Goal: Task Accomplishment & Management: Complete application form

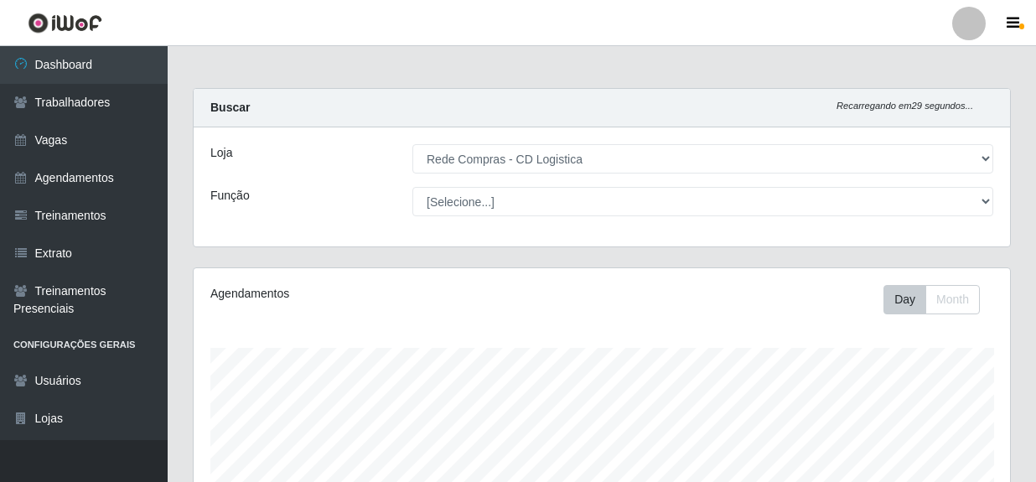
select select "429"
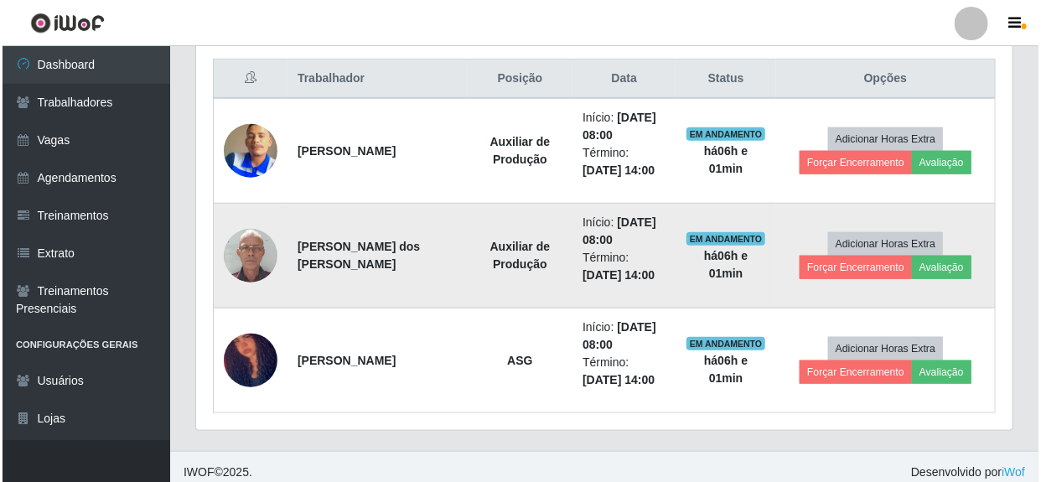
scroll to position [348, 816]
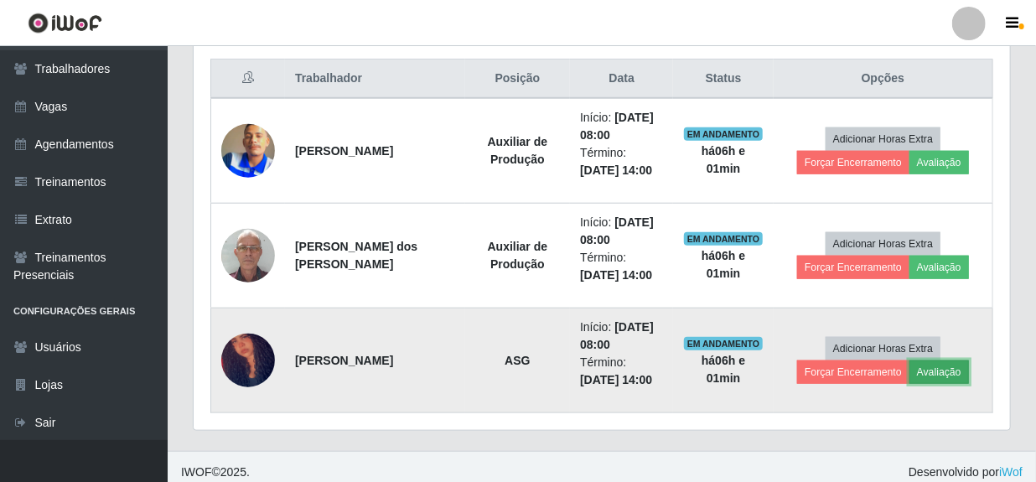
click at [930, 368] on button "Avaliação" at bounding box center [939, 371] width 60 height 23
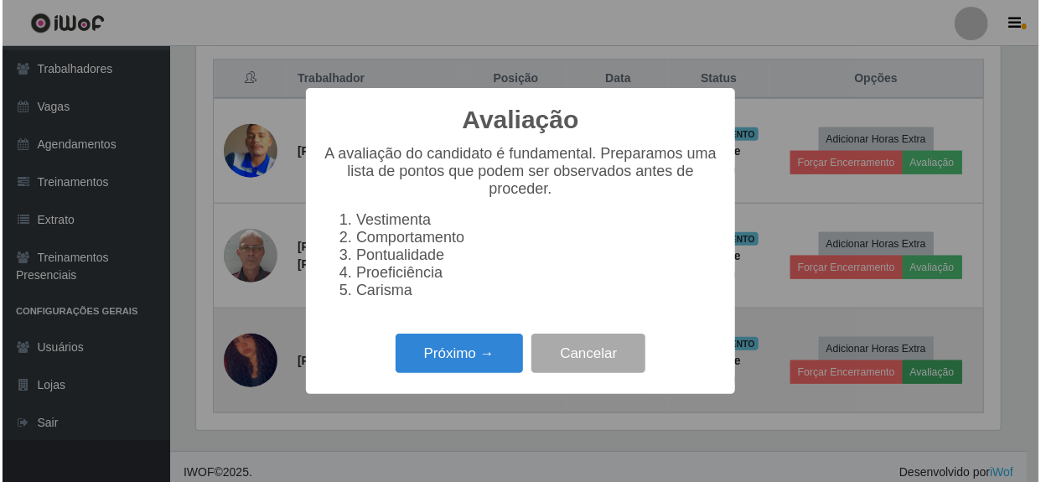
scroll to position [348, 809]
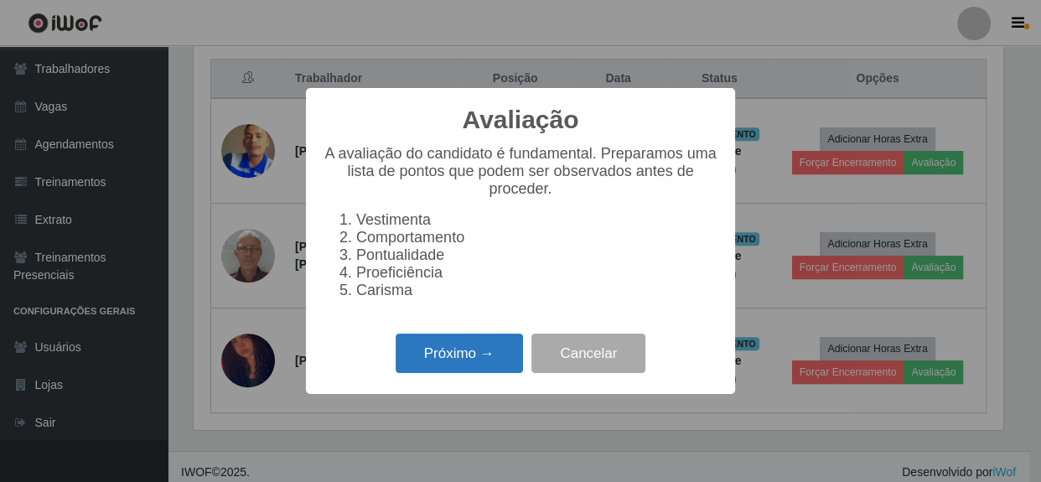
click at [475, 361] on button "Próximo →" at bounding box center [459, 353] width 127 height 39
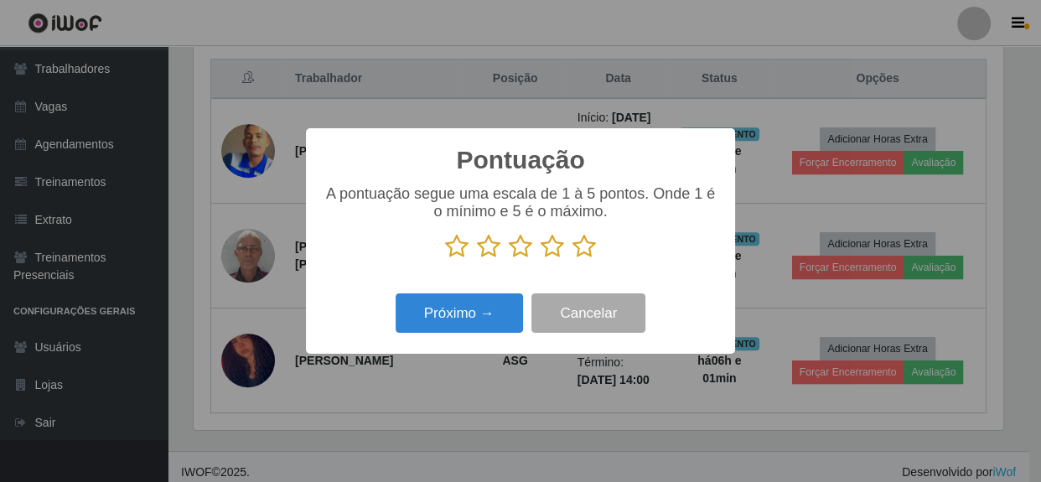
scroll to position [837852, 837390]
click at [583, 248] on icon at bounding box center [583, 246] width 23 height 25
click at [572, 259] on input "radio" at bounding box center [572, 259] width 0 height 0
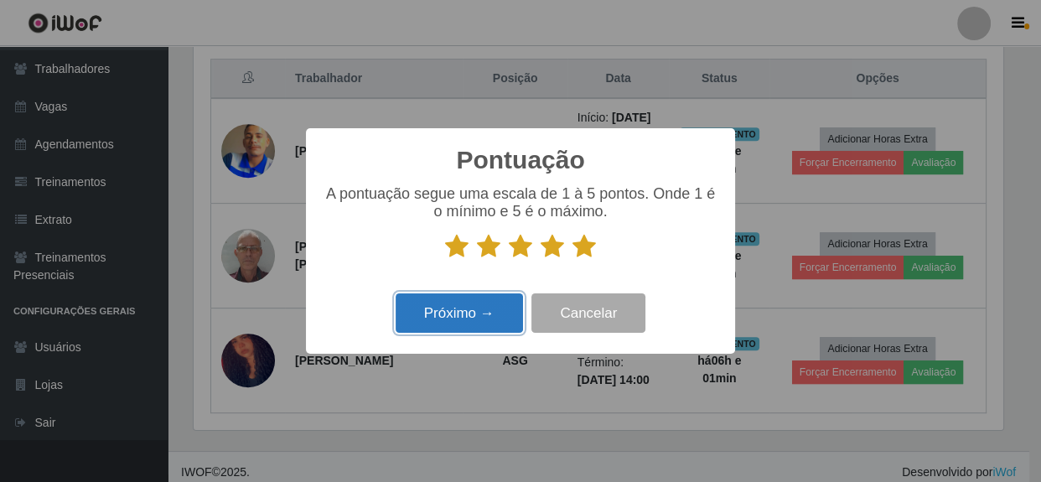
click at [464, 318] on button "Próximo →" at bounding box center [459, 312] width 127 height 39
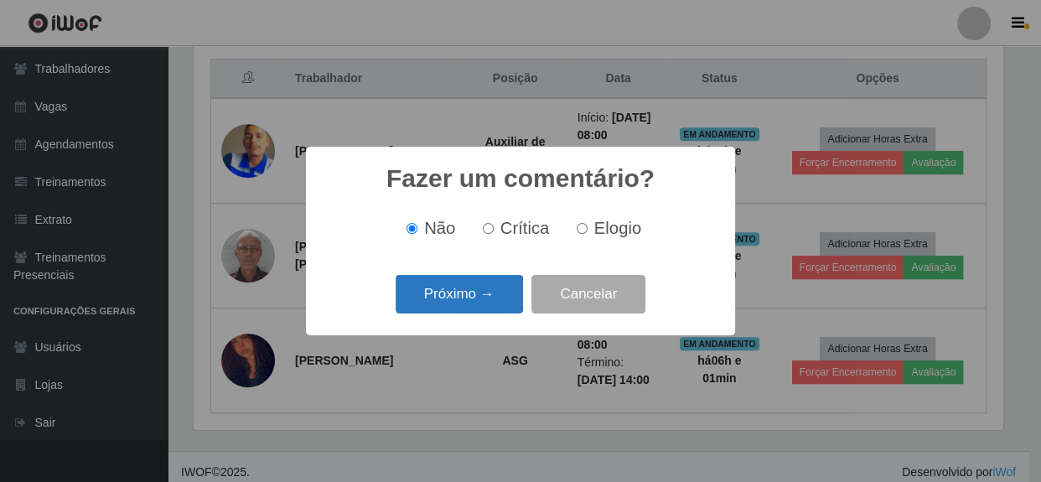
click at [490, 304] on button "Próximo →" at bounding box center [459, 294] width 127 height 39
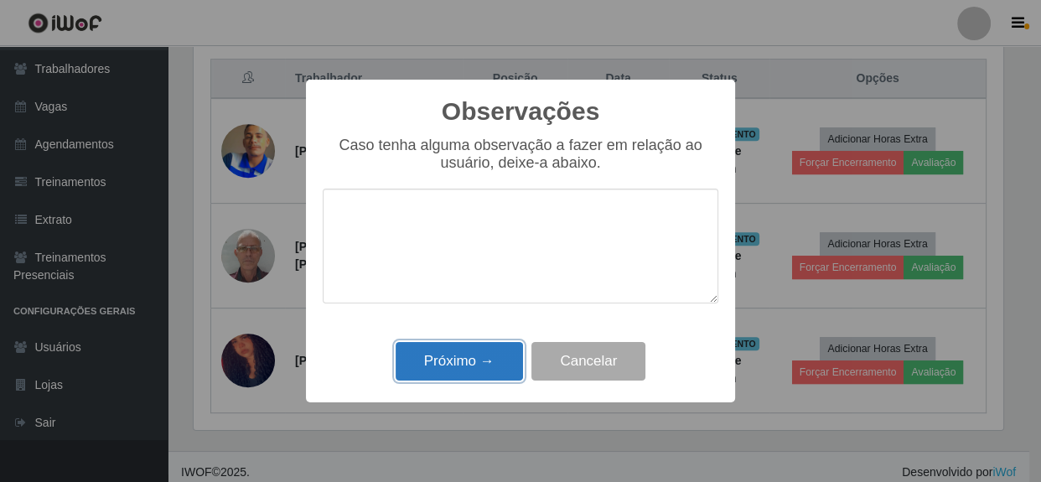
click at [483, 360] on button "Próximo →" at bounding box center [459, 361] width 127 height 39
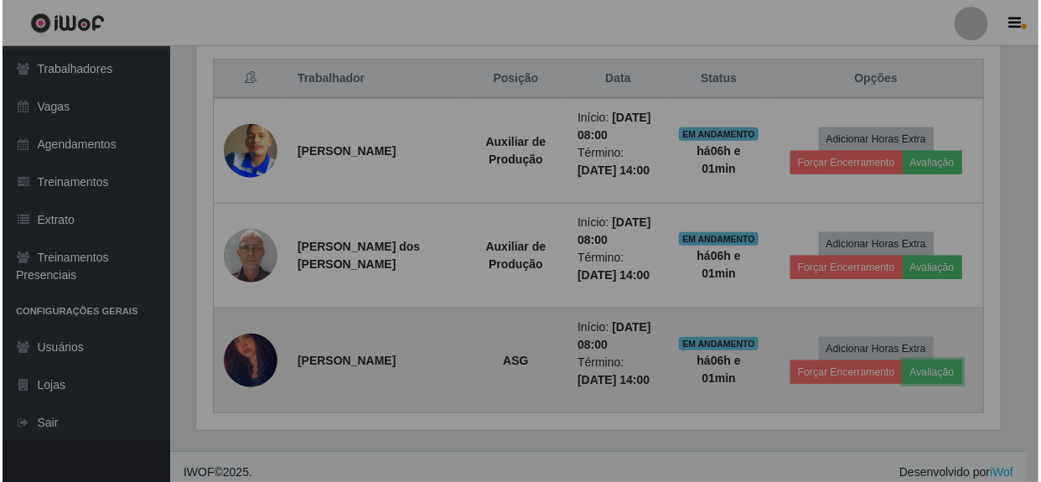
scroll to position [348, 816]
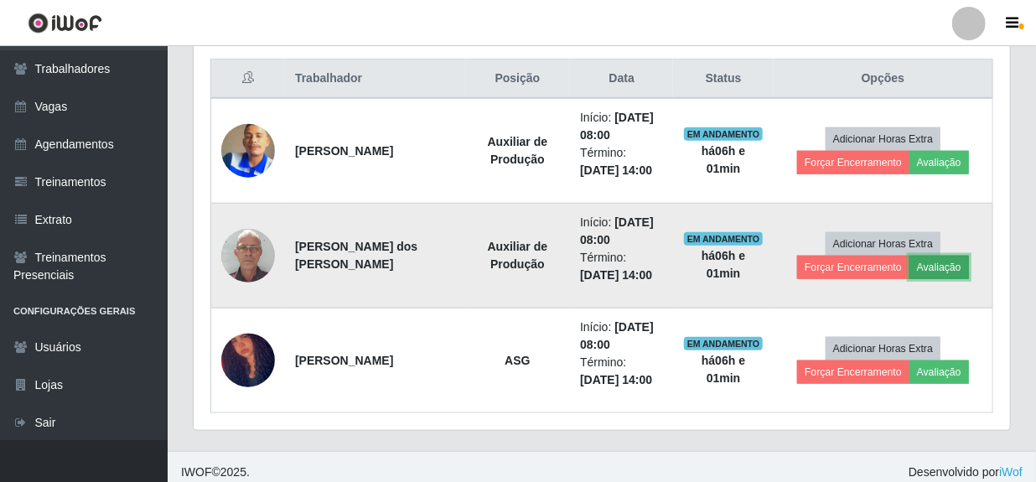
click at [930, 270] on button "Avaliação" at bounding box center [939, 267] width 60 height 23
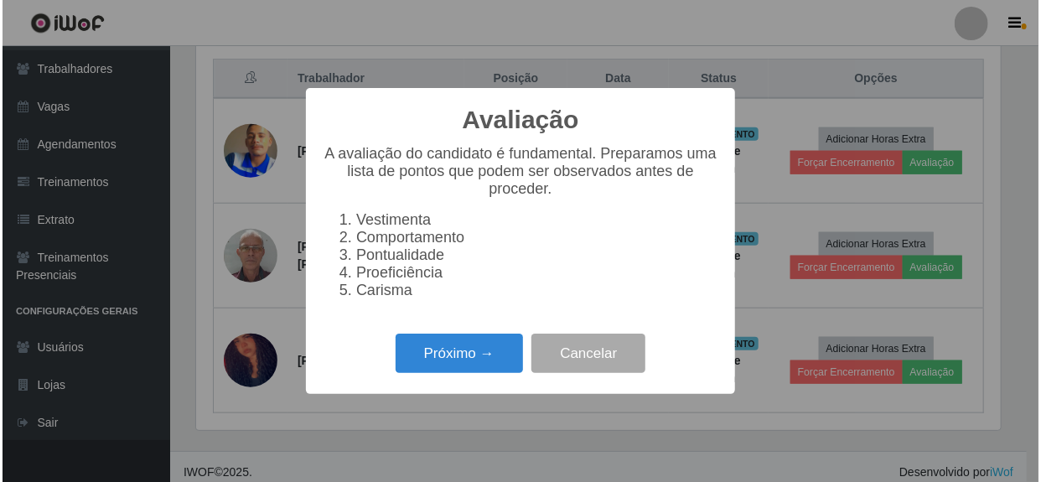
scroll to position [348, 809]
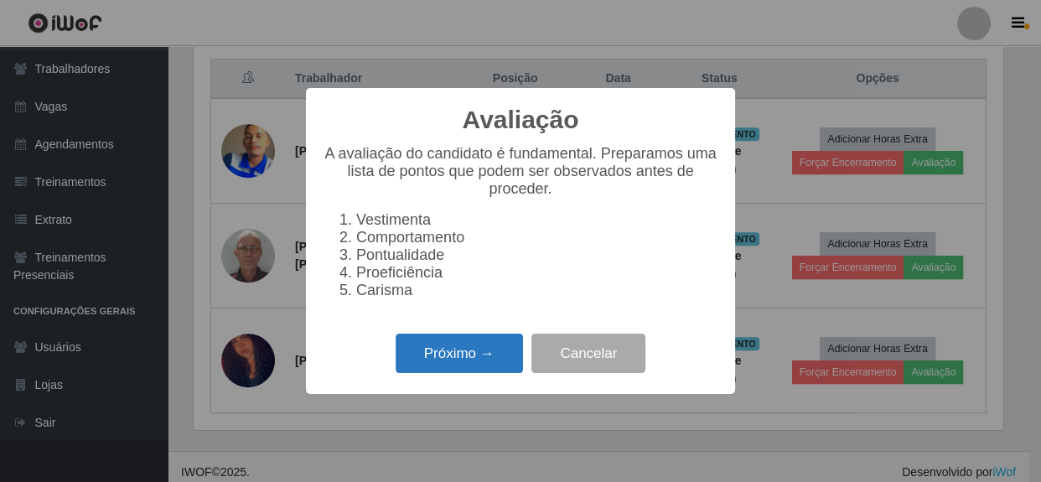
click at [469, 366] on button "Próximo →" at bounding box center [459, 353] width 127 height 39
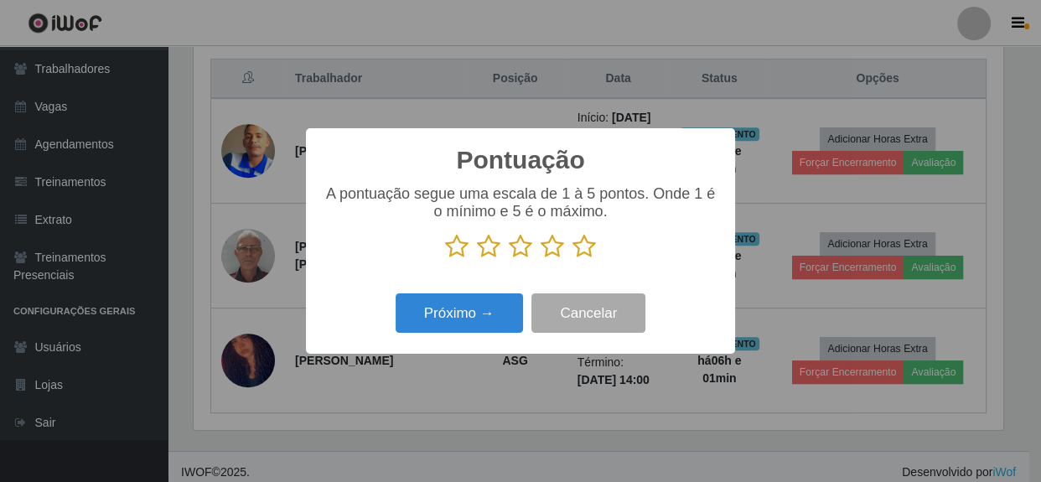
scroll to position [837852, 837390]
click at [582, 253] on icon at bounding box center [583, 246] width 23 height 25
click at [572, 259] on input "radio" at bounding box center [572, 259] width 0 height 0
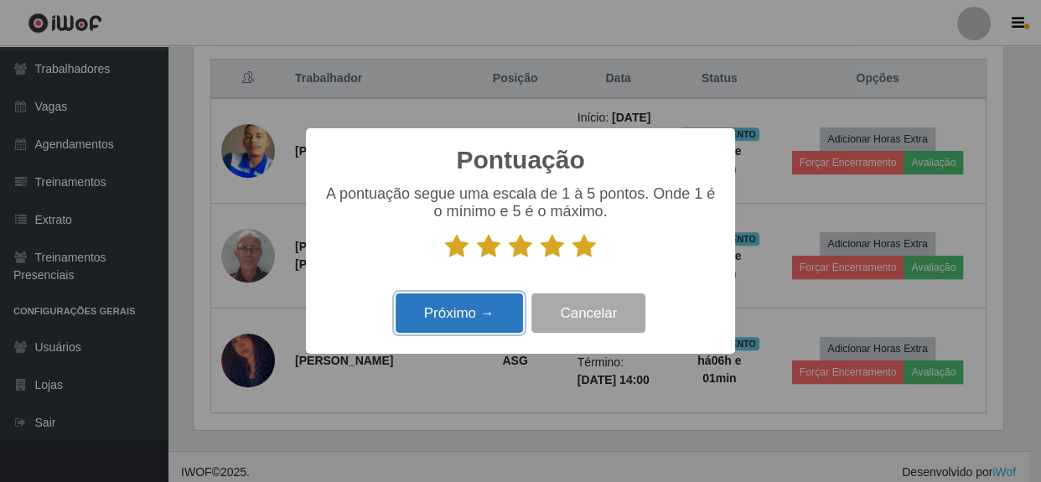
click at [489, 318] on button "Próximo →" at bounding box center [459, 312] width 127 height 39
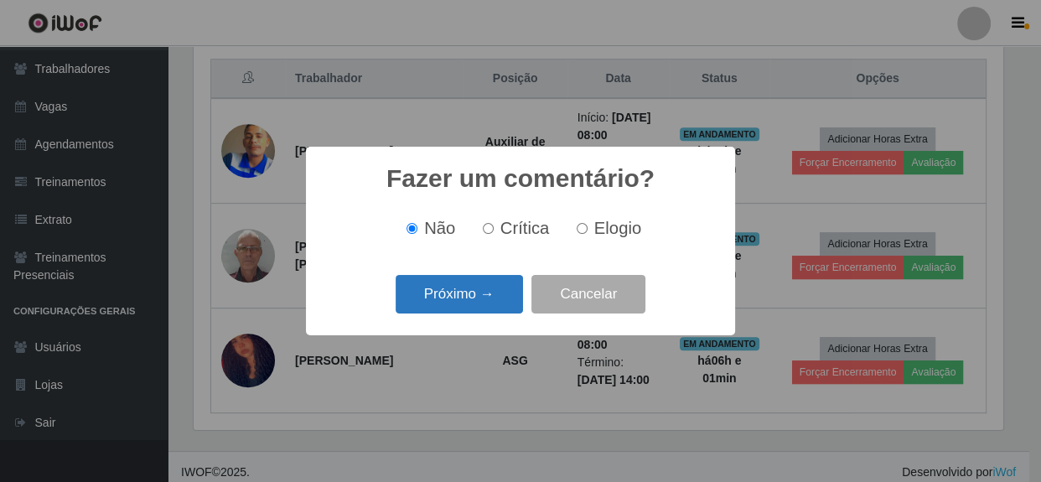
click at [495, 299] on button "Próximo →" at bounding box center [459, 294] width 127 height 39
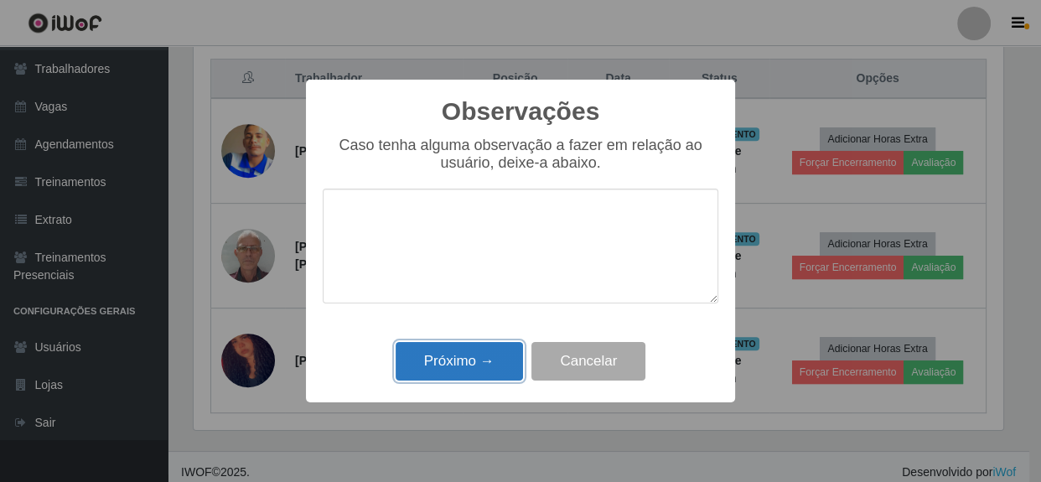
click at [501, 360] on button "Próximo →" at bounding box center [459, 361] width 127 height 39
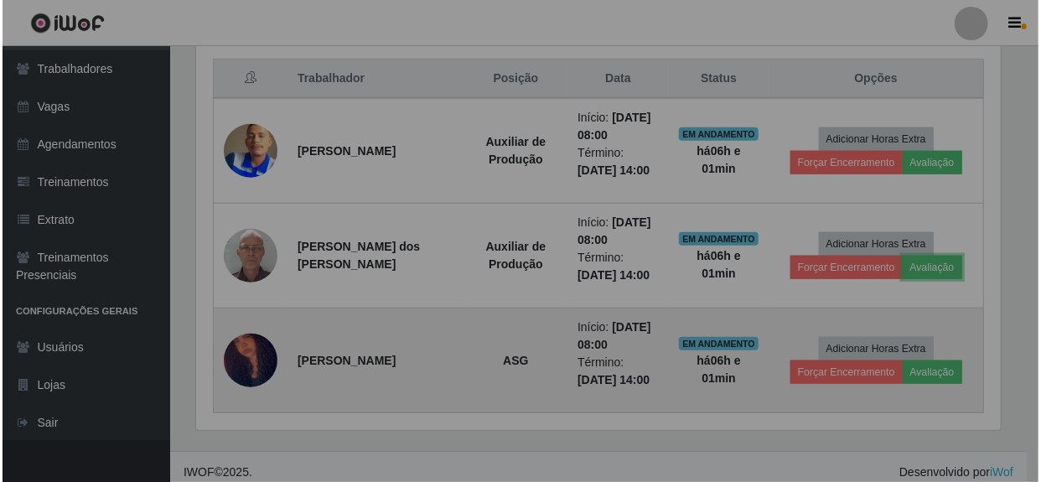
scroll to position [348, 816]
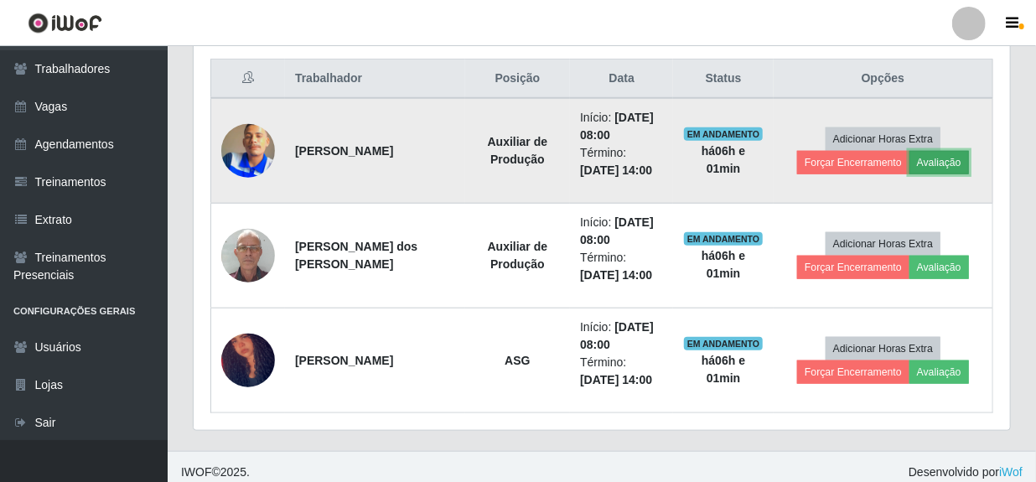
click at [937, 164] on button "Avaliação" at bounding box center [939, 162] width 60 height 23
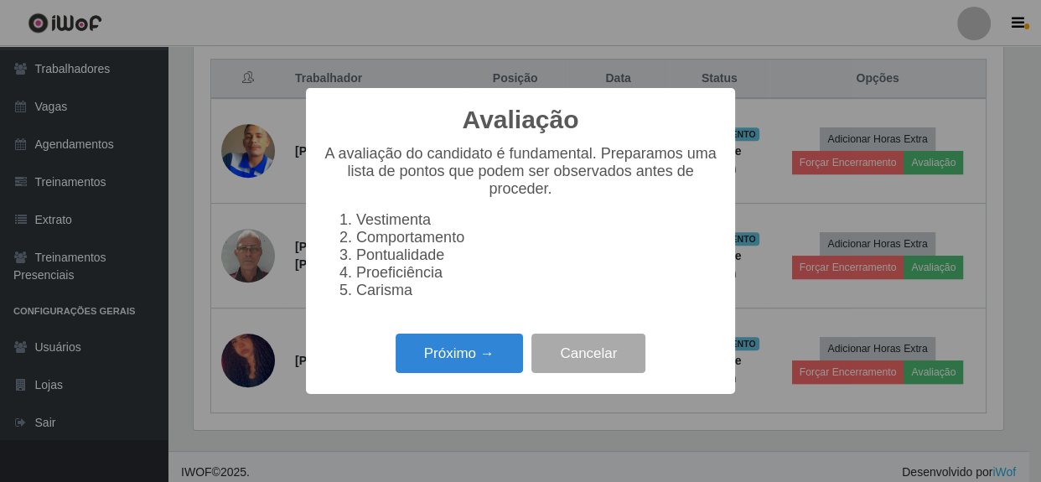
scroll to position [348, 809]
click at [432, 373] on button "Próximo →" at bounding box center [459, 353] width 127 height 39
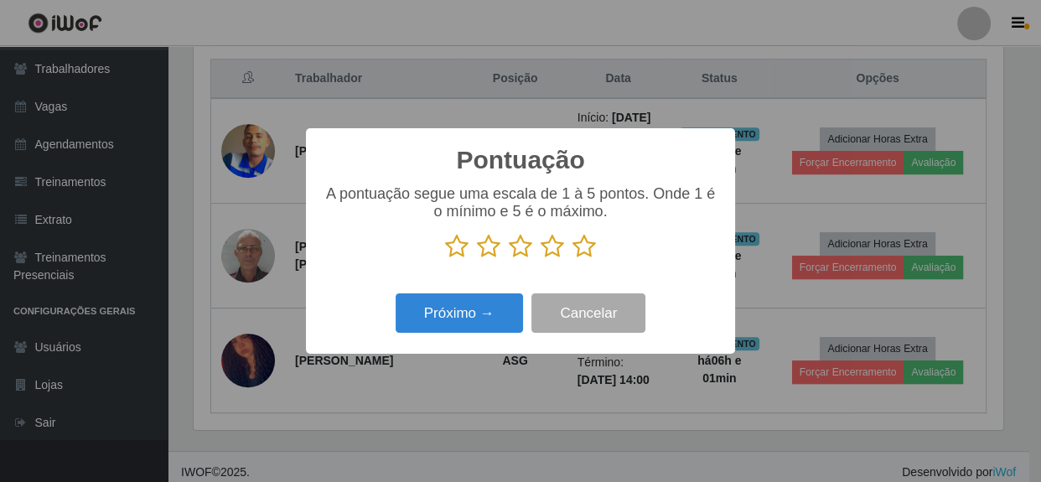
drag, startPoint x: 588, startPoint y: 250, endPoint x: 537, endPoint y: 280, distance: 58.7
click at [586, 251] on icon at bounding box center [583, 246] width 23 height 25
click at [572, 259] on input "radio" at bounding box center [572, 259] width 0 height 0
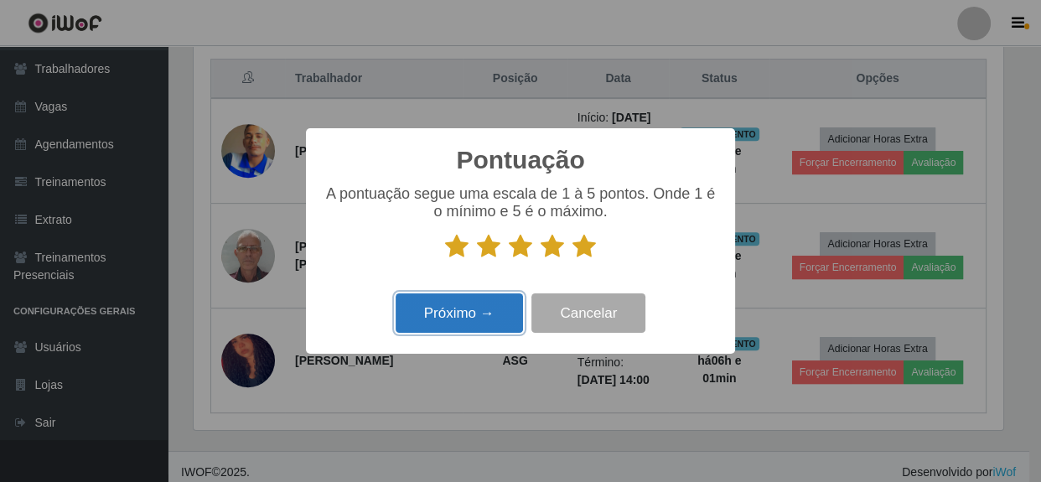
click at [478, 310] on button "Próximo →" at bounding box center [459, 312] width 127 height 39
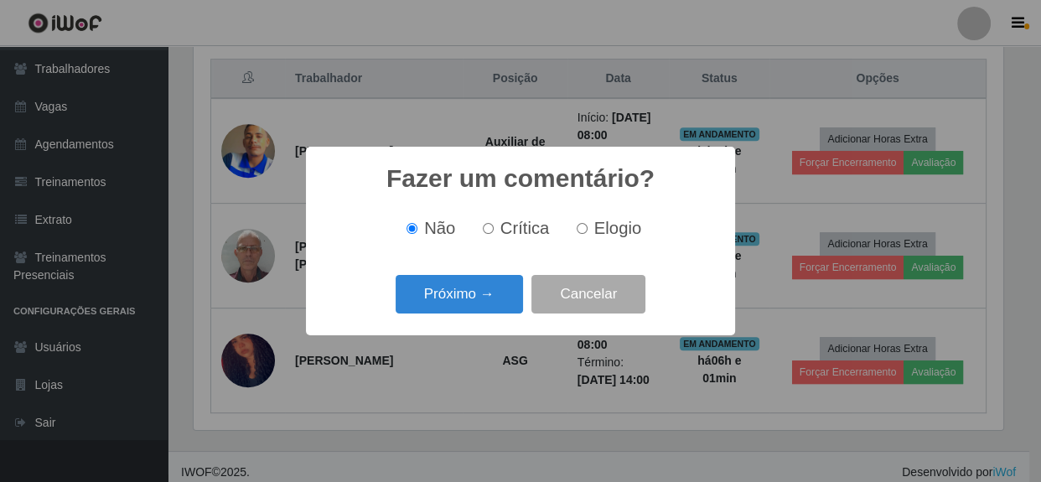
click at [478, 310] on button "Próximo →" at bounding box center [459, 294] width 127 height 39
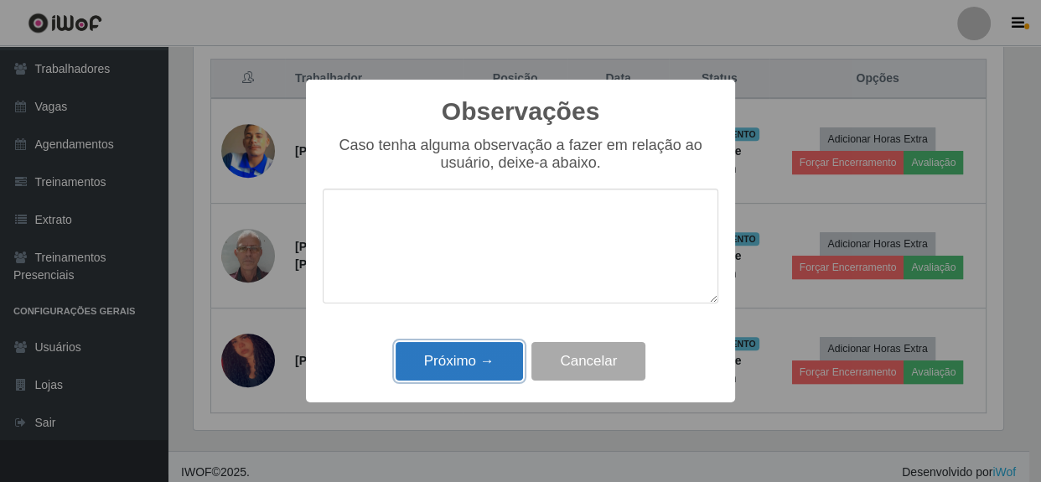
click at [478, 367] on button "Próximo →" at bounding box center [459, 361] width 127 height 39
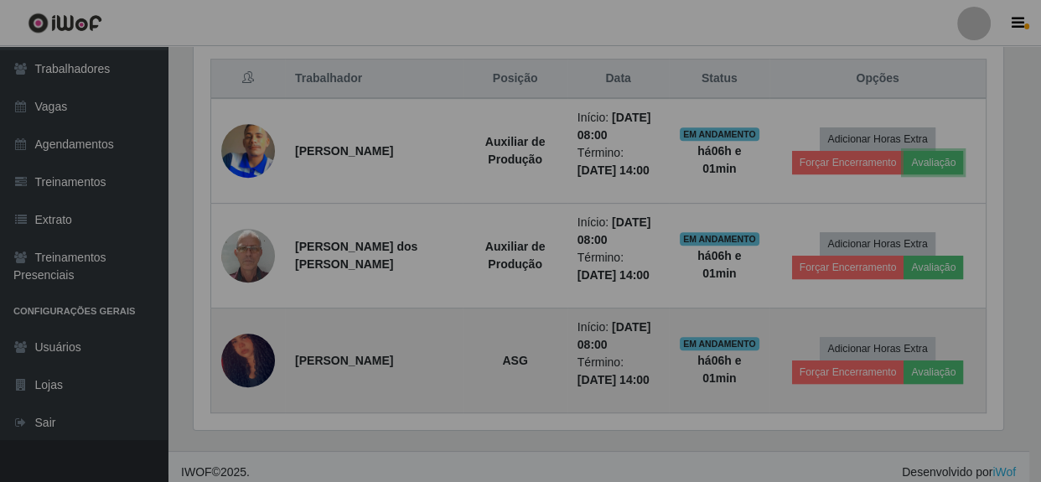
scroll to position [348, 816]
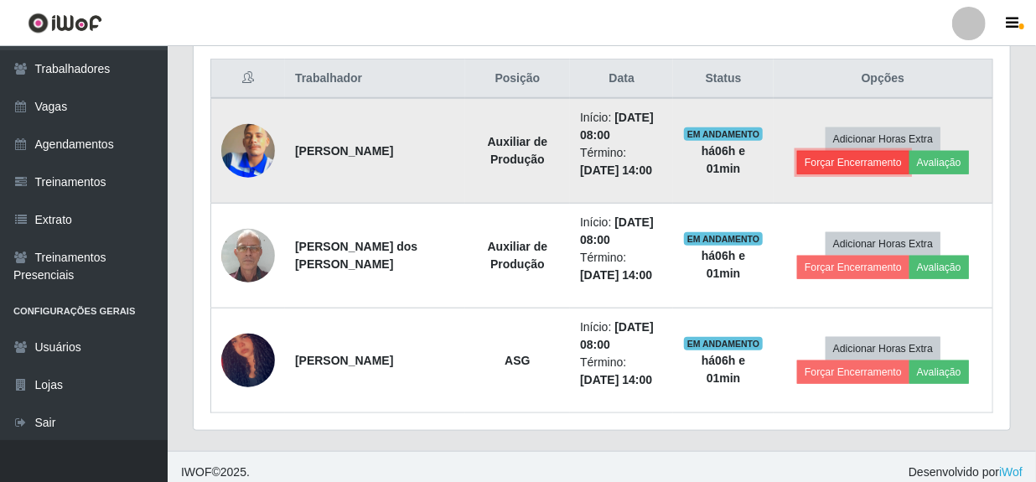
click at [858, 164] on button "Forçar Encerramento" at bounding box center [853, 162] width 112 height 23
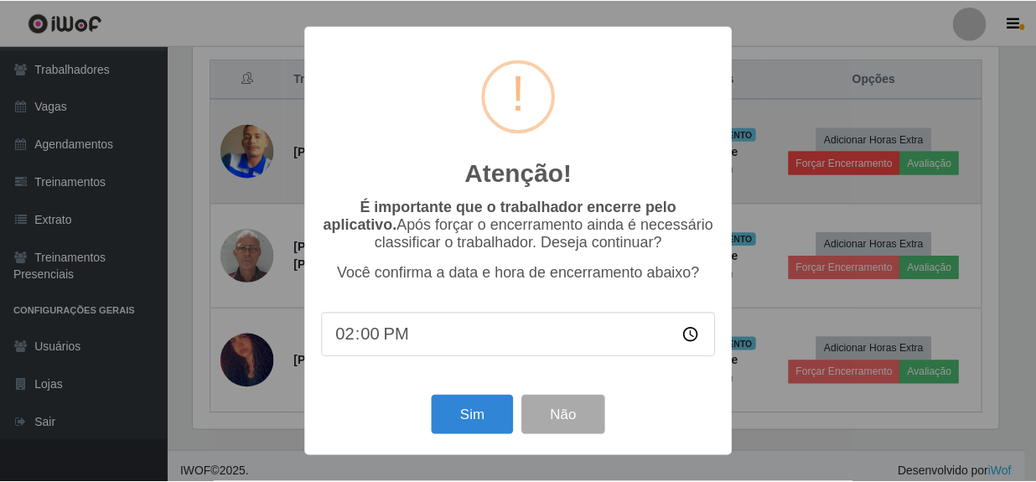
scroll to position [348, 809]
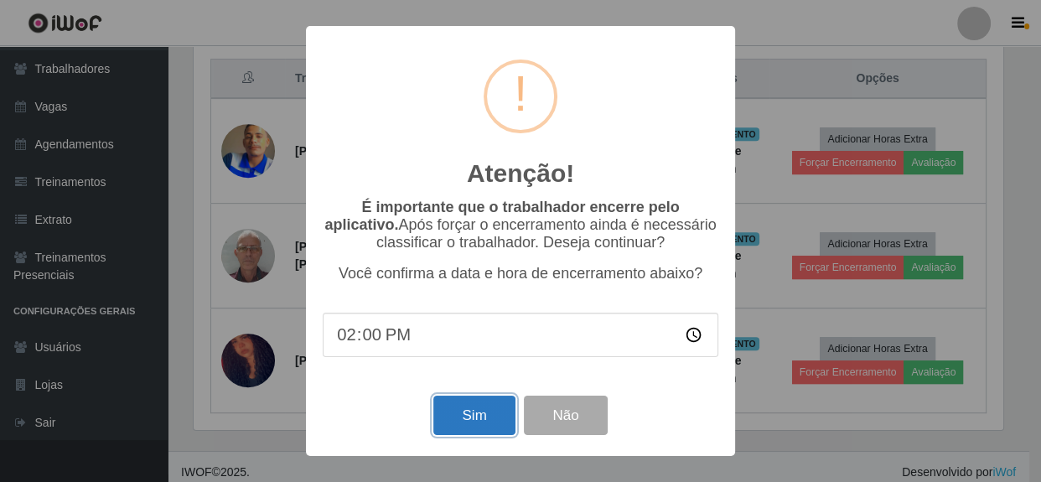
click at [461, 412] on button "Sim" at bounding box center [473, 415] width 81 height 39
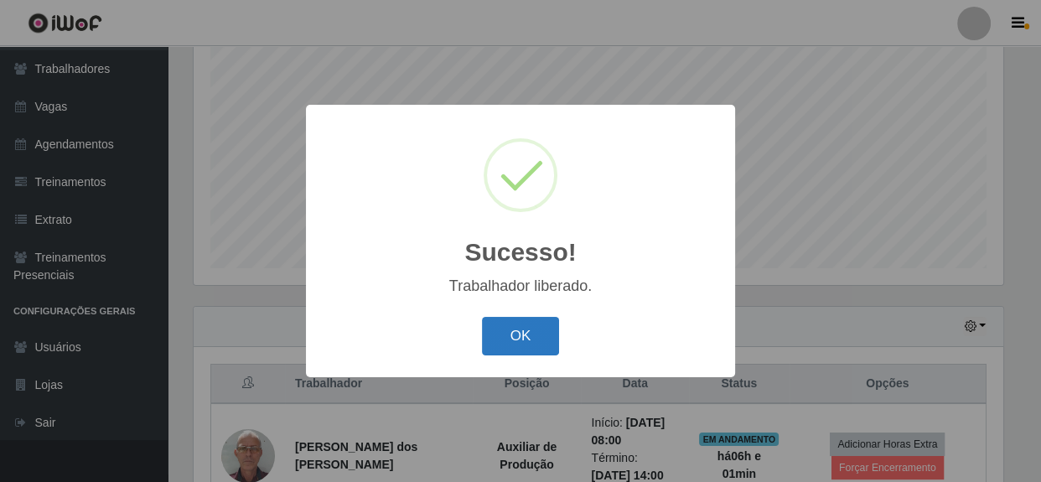
click at [544, 341] on button "OK" at bounding box center [521, 336] width 78 height 39
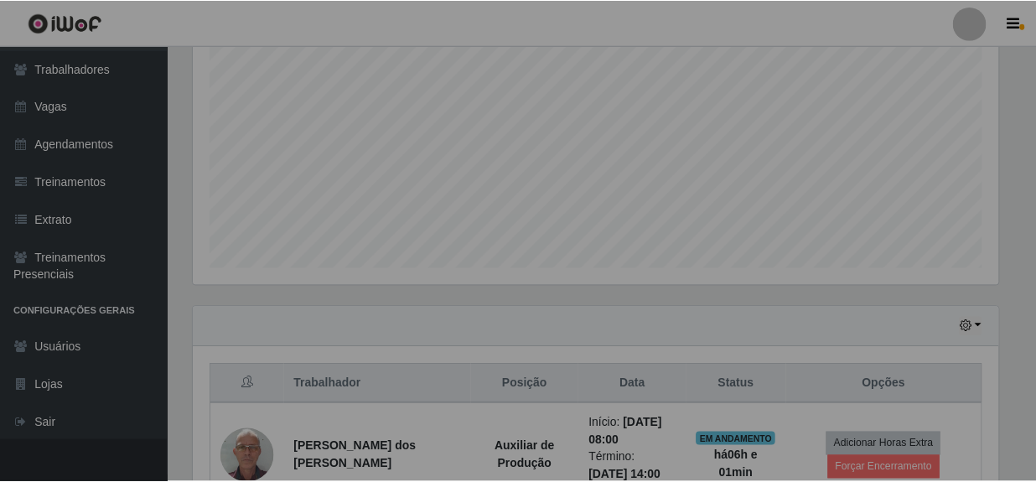
scroll to position [0, 0]
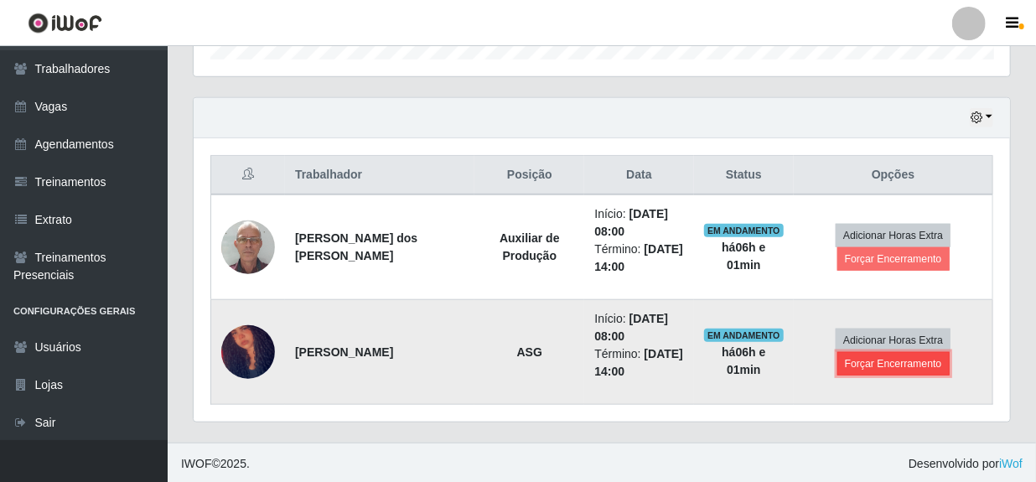
click at [860, 365] on button "Forçar Encerramento" at bounding box center [893, 363] width 112 height 23
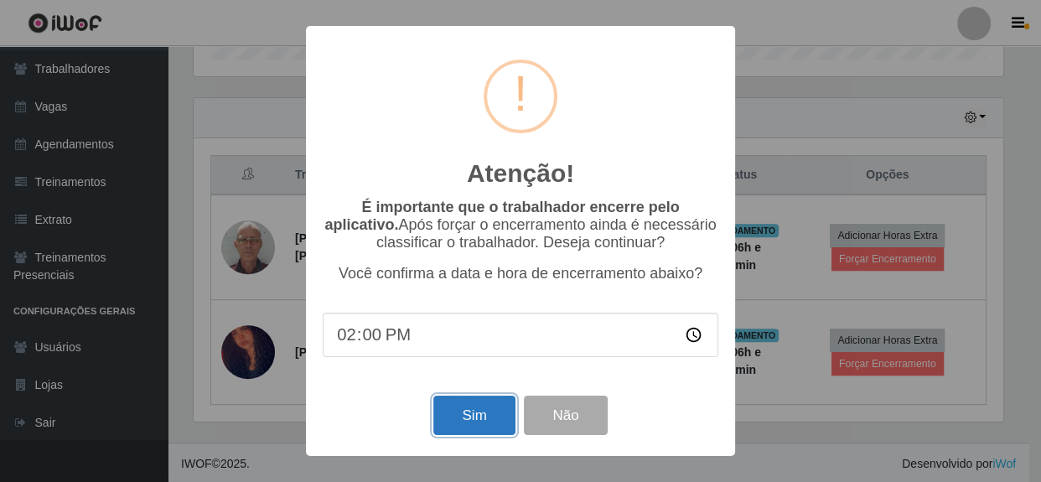
click at [479, 417] on button "Sim" at bounding box center [473, 415] width 81 height 39
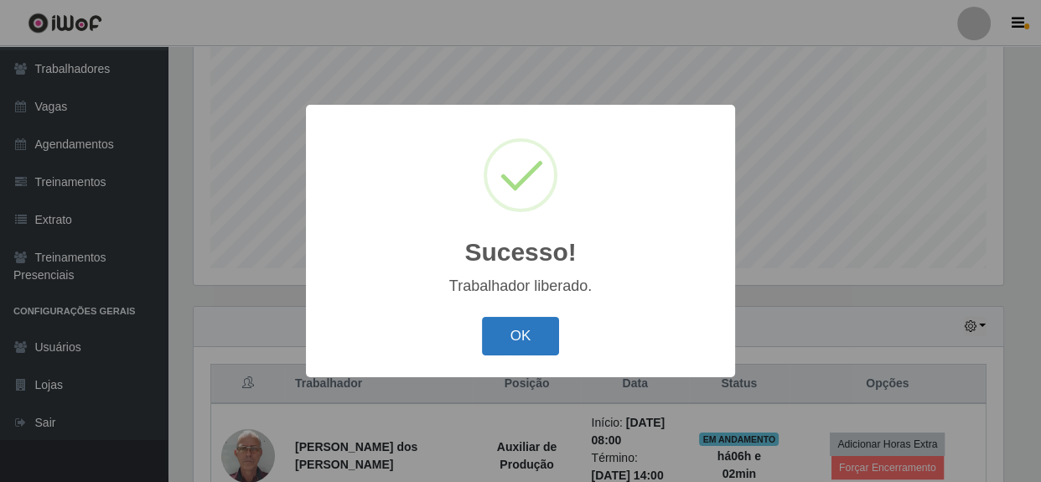
click at [521, 332] on button "OK" at bounding box center [521, 336] width 78 height 39
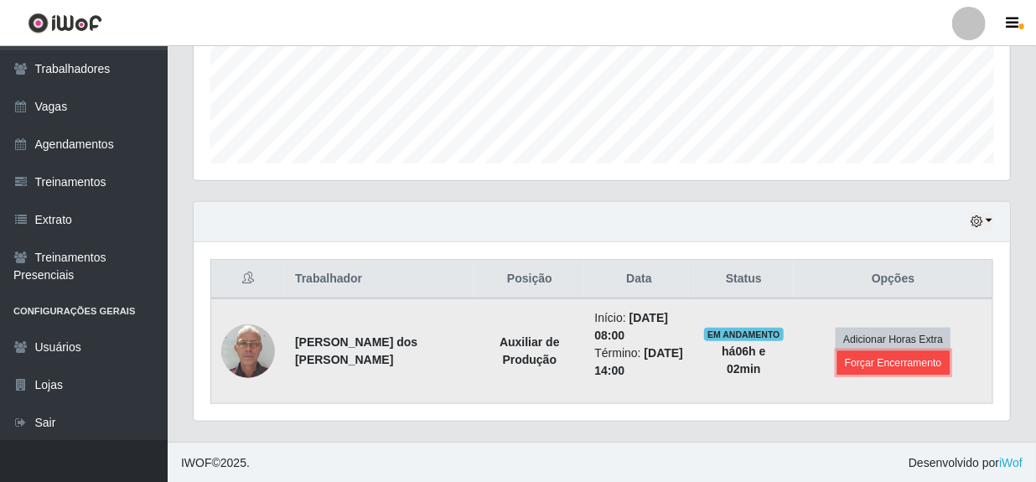
click at [867, 360] on button "Forçar Encerramento" at bounding box center [893, 362] width 112 height 23
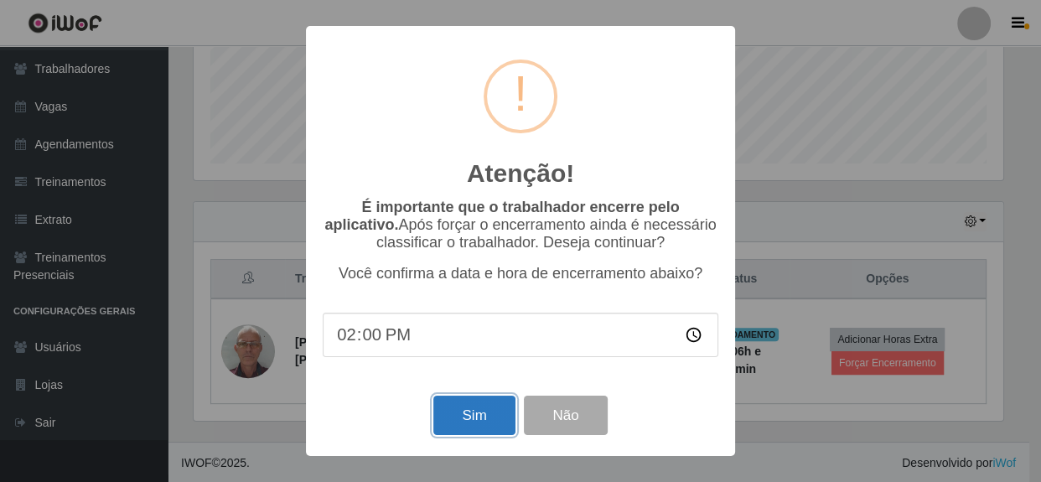
click at [450, 420] on button "Sim" at bounding box center [473, 415] width 81 height 39
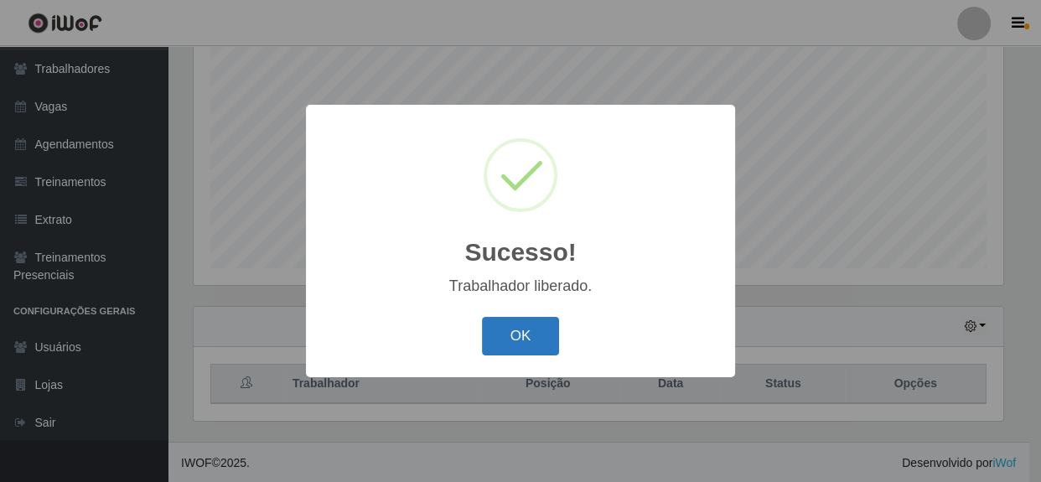
click at [509, 345] on button "OK" at bounding box center [521, 336] width 78 height 39
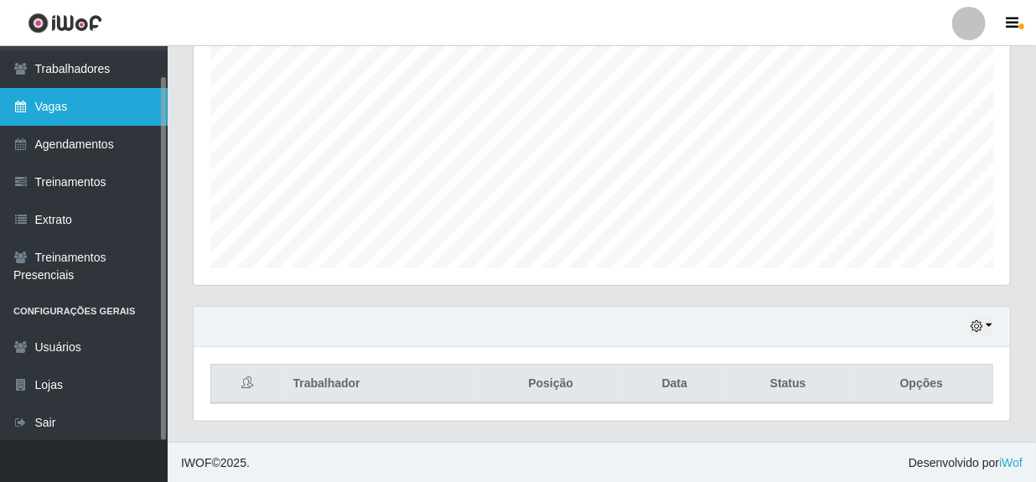
click at [85, 111] on link "Vagas" at bounding box center [84, 107] width 168 height 38
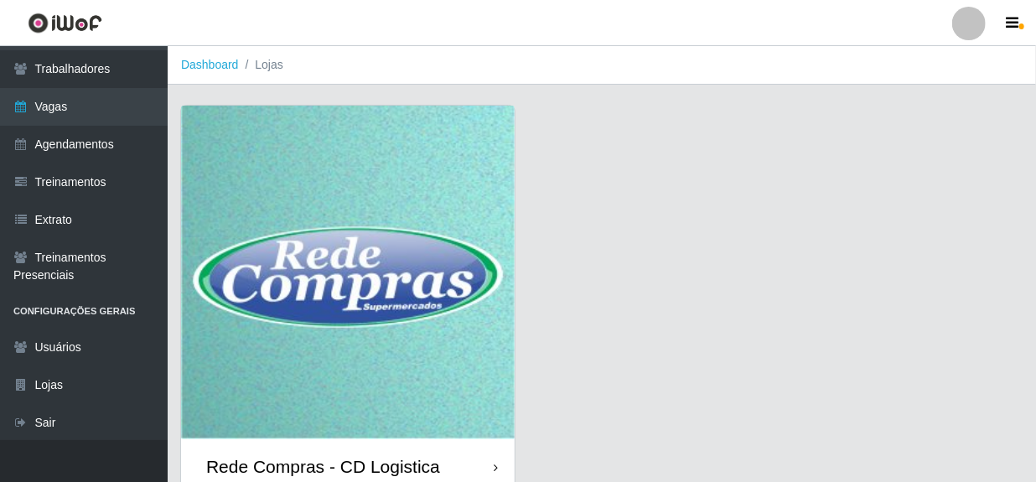
click at [315, 461] on div "Rede Compras - CD Logistica" at bounding box center [323, 466] width 234 height 21
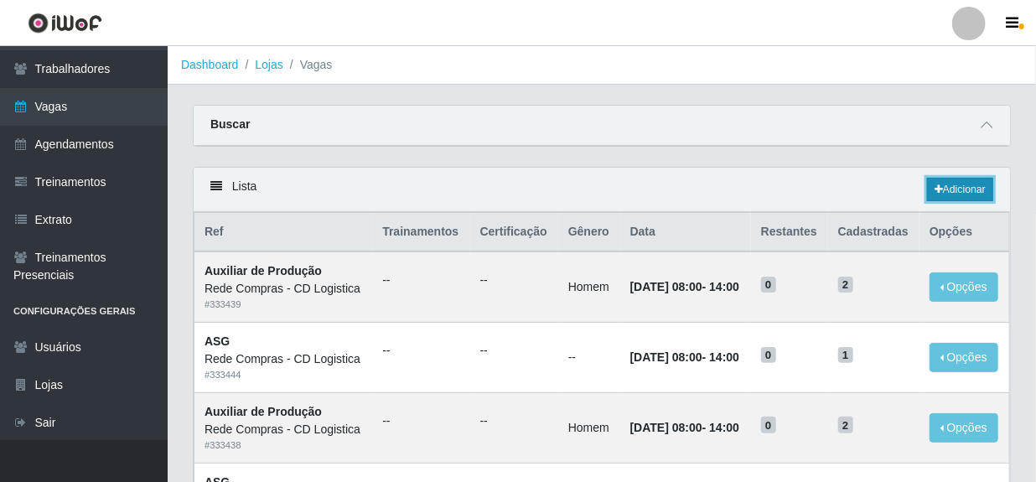
click at [961, 189] on link "Adicionar" at bounding box center [960, 189] width 66 height 23
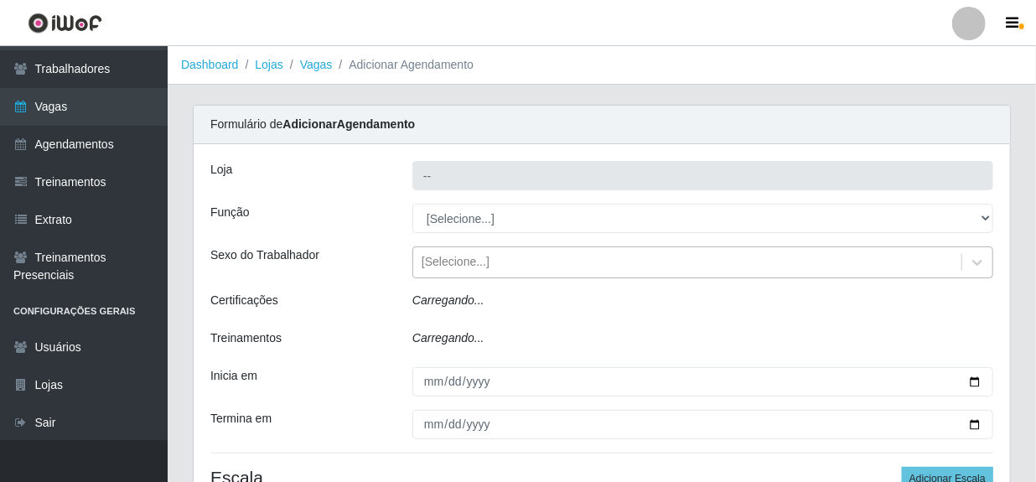
type input "Rede Compras - CD Logistica"
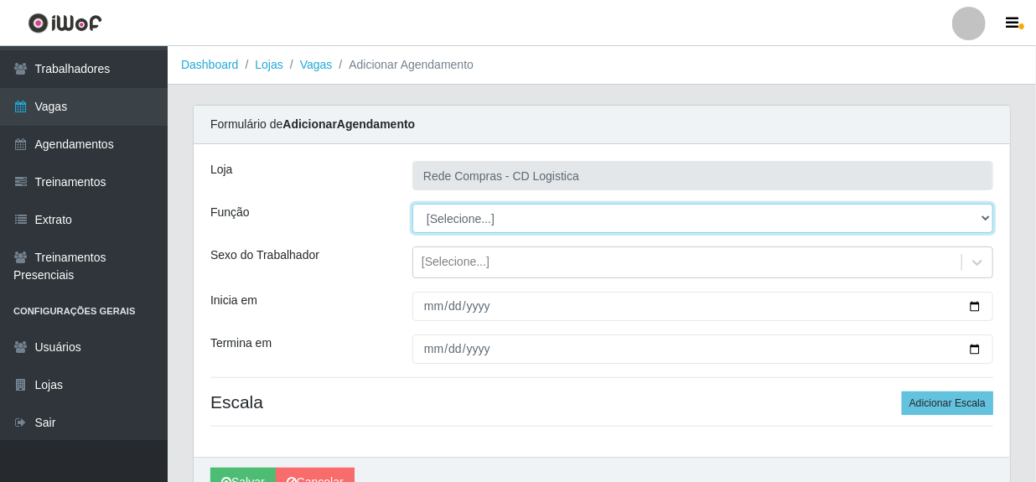
click at [686, 211] on select "[Selecione...] ASG ASG + ASG ++ Auxiliar de Depósito Auxiliar de Depósito + Aux…" at bounding box center [702, 218] width 581 height 29
select select "52"
click at [412, 204] on select "[Selecione...] ASG ASG + ASG ++ Auxiliar de Depósito Auxiliar de Depósito + Aux…" at bounding box center [702, 218] width 581 height 29
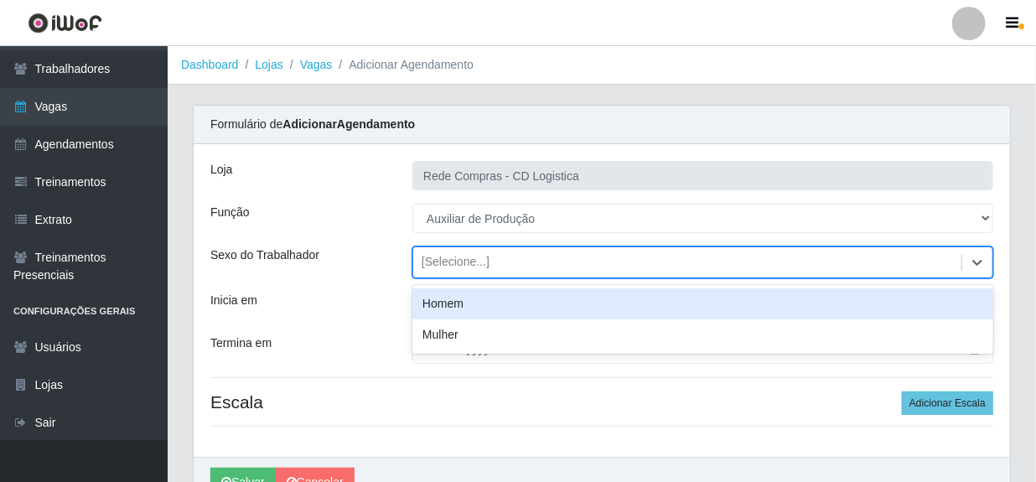
click at [536, 260] on div "[Selecione...]" at bounding box center [687, 263] width 548 height 28
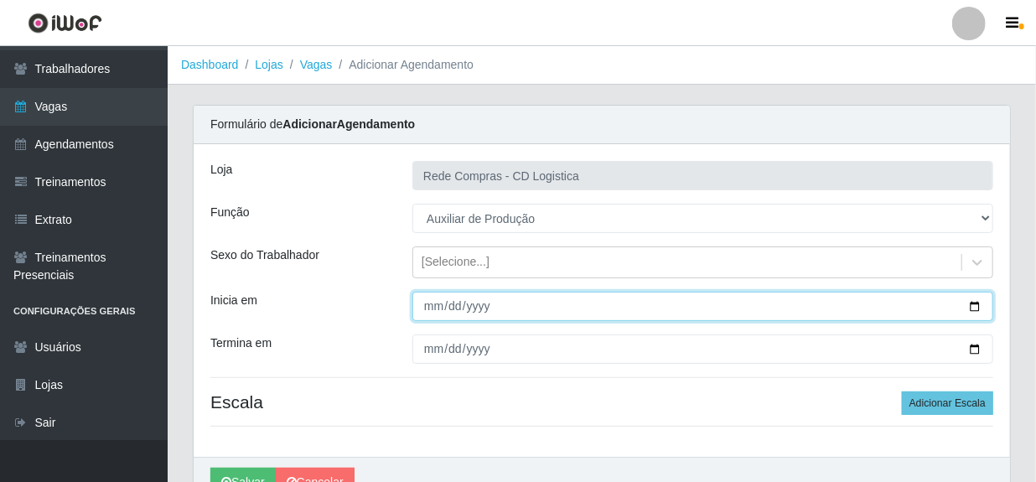
click at [553, 303] on input "Inicia em" at bounding box center [702, 306] width 581 height 29
type input "[DATE]"
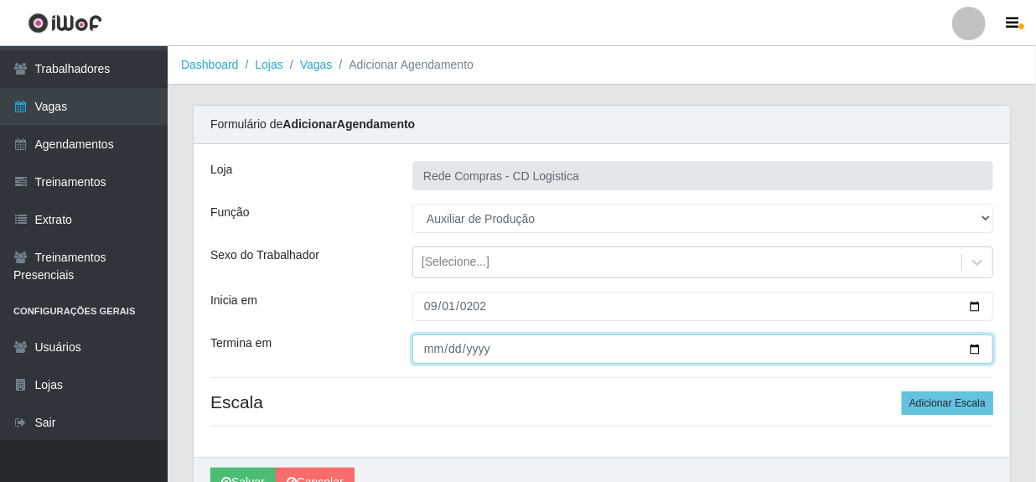
click at [425, 349] on input "Termina em" at bounding box center [702, 348] width 581 height 29
type input "[DATE]"
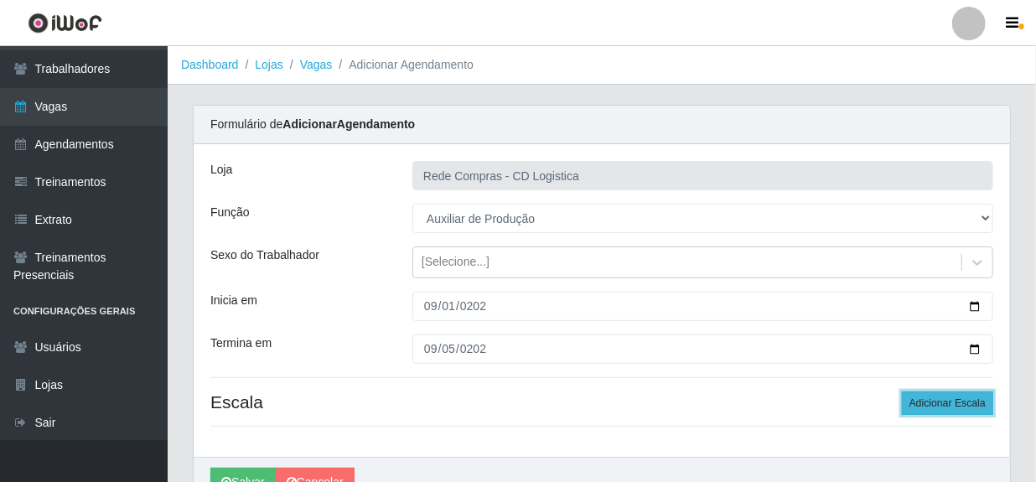
click at [939, 401] on button "Adicionar Escala" at bounding box center [947, 402] width 91 height 23
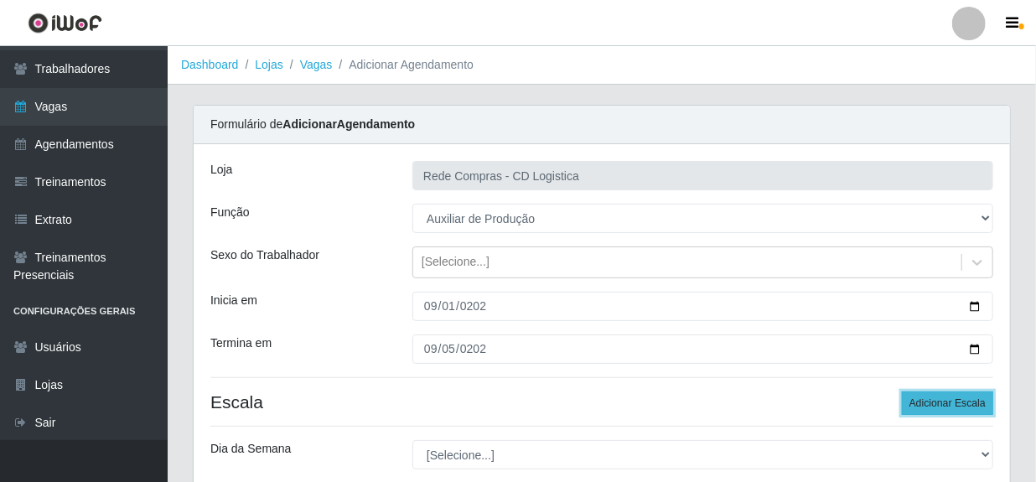
click at [939, 401] on button "Adicionar Escala" at bounding box center [947, 402] width 91 height 23
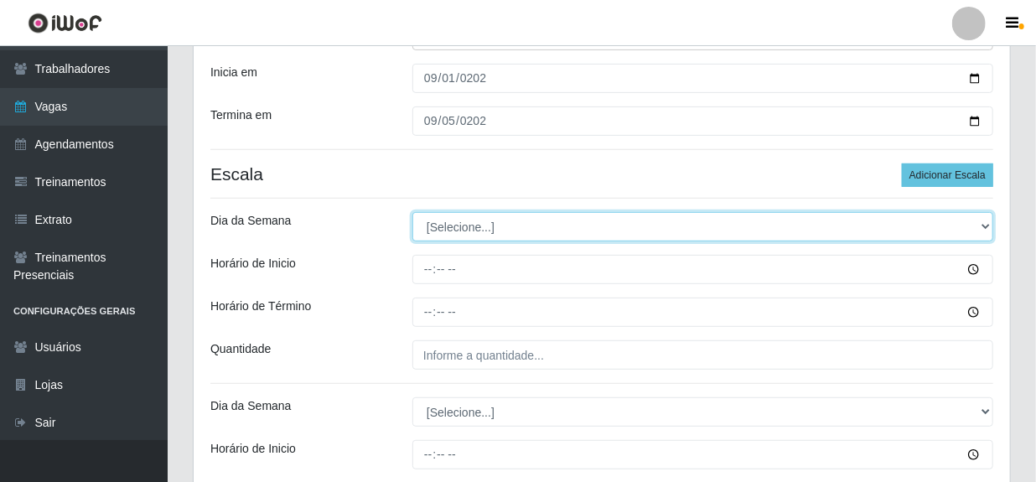
click at [561, 231] on select "[Selecione...] Segunda Terça Quarta Quinta Sexta Sábado Domingo" at bounding box center [702, 226] width 581 height 29
select select "1"
click at [412, 212] on select "[Selecione...] Segunda Terça Quarta Quinta Sexta Sábado Domingo" at bounding box center [702, 226] width 581 height 29
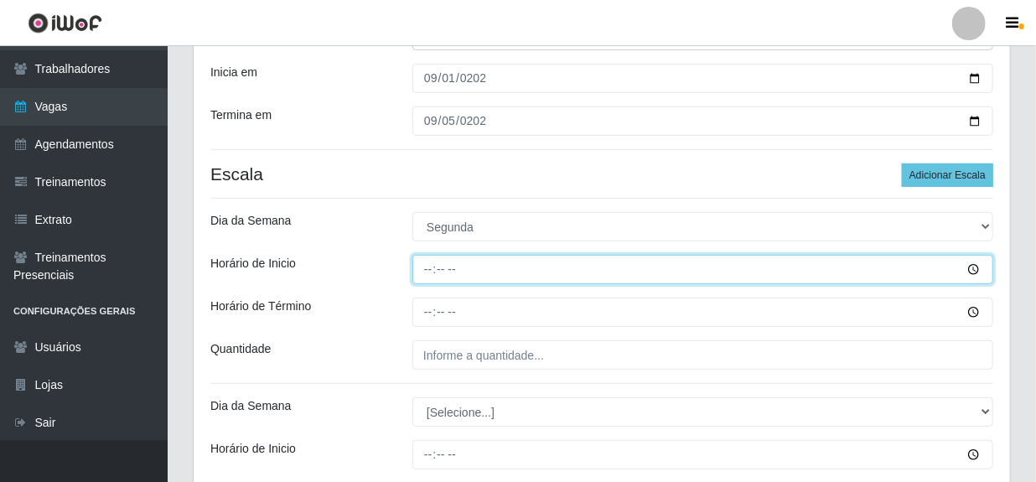
click at [426, 272] on input "Horário de Inicio" at bounding box center [702, 269] width 581 height 29
type input "08:00"
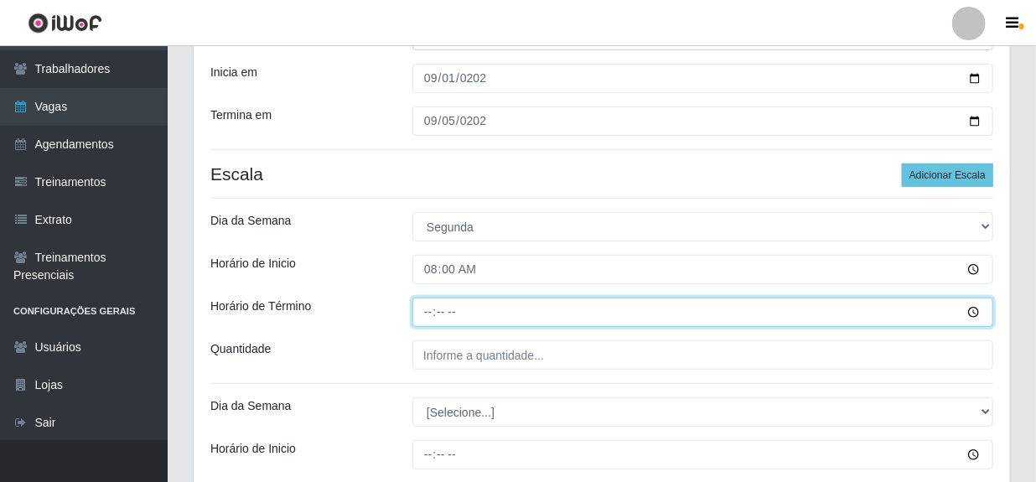
click at [425, 317] on input "Horário de Término" at bounding box center [702, 312] width 581 height 29
type input "14:00"
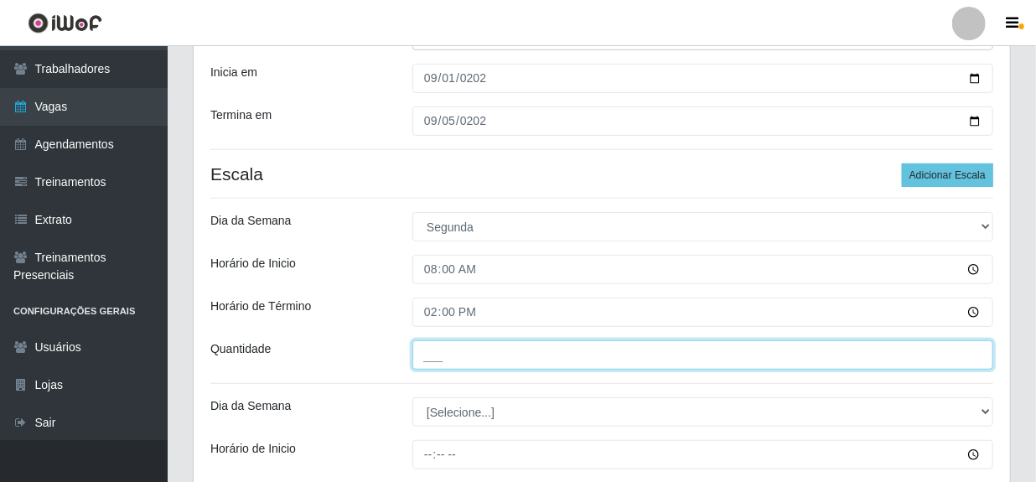
click at [474, 358] on input "___" at bounding box center [702, 354] width 581 height 29
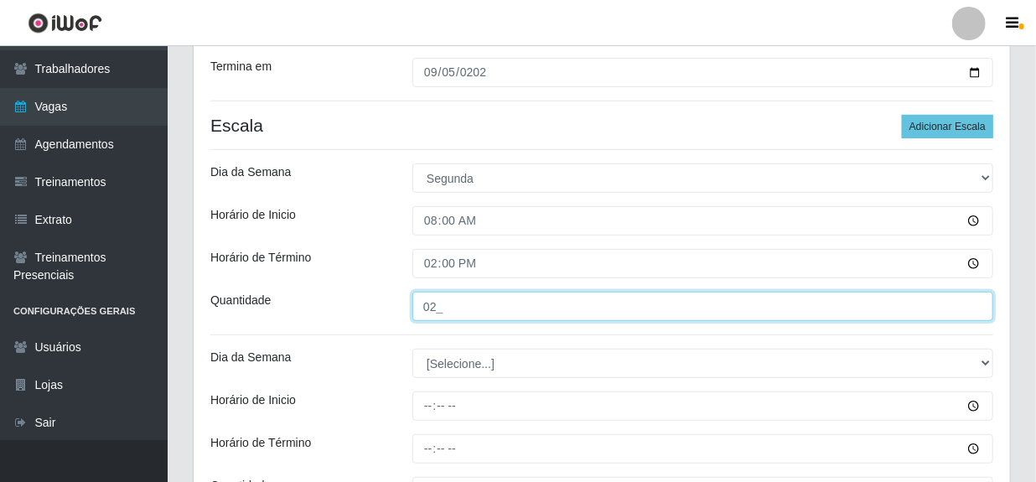
scroll to position [304, 0]
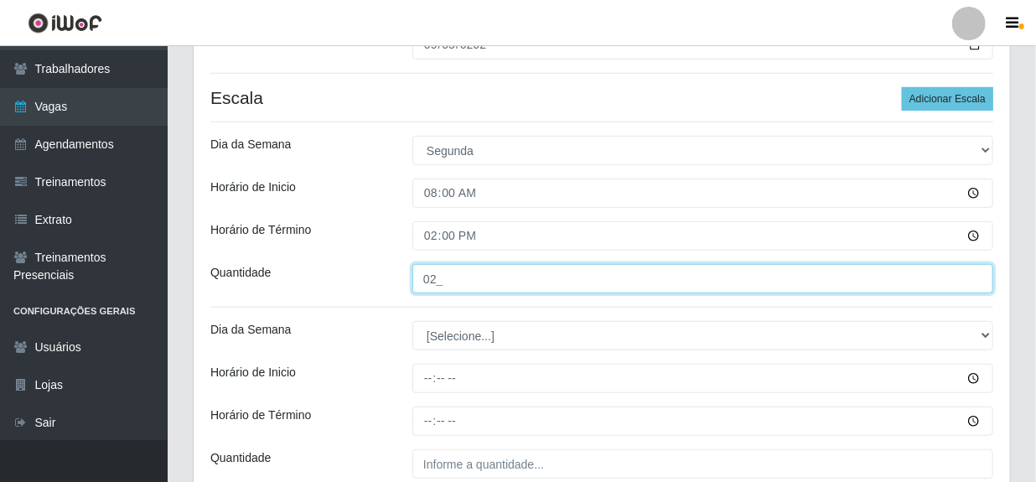
type input "02_"
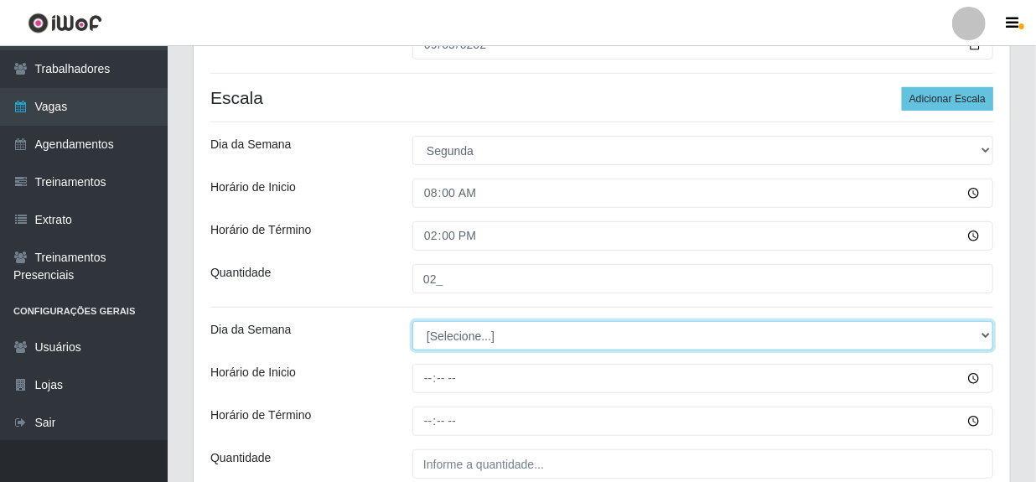
click at [470, 327] on select "[Selecione...] Segunda Terça Quarta Quinta Sexta Sábado Domingo" at bounding box center [702, 335] width 581 height 29
select select "2"
click at [412, 321] on select "[Selecione...] Segunda Terça Quarta Quinta Sexta Sábado Domingo" at bounding box center [702, 335] width 581 height 29
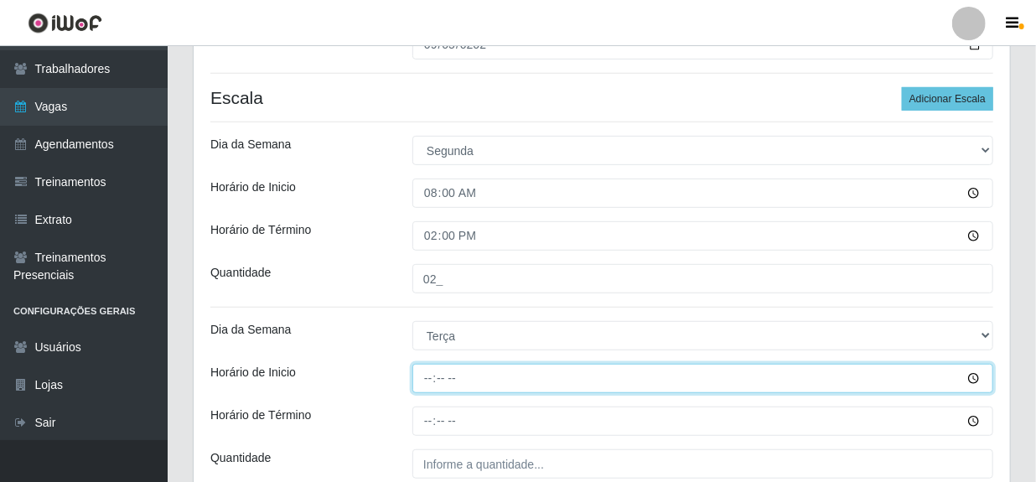
click at [423, 377] on input "Horário de Inicio" at bounding box center [702, 378] width 581 height 29
type input "08:00"
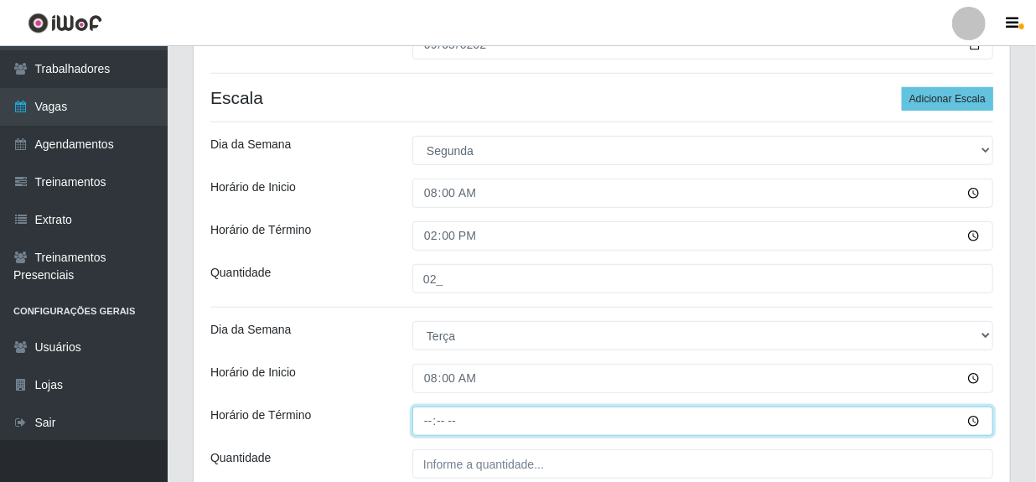
click at [433, 418] on input "Horário de Término" at bounding box center [702, 421] width 581 height 29
type input "14:00"
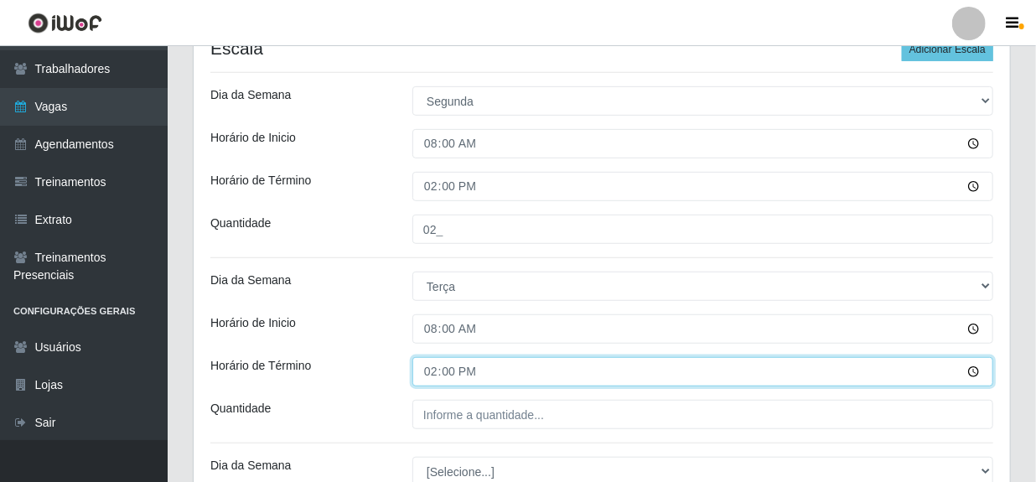
scroll to position [381, 0]
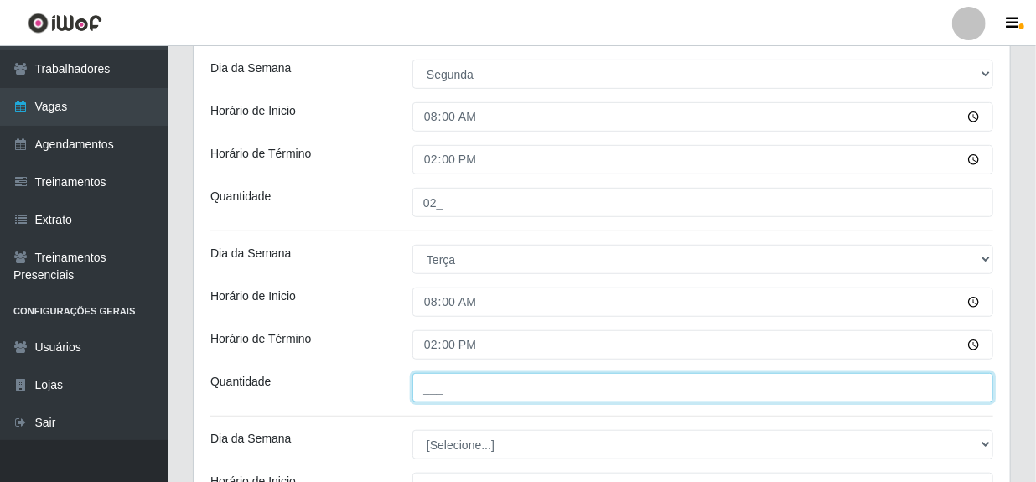
click at [479, 393] on input "___" at bounding box center [702, 387] width 581 height 29
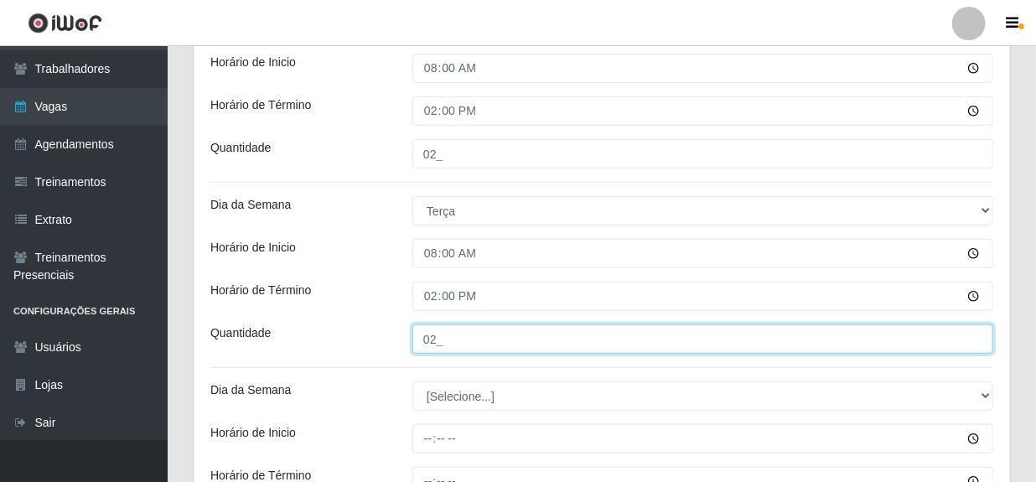
scroll to position [457, 0]
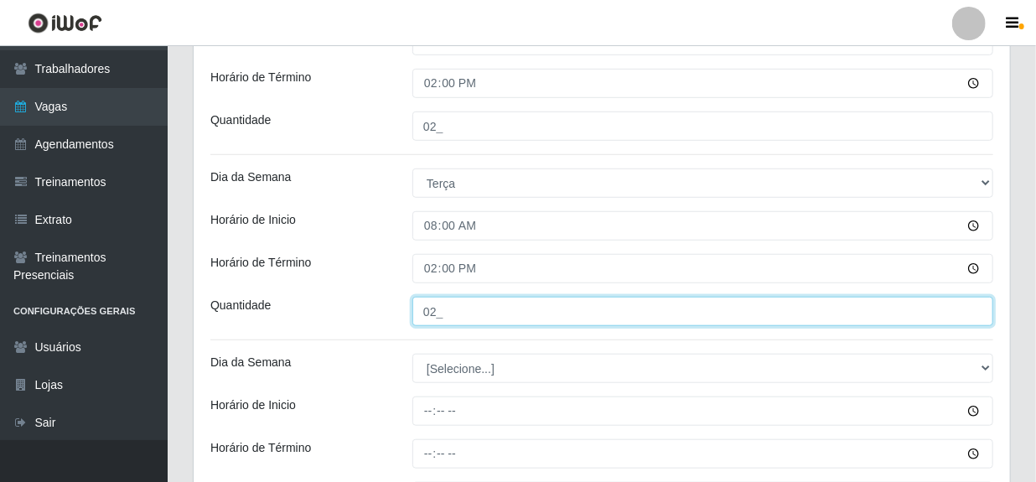
type input "02_"
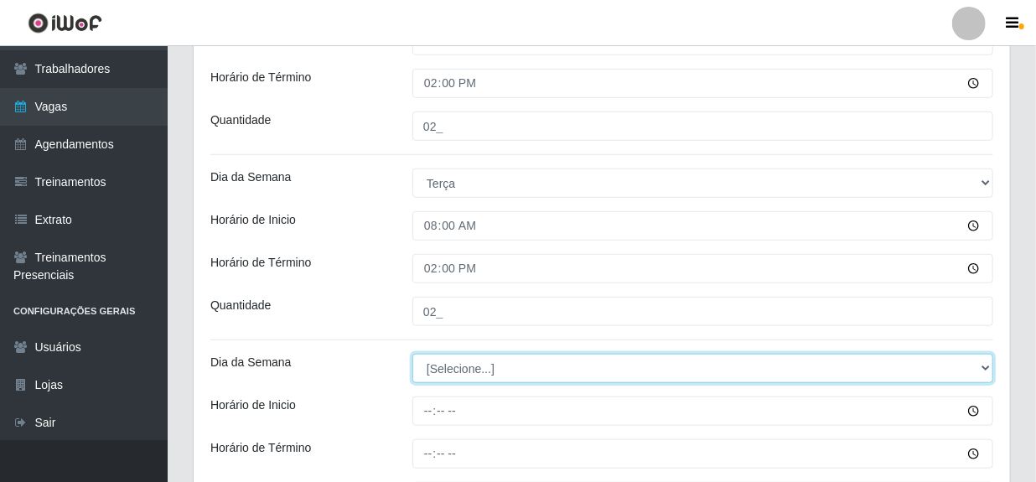
click at [469, 366] on select "[Selecione...] Segunda Terça Quarta Quinta Sexta Sábado Domingo" at bounding box center [702, 368] width 581 height 29
select select "3"
click at [412, 354] on select "[Selecione...] Segunda Terça Quarta Quinta Sexta Sábado Domingo" at bounding box center [702, 368] width 581 height 29
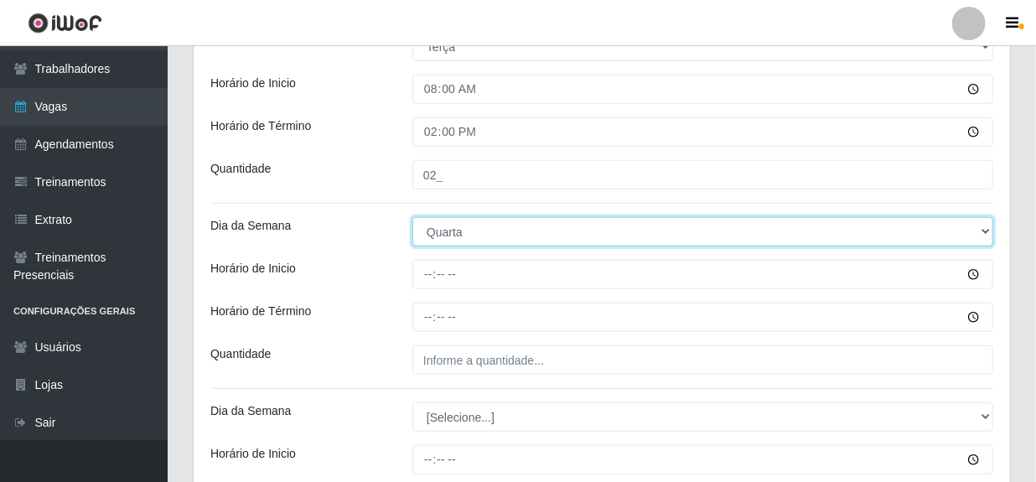
scroll to position [609, 0]
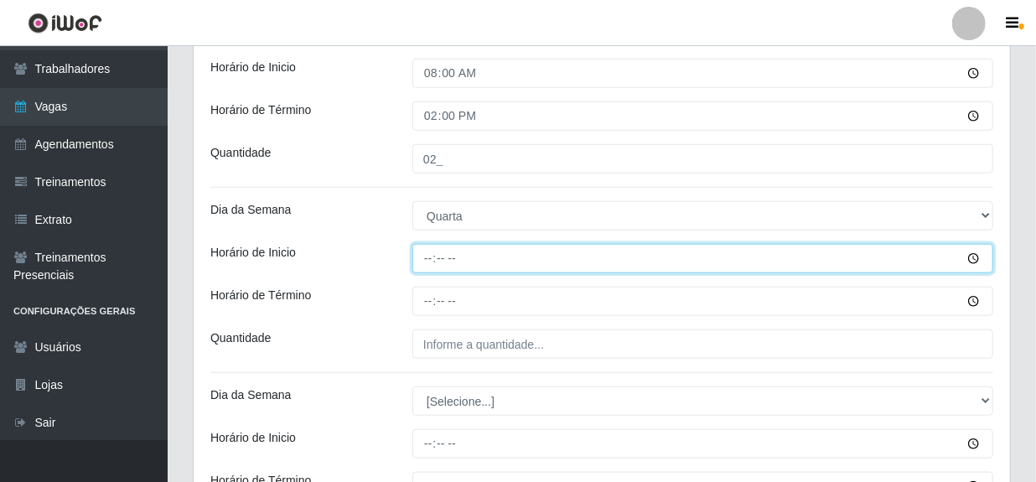
click at [433, 260] on input "Horário de Inicio" at bounding box center [702, 258] width 581 height 29
type input "08:00"
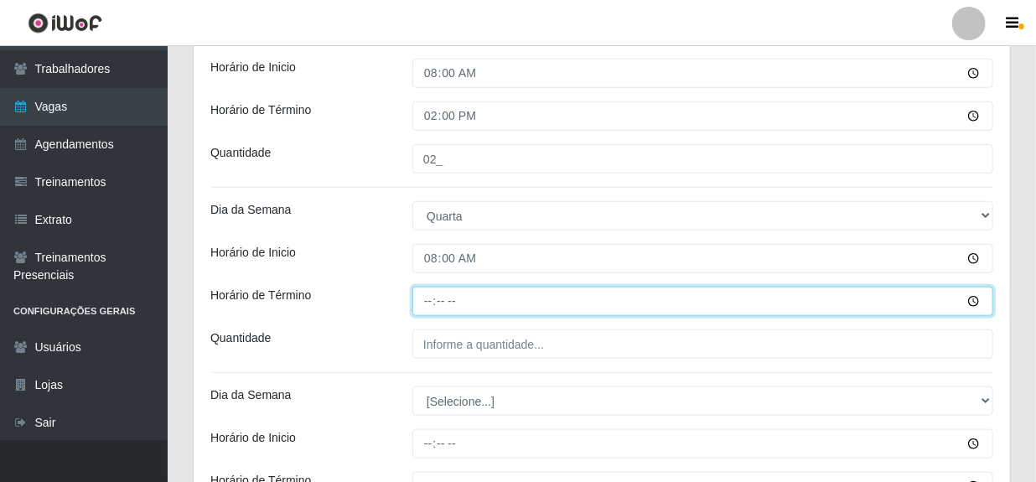
click at [423, 298] on input "Horário de Término" at bounding box center [702, 301] width 581 height 29
type input "14:00"
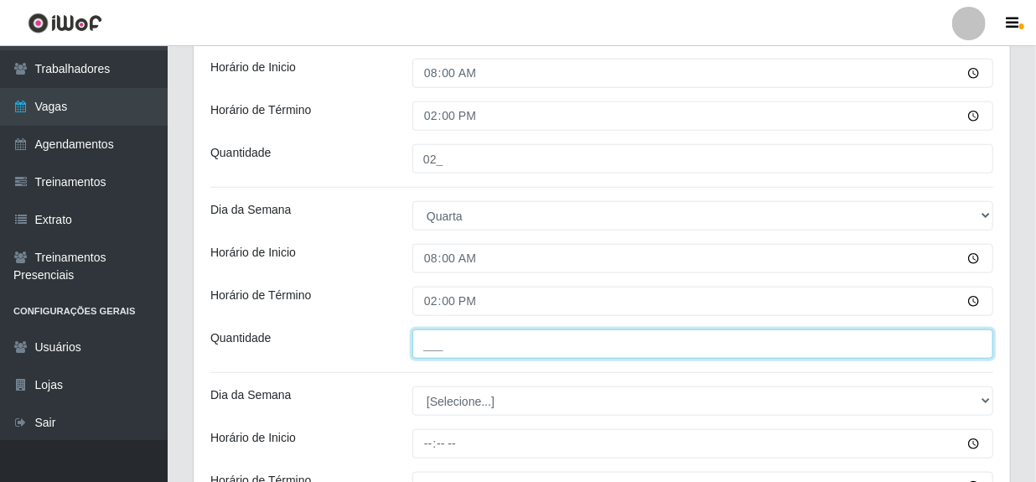
click at [444, 346] on input "___" at bounding box center [702, 343] width 581 height 29
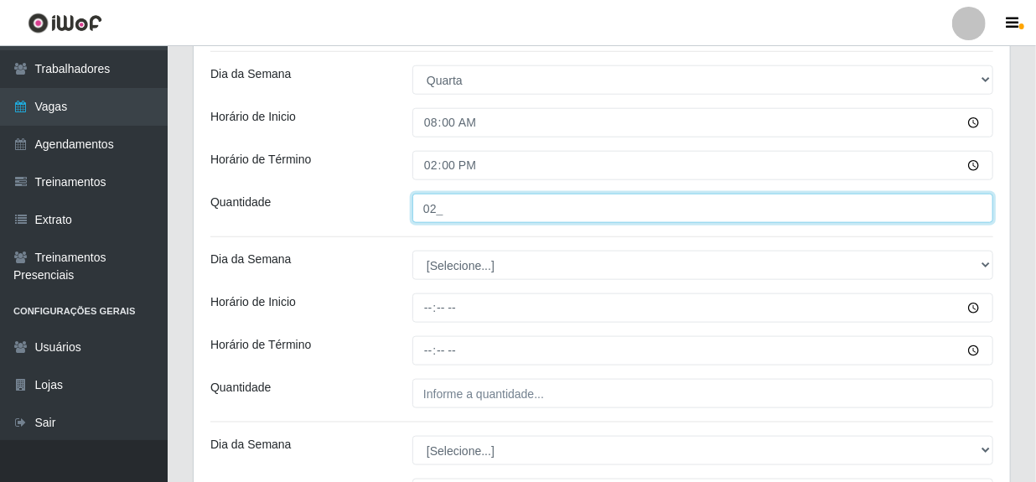
scroll to position [762, 0]
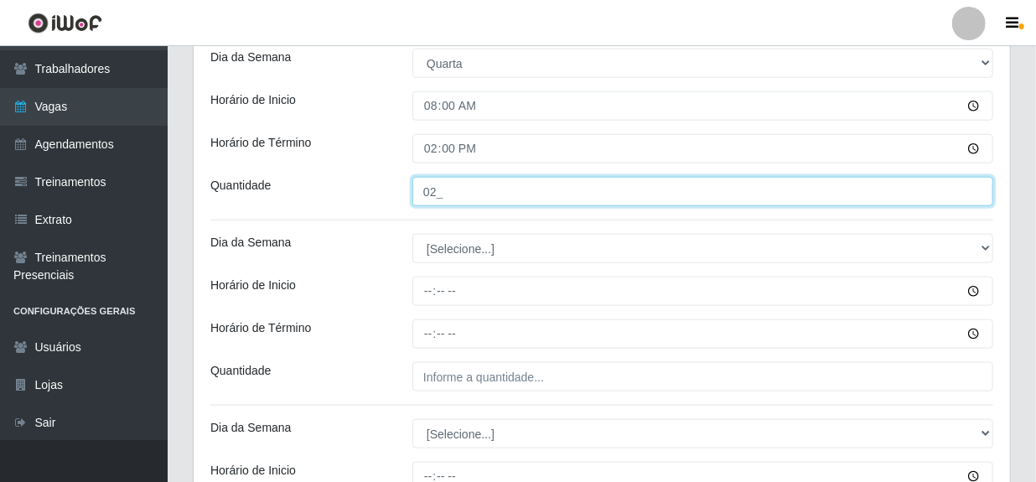
type input "02_"
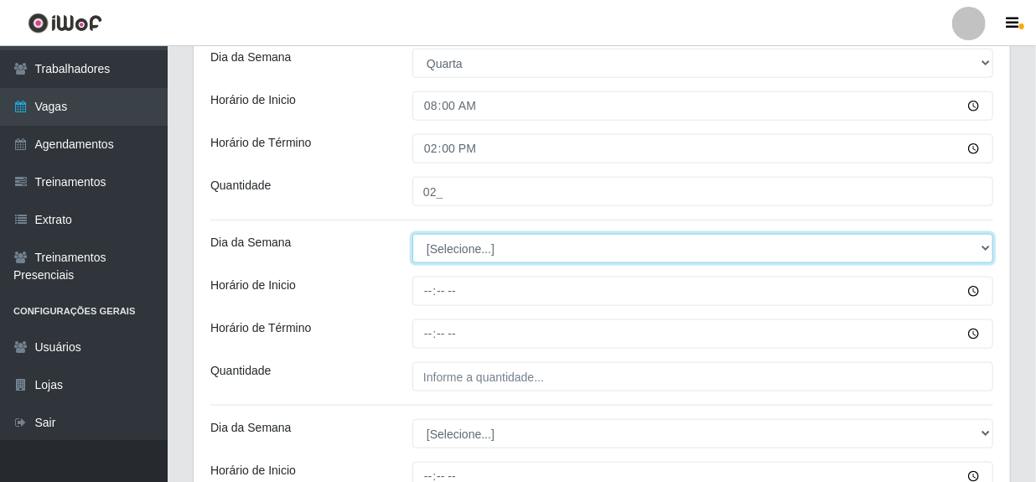
click at [467, 250] on select "[Selecione...] Segunda Terça Quarta Quinta Sexta Sábado Domingo" at bounding box center [702, 248] width 581 height 29
select select "4"
click at [412, 234] on select "[Selecione...] Segunda Terça Quarta Quinta Sexta Sábado Domingo" at bounding box center [702, 248] width 581 height 29
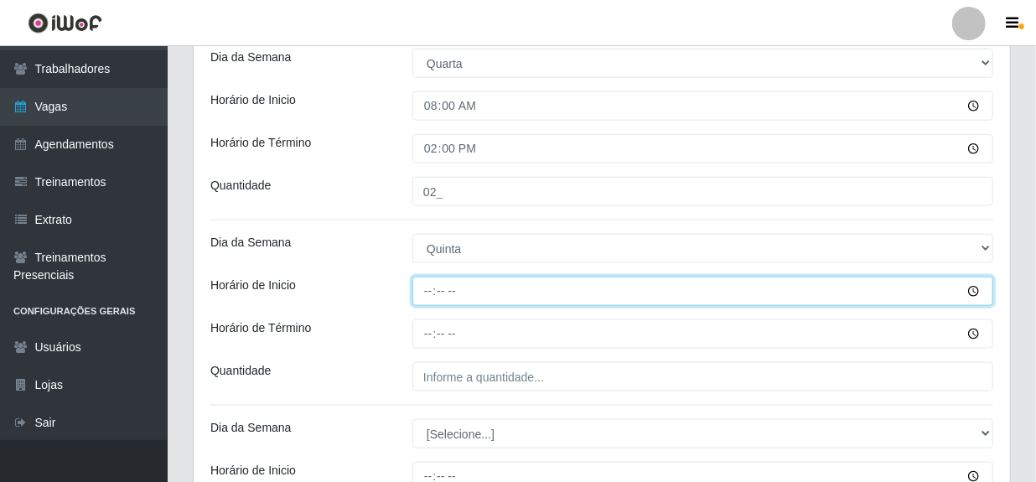
click at [426, 293] on input "Horário de Inicio" at bounding box center [702, 291] width 581 height 29
type input "08:00"
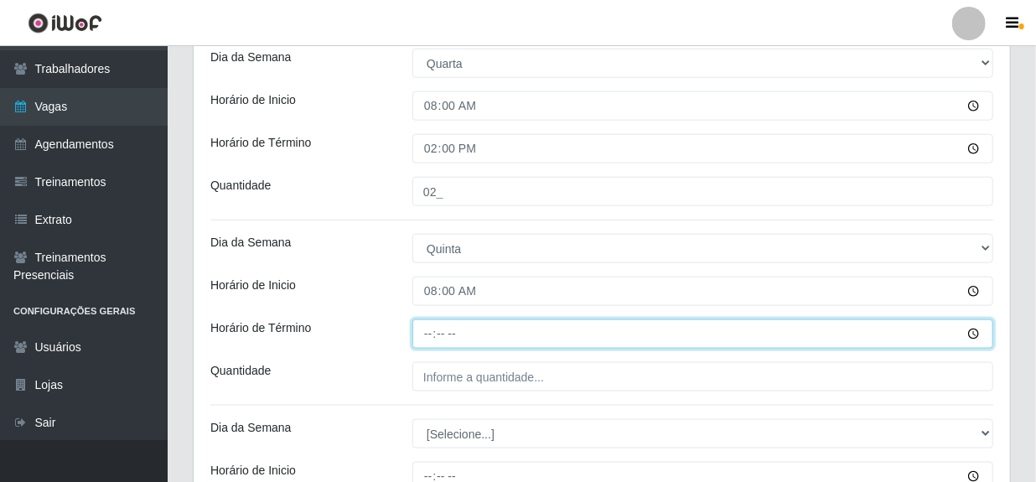
click at [436, 335] on input "Horário de Término" at bounding box center [702, 333] width 581 height 29
type input "14:00"
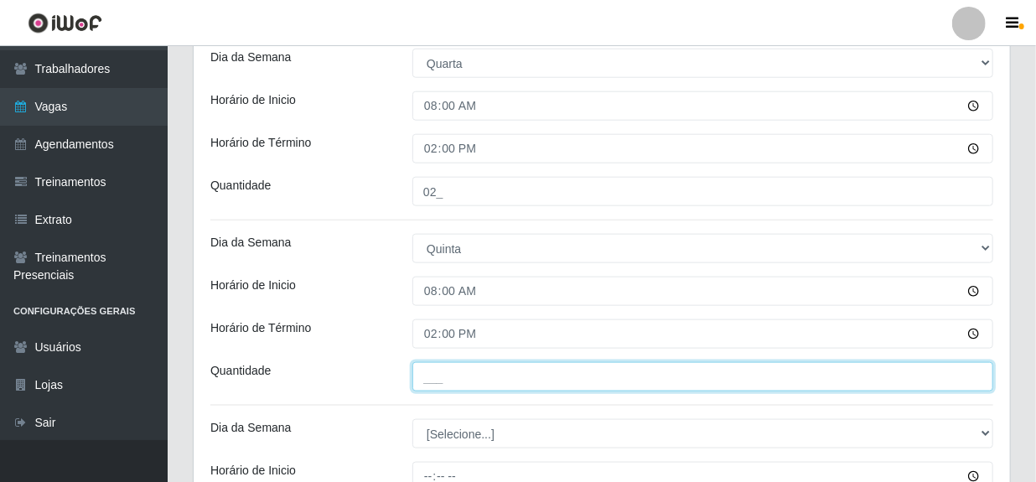
click at [444, 373] on input "___" at bounding box center [702, 376] width 581 height 29
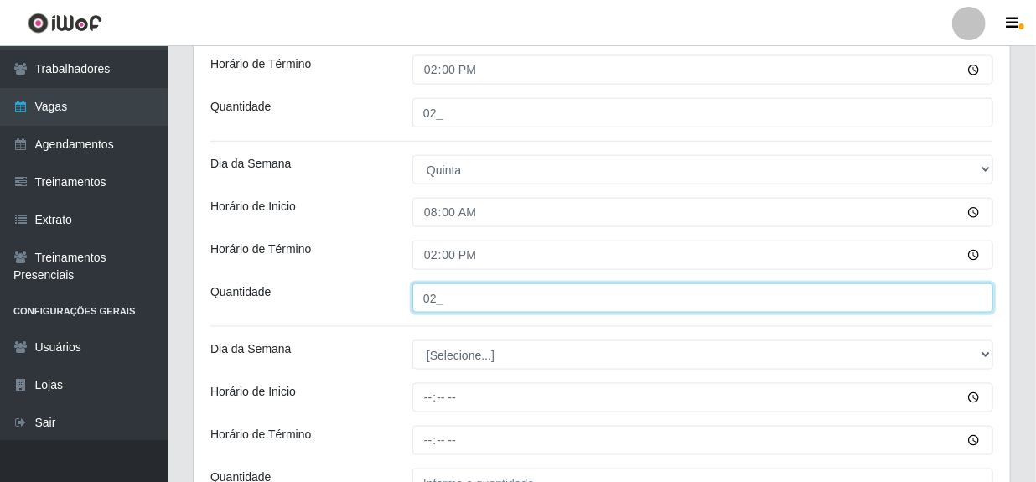
scroll to position [914, 0]
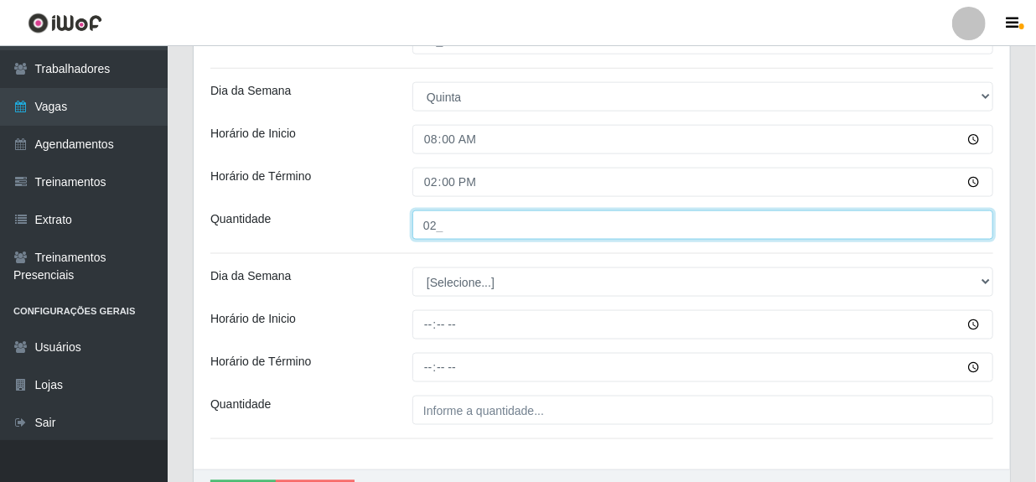
type input "02_"
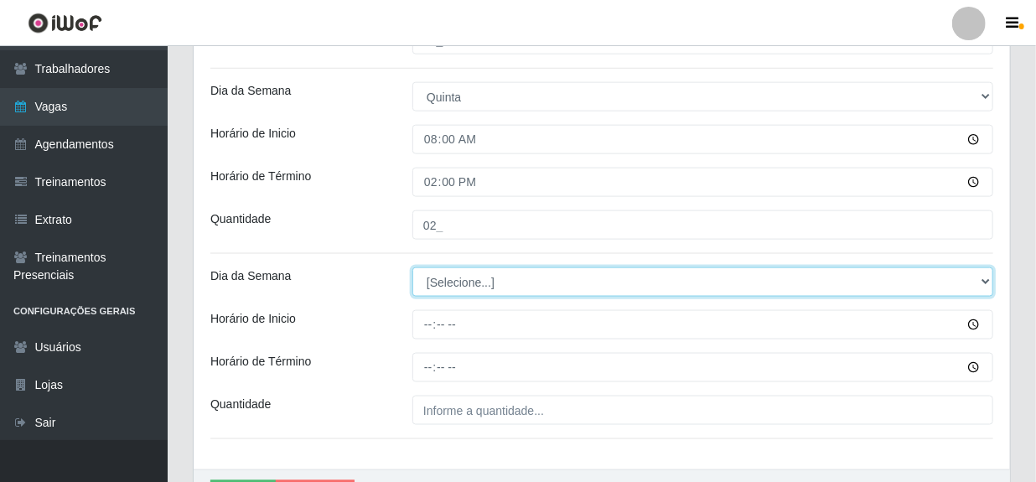
click at [458, 287] on select "[Selecione...] Segunda Terça Quarta Quinta Sexta Sábado Domingo" at bounding box center [702, 281] width 581 height 29
select select "5"
click at [412, 267] on select "[Selecione...] Segunda Terça Quarta Quinta Sexta Sábado Domingo" at bounding box center [702, 281] width 581 height 29
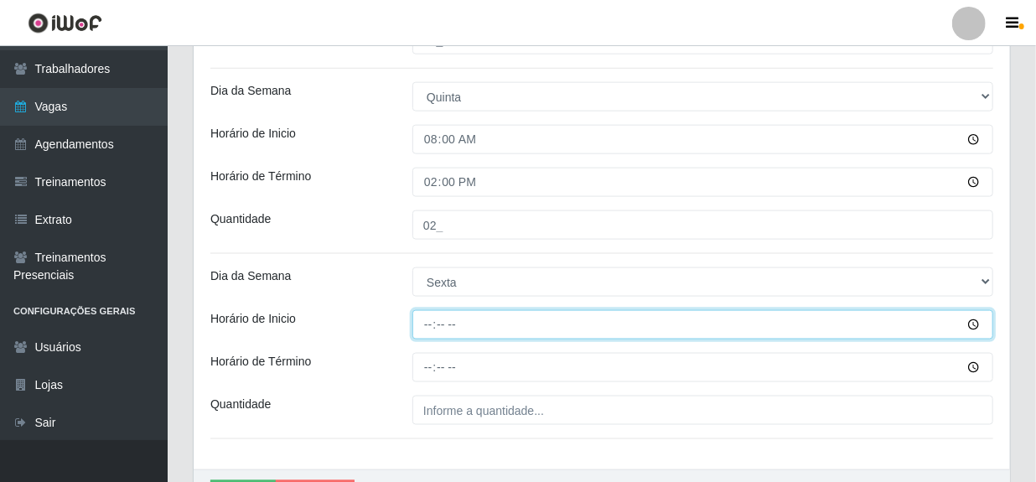
click at [430, 325] on input "Horário de Inicio" at bounding box center [702, 324] width 581 height 29
type input "08:00"
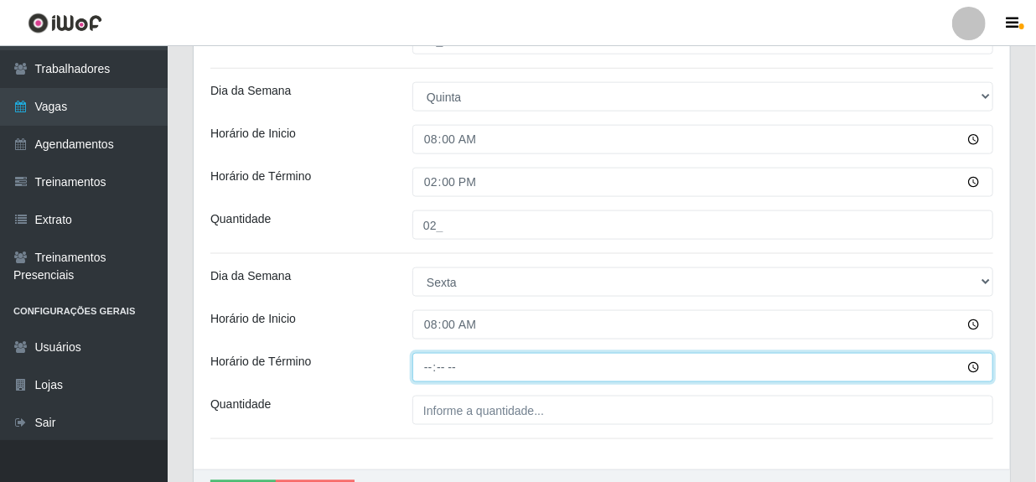
click at [436, 365] on input "Horário de Término" at bounding box center [702, 367] width 581 height 29
type input "14:00"
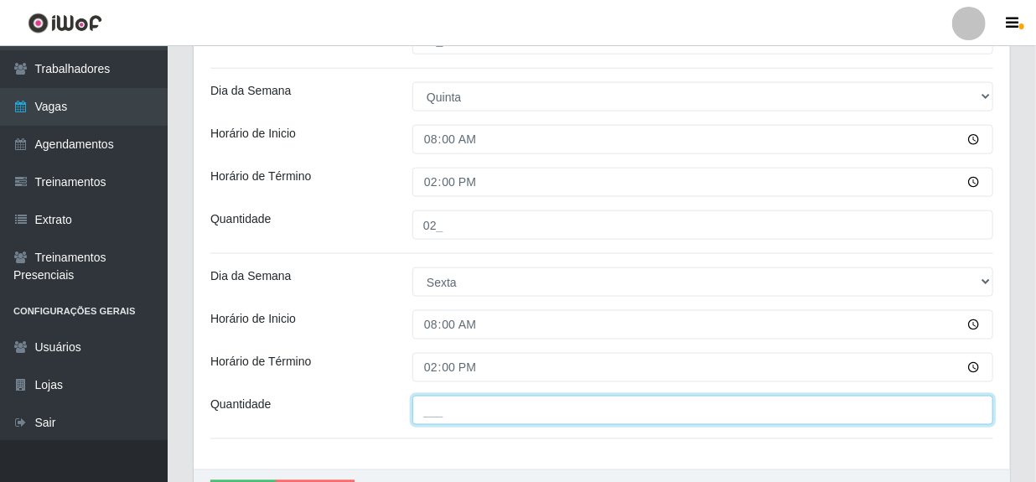
click at [452, 412] on input "___" at bounding box center [702, 410] width 581 height 29
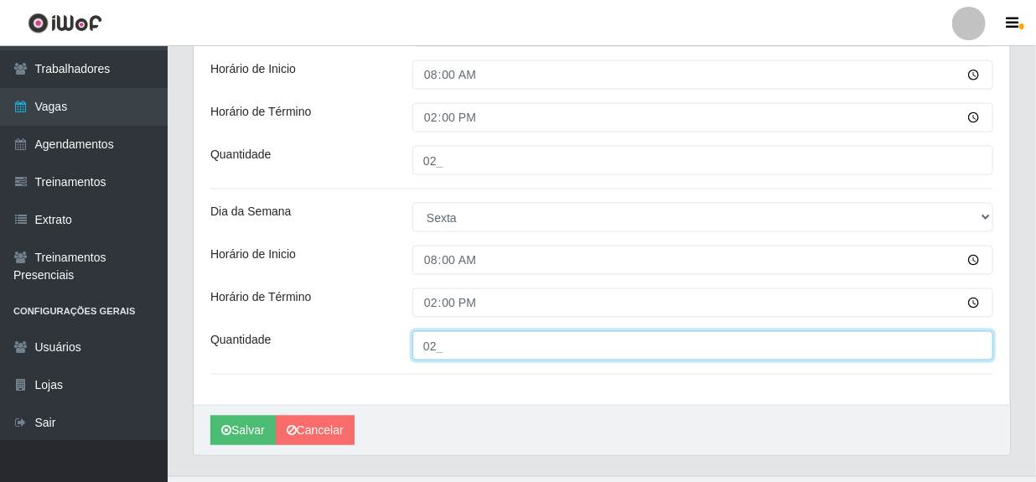
scroll to position [1013, 0]
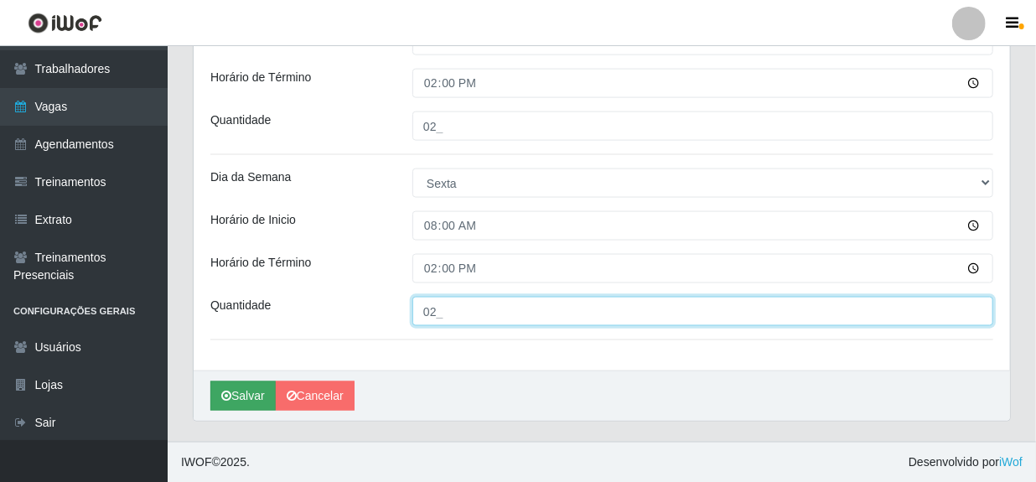
type input "02_"
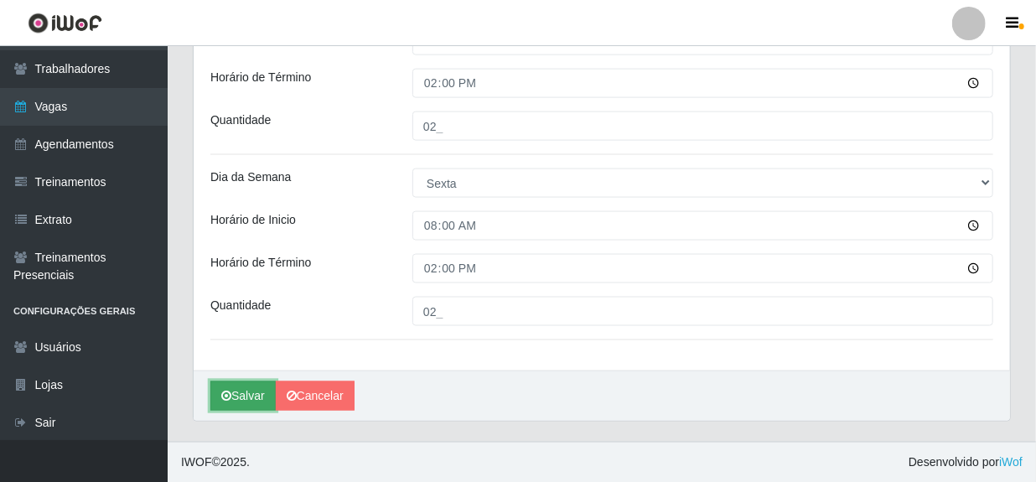
click at [238, 394] on button "Salvar" at bounding box center [242, 395] width 65 height 29
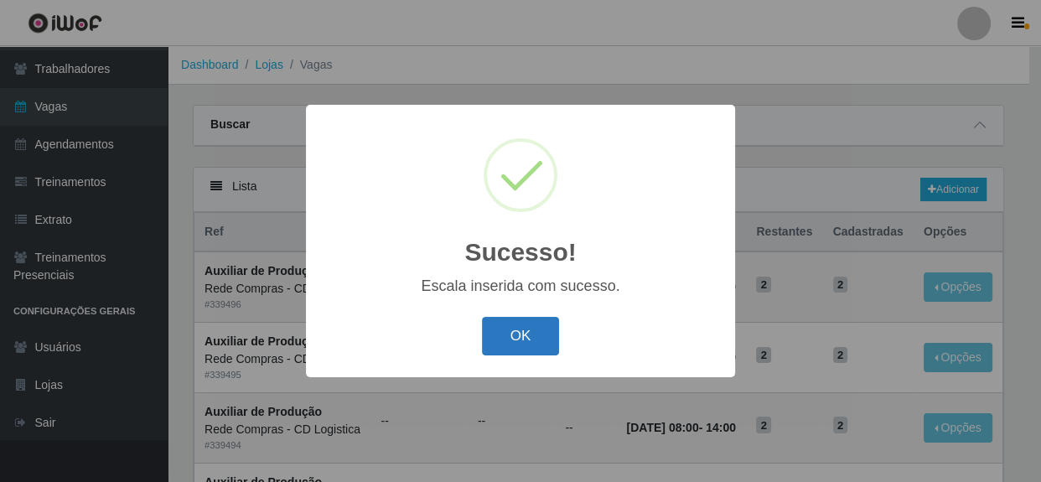
click at [503, 335] on button "OK" at bounding box center [521, 336] width 78 height 39
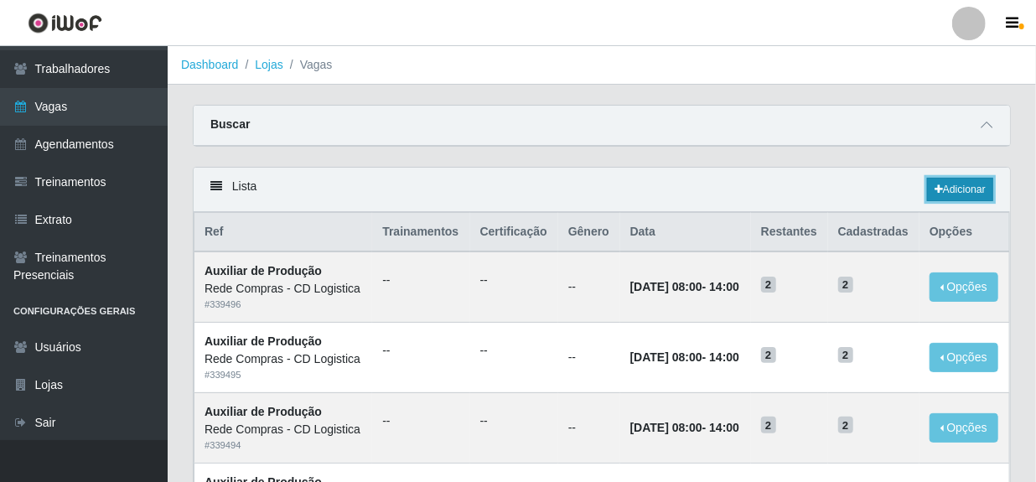
click at [940, 192] on link "Adicionar" at bounding box center [960, 189] width 66 height 23
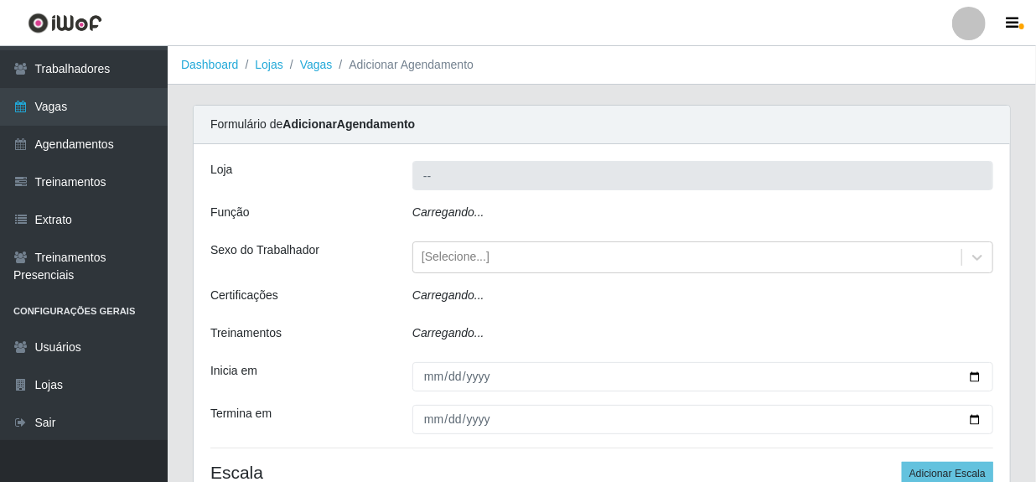
type input "Rede Compras - CD Logistica"
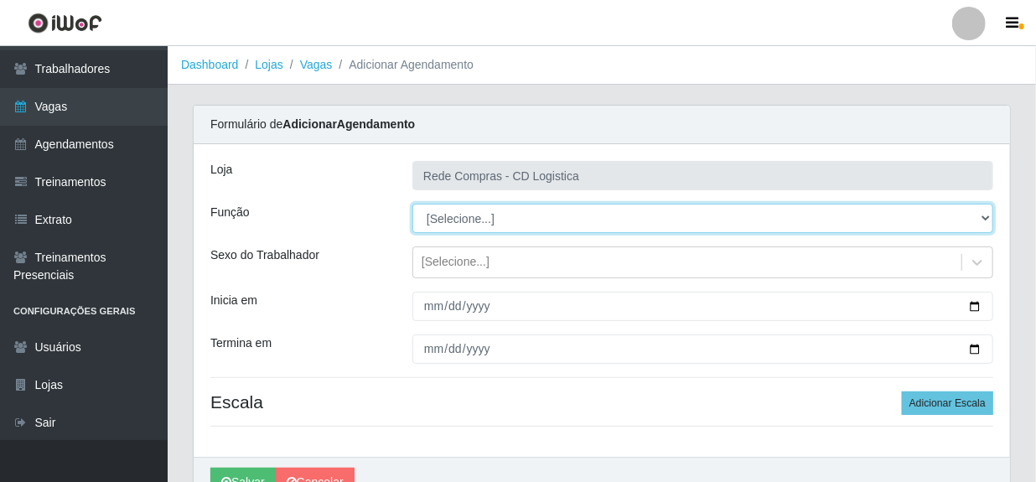
click at [594, 221] on select "[Selecione...] ASG ASG + ASG ++ Auxiliar de Depósito Auxiliar de Depósito + Aux…" at bounding box center [702, 218] width 581 height 29
select select "16"
click at [412, 204] on select "[Selecione...] ASG ASG + ASG ++ Auxiliar de Depósito Auxiliar de Depósito + Aux…" at bounding box center [702, 218] width 581 height 29
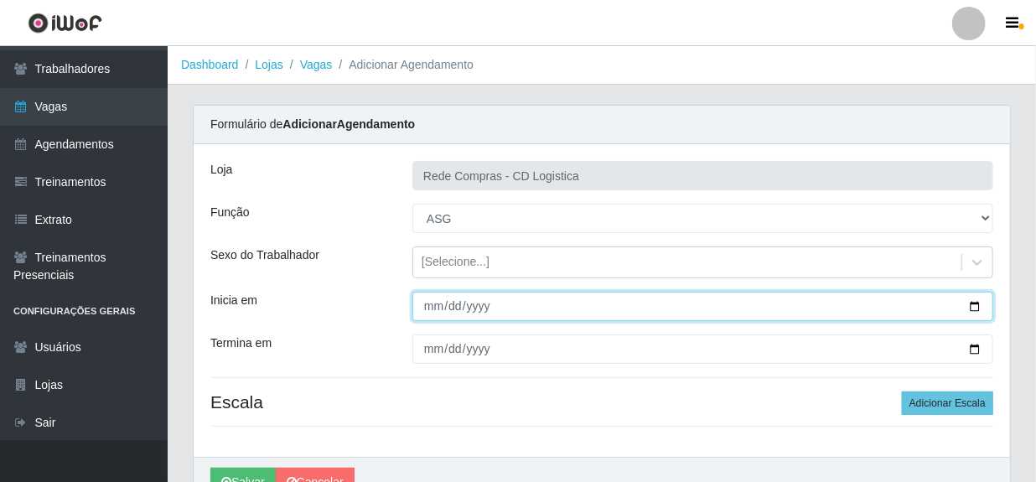
click at [433, 308] on input "Inicia em" at bounding box center [702, 306] width 581 height 29
click at [432, 308] on input "Inicia em" at bounding box center [702, 306] width 581 height 29
type input "[DATE]"
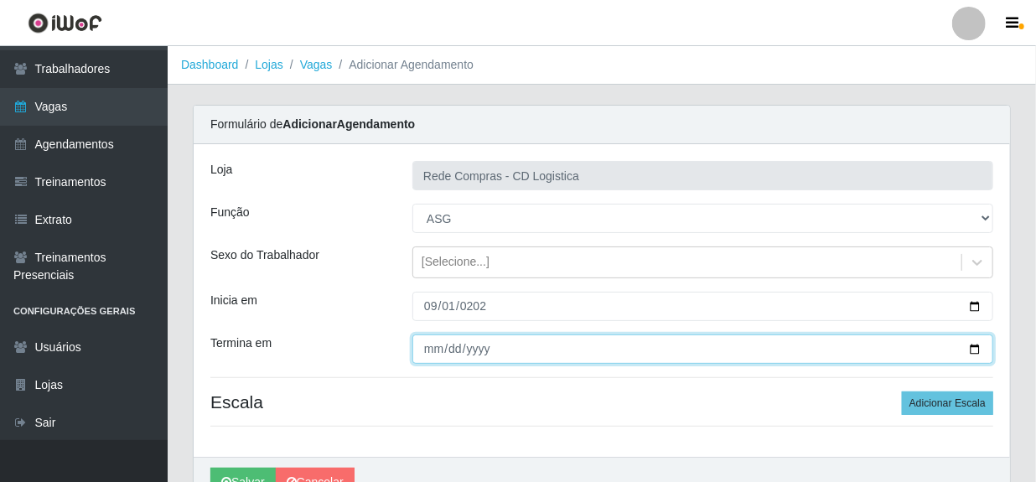
click at [430, 351] on input "Termina em" at bounding box center [702, 348] width 581 height 29
type input "[DATE]"
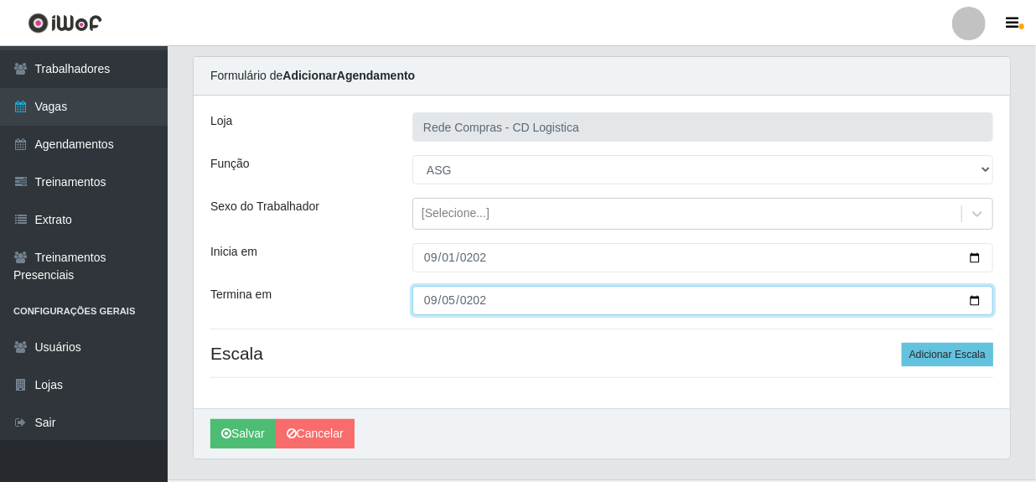
scroll to position [75, 0]
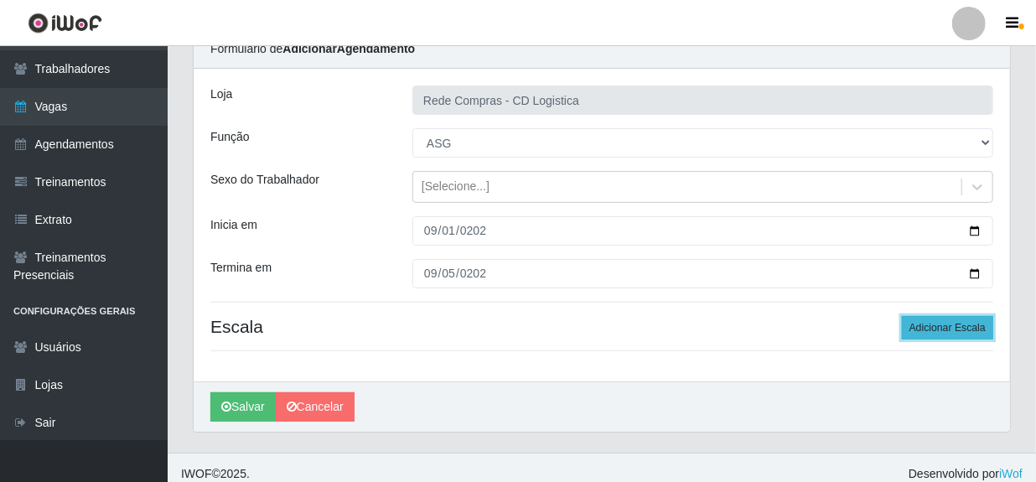
click at [947, 326] on button "Adicionar Escala" at bounding box center [947, 327] width 91 height 23
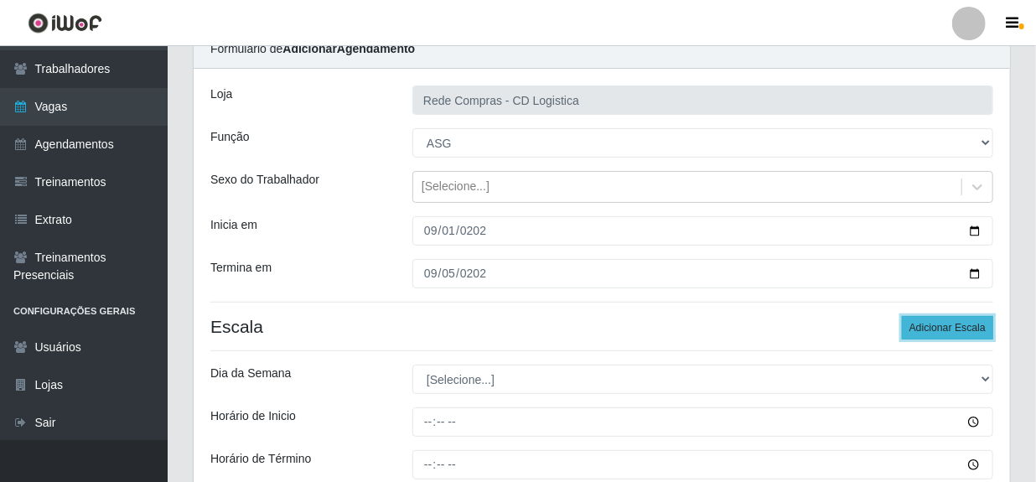
click at [947, 326] on button "Adicionar Escala" at bounding box center [947, 327] width 91 height 23
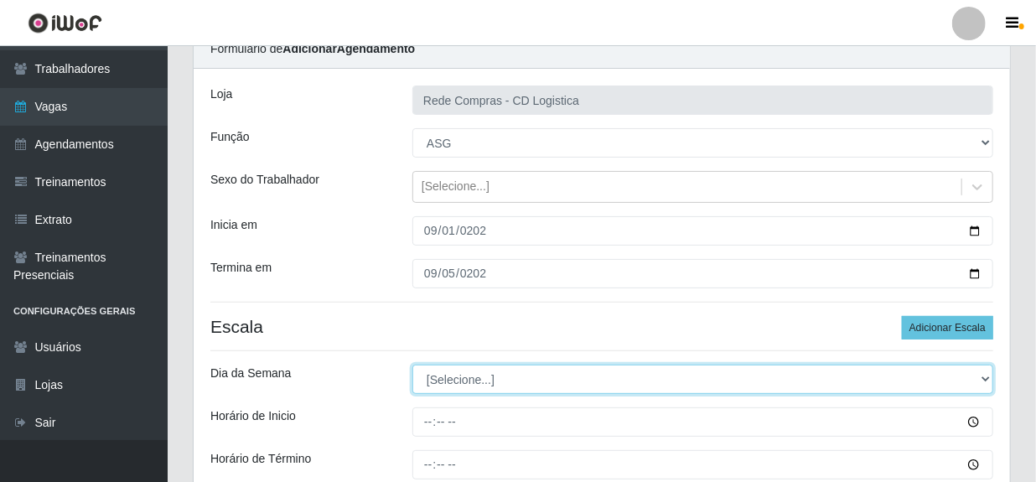
click at [510, 385] on select "[Selecione...] Segunda Terça Quarta Quinta Sexta Sábado Domingo" at bounding box center [702, 379] width 581 height 29
select select "1"
click at [412, 365] on select "[Selecione...] Segunda Terça Quarta Quinta Sexta Sábado Domingo" at bounding box center [702, 379] width 581 height 29
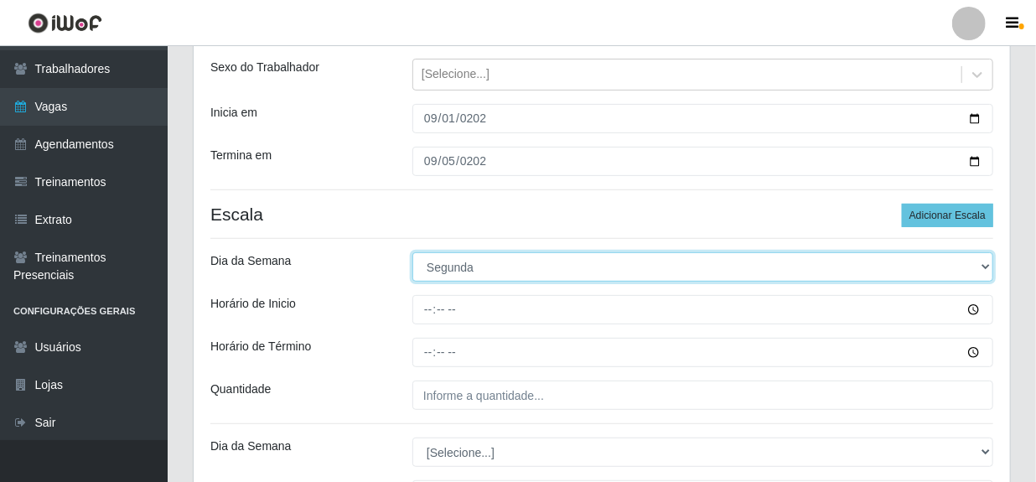
scroll to position [228, 0]
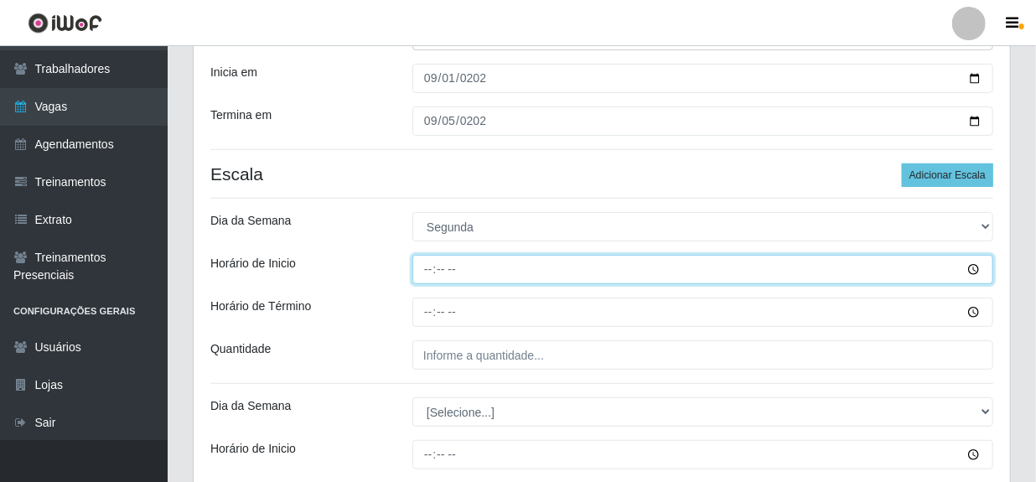
click at [432, 270] on input "Horário de Inicio" at bounding box center [702, 269] width 581 height 29
type input "08:00"
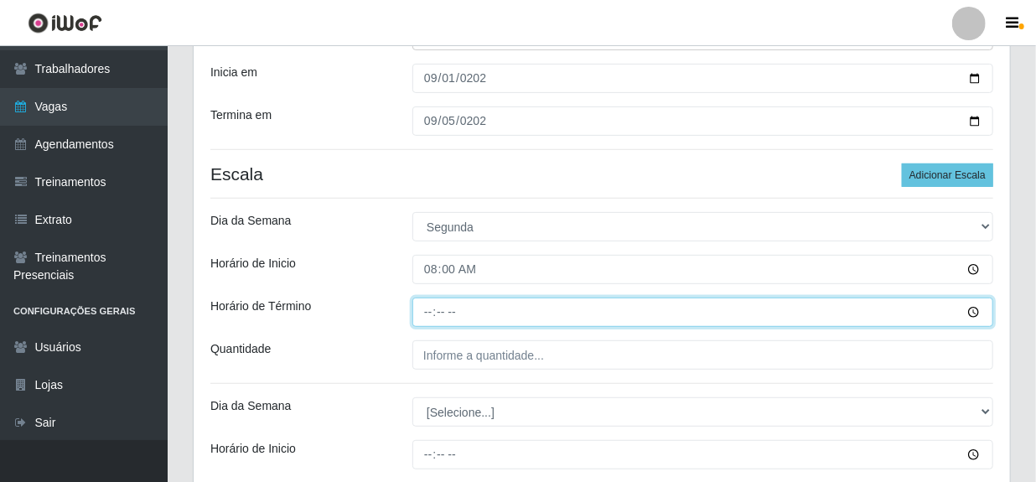
click at [427, 312] on input "Horário de Término" at bounding box center [702, 312] width 581 height 29
type input "14:00"
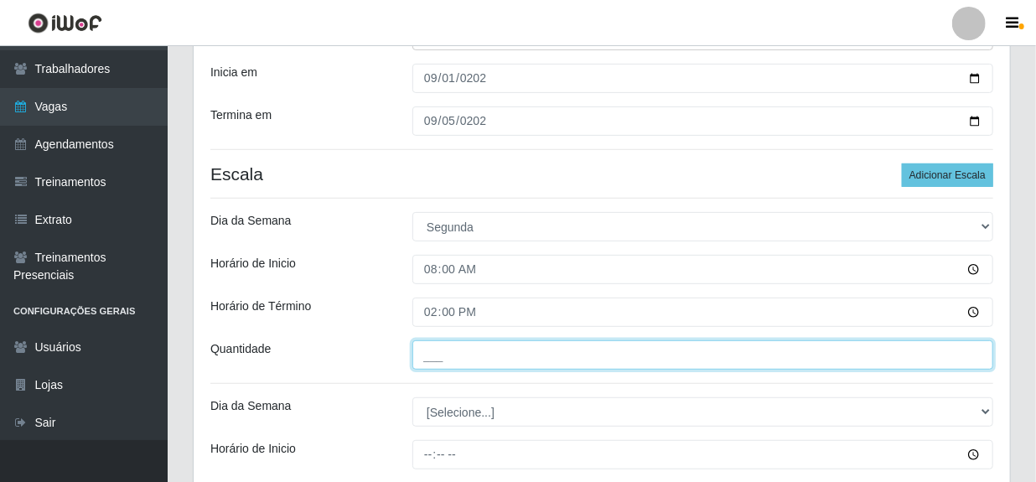
click at [433, 358] on input "___" at bounding box center [702, 354] width 581 height 29
type input "01_"
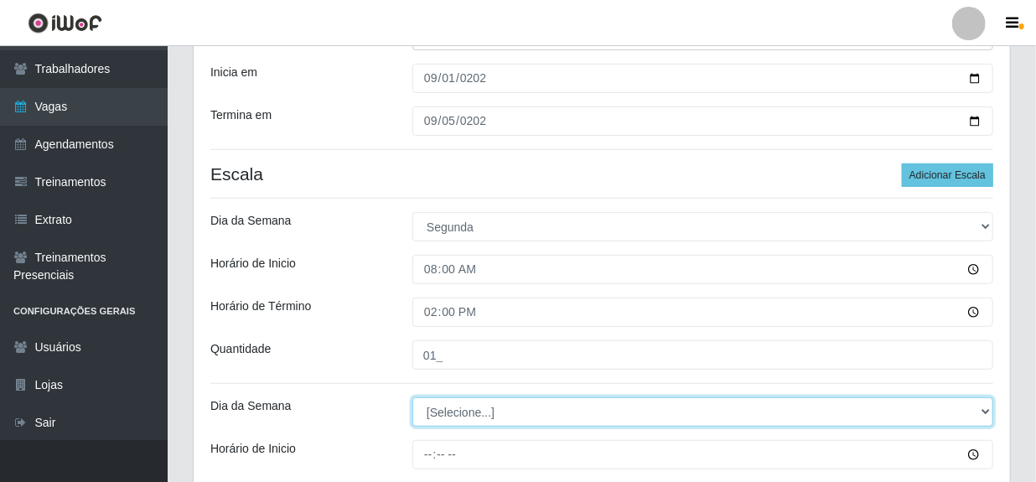
click at [443, 407] on select "[Selecione...] Segunda Terça Quarta Quinta Sexta Sábado Domingo" at bounding box center [702, 411] width 581 height 29
select select "2"
click at [412, 397] on select "[Selecione...] Segunda Terça Quarta Quinta Sexta Sábado Domingo" at bounding box center [702, 411] width 581 height 29
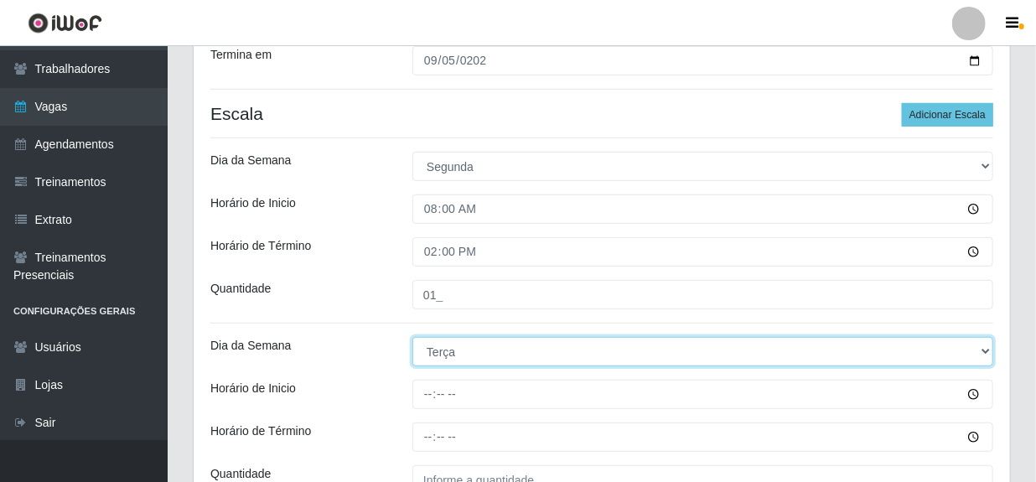
scroll to position [381, 0]
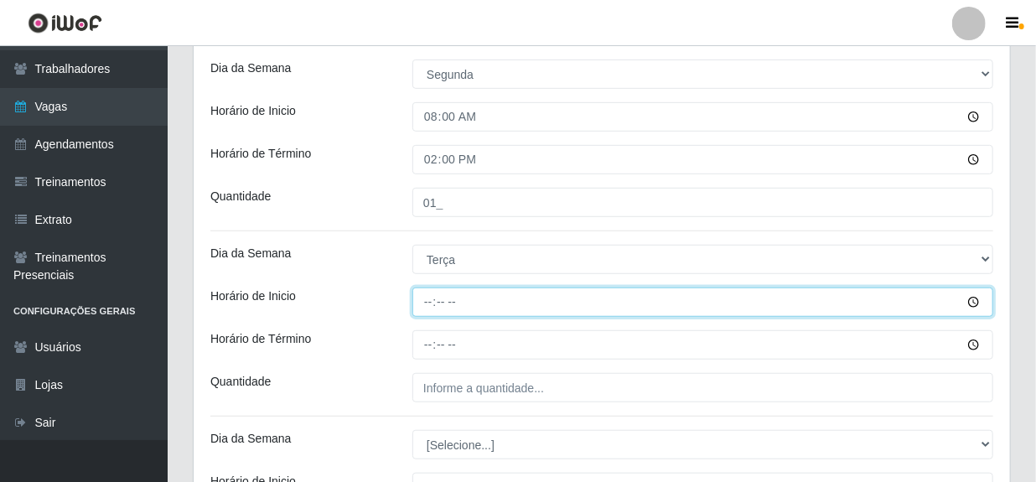
click at [425, 303] on input "Horário de Inicio" at bounding box center [702, 302] width 581 height 29
type input "08:00"
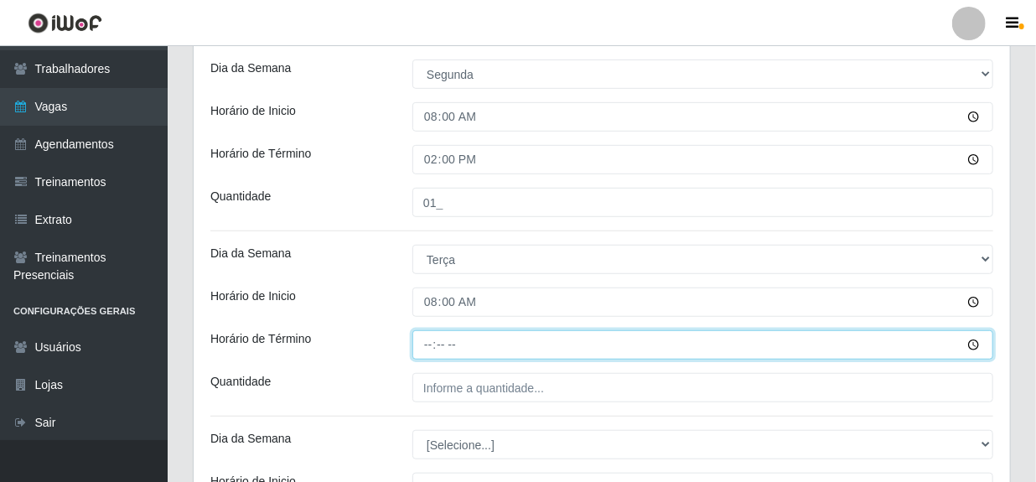
click at [428, 344] on input "Horário de Término" at bounding box center [702, 344] width 581 height 29
type input "14:00"
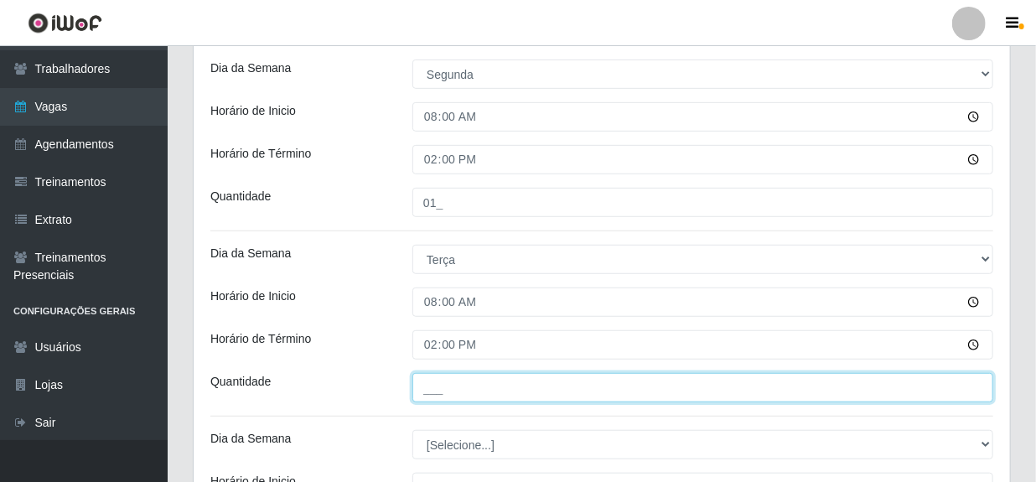
click at [469, 392] on input "___" at bounding box center [702, 387] width 581 height 29
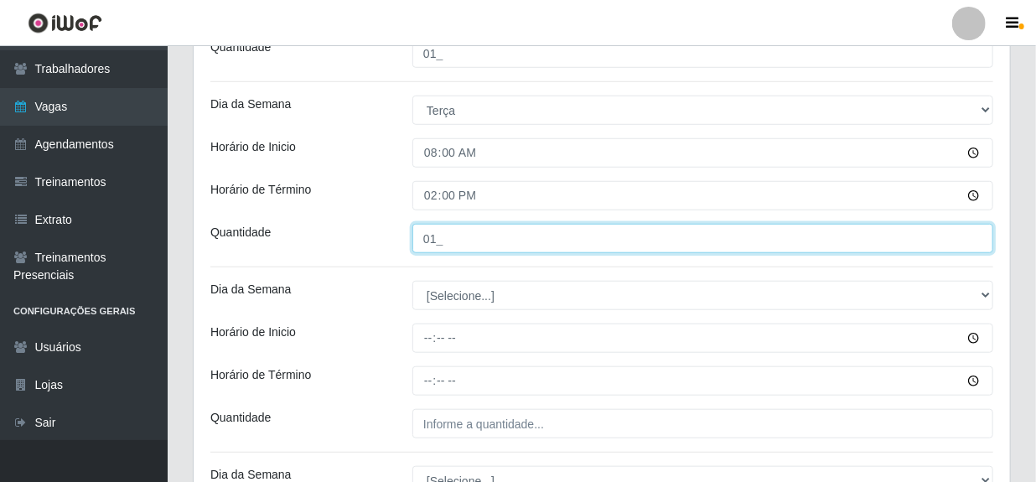
scroll to position [533, 0]
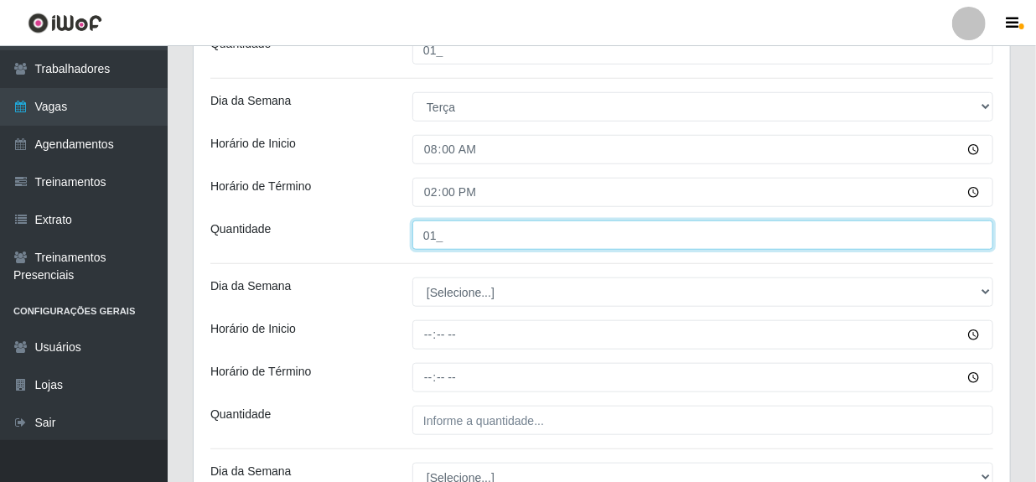
type input "01_"
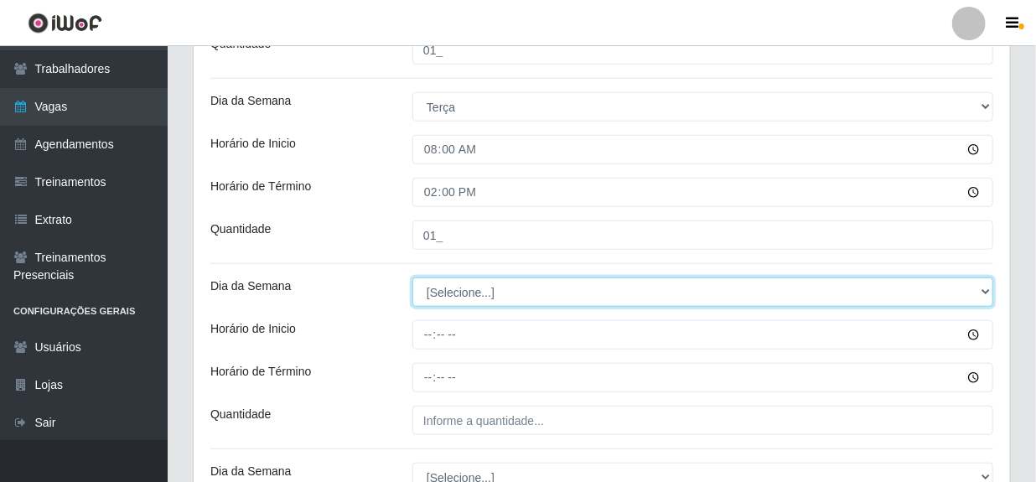
click at [478, 287] on select "[Selecione...] Segunda Terça Quarta Quinta Sexta Sábado Domingo" at bounding box center [702, 291] width 581 height 29
select select "3"
click at [412, 277] on select "[Selecione...] Segunda Terça Quarta Quinta Sexta Sábado Domingo" at bounding box center [702, 291] width 581 height 29
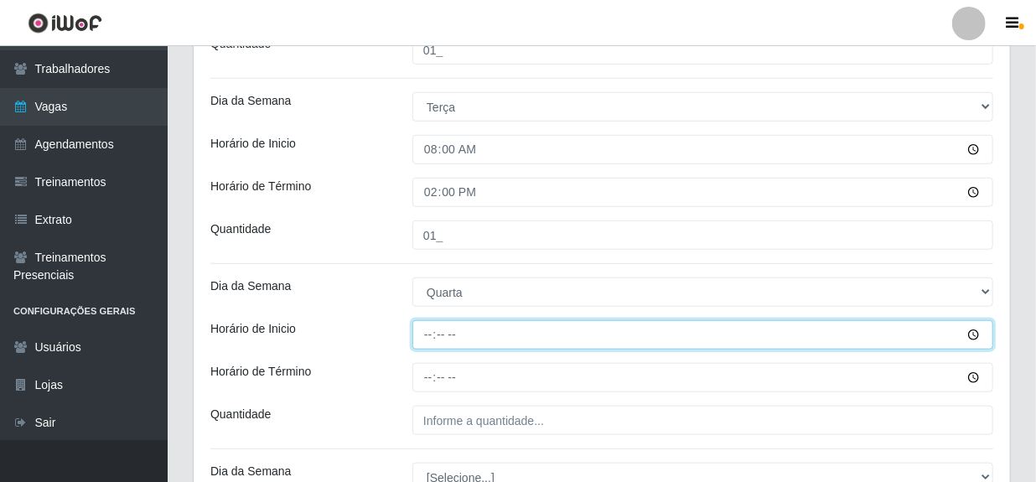
click at [433, 337] on input "Horário de Inicio" at bounding box center [702, 334] width 581 height 29
type input "08:00"
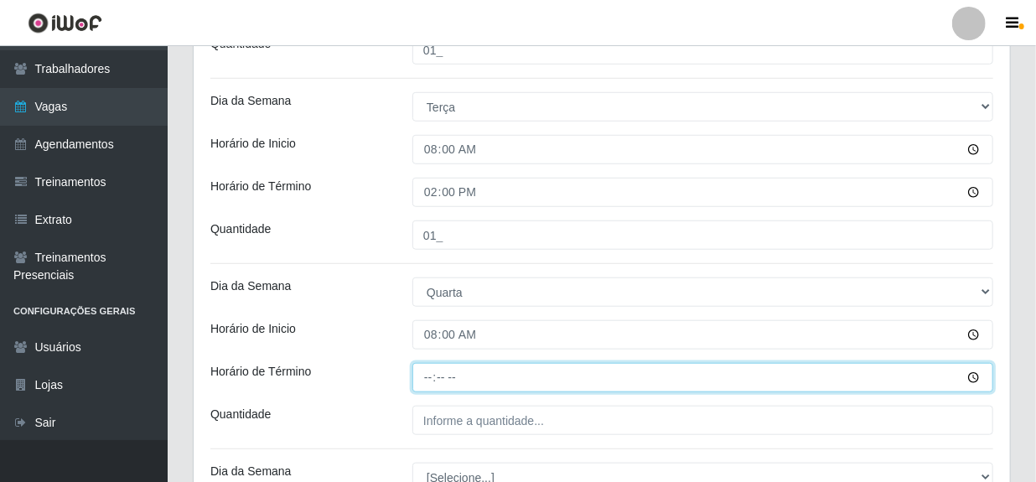
click at [431, 376] on input "Horário de Término" at bounding box center [702, 377] width 581 height 29
type input "14:00"
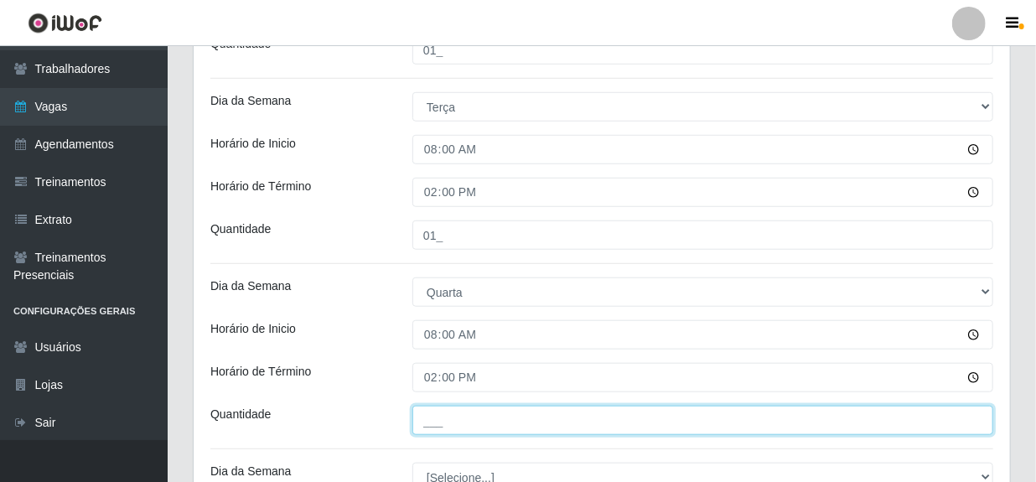
click at [479, 418] on input "___" at bounding box center [702, 420] width 581 height 29
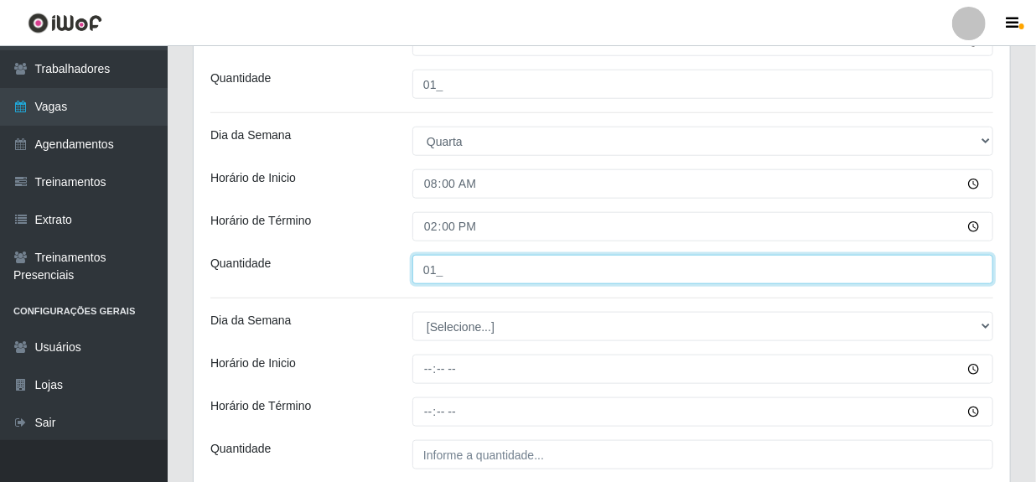
scroll to position [686, 0]
type input "01_"
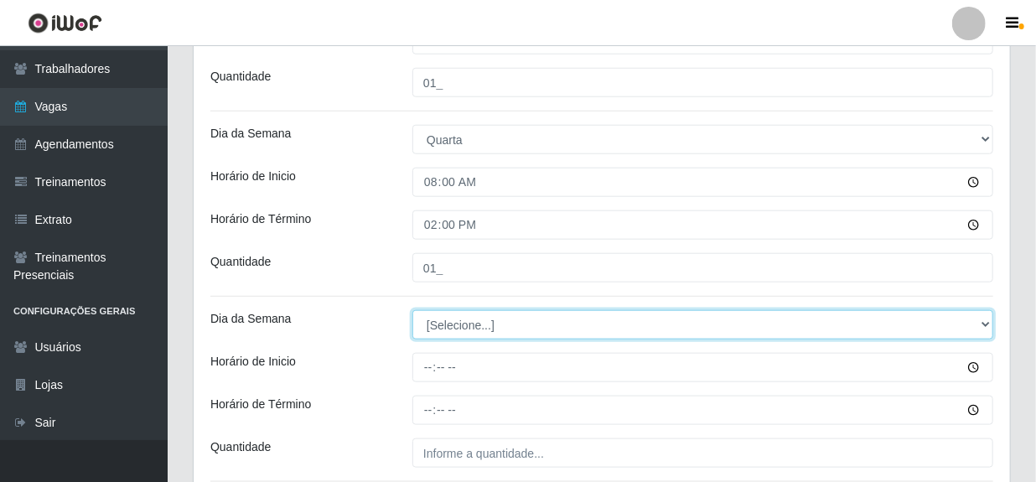
click at [461, 317] on select "[Selecione...] Segunda Terça Quarta Quinta Sexta Sábado Domingo" at bounding box center [702, 324] width 581 height 29
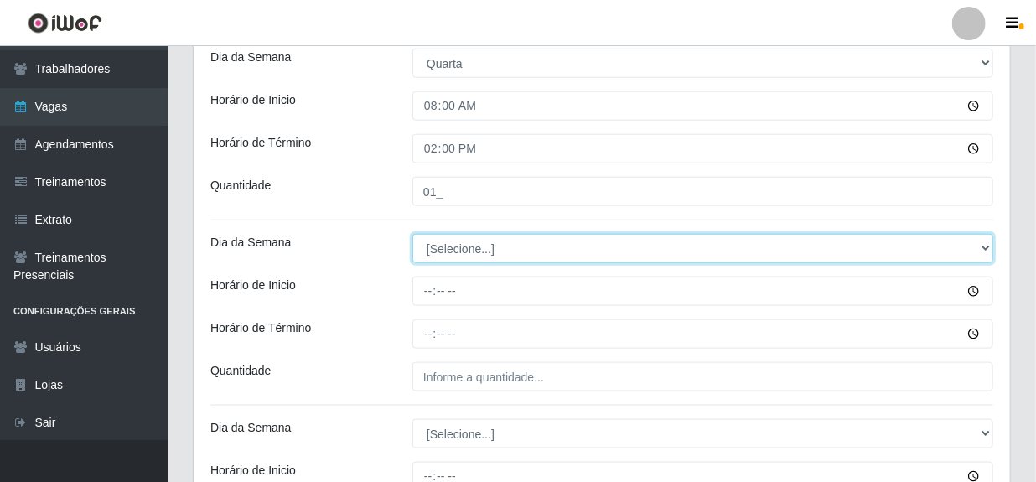
click at [446, 253] on select "[Selecione...] Segunda Terça Quarta Quinta Sexta Sábado Domingo" at bounding box center [702, 248] width 581 height 29
select select "4"
click at [412, 234] on select "[Selecione...] Segunda Terça Quarta Quinta Sexta Sábado Domingo" at bounding box center [702, 248] width 581 height 29
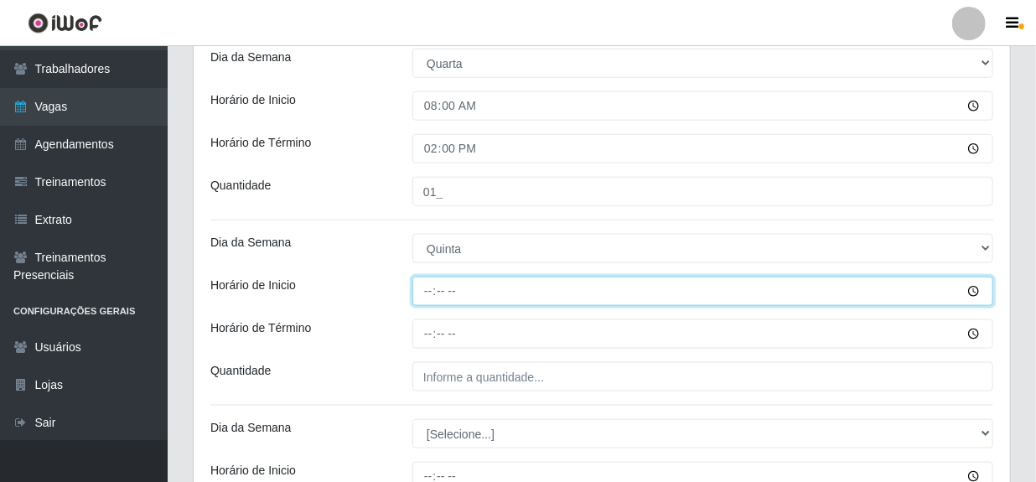
click at [432, 289] on input "Horário de Inicio" at bounding box center [702, 291] width 581 height 29
type input "08:00"
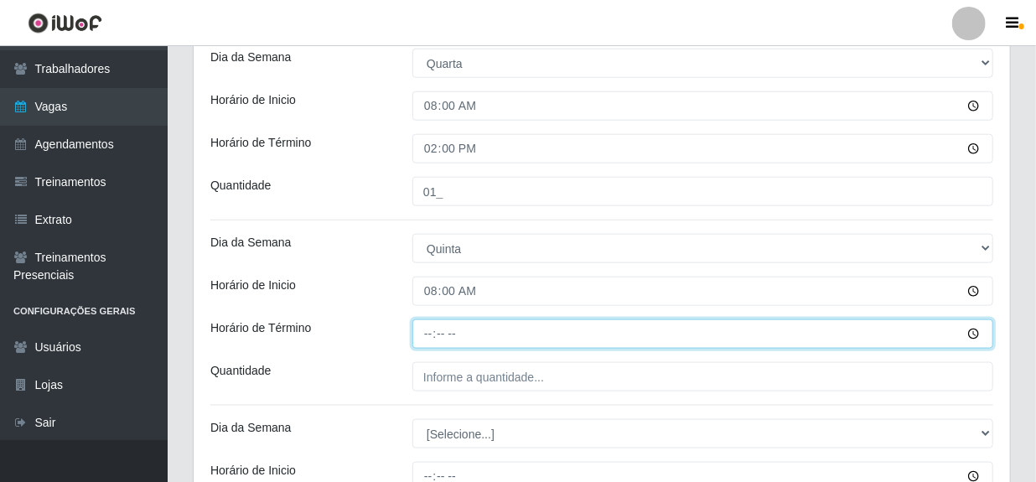
click at [427, 338] on input "Horário de Término" at bounding box center [702, 333] width 581 height 29
type input "14:00"
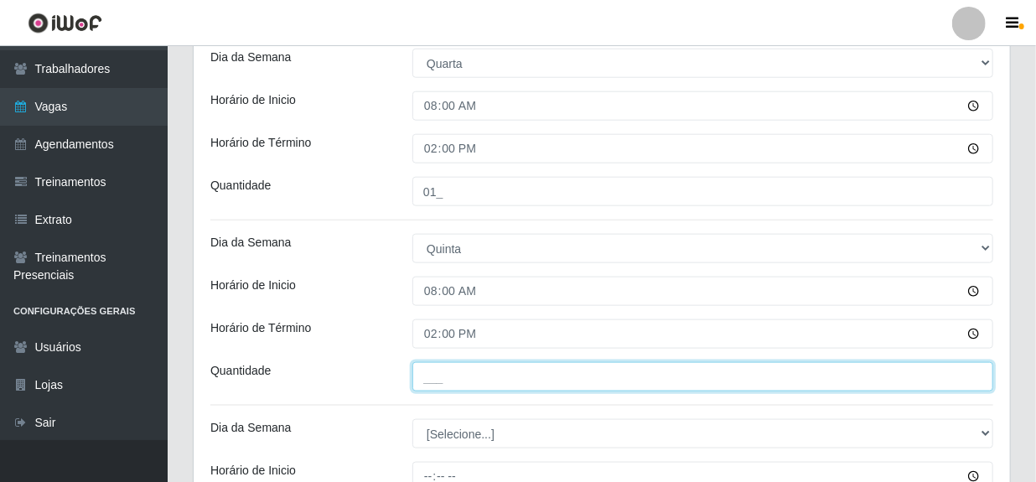
click at [461, 385] on input "___" at bounding box center [702, 376] width 581 height 29
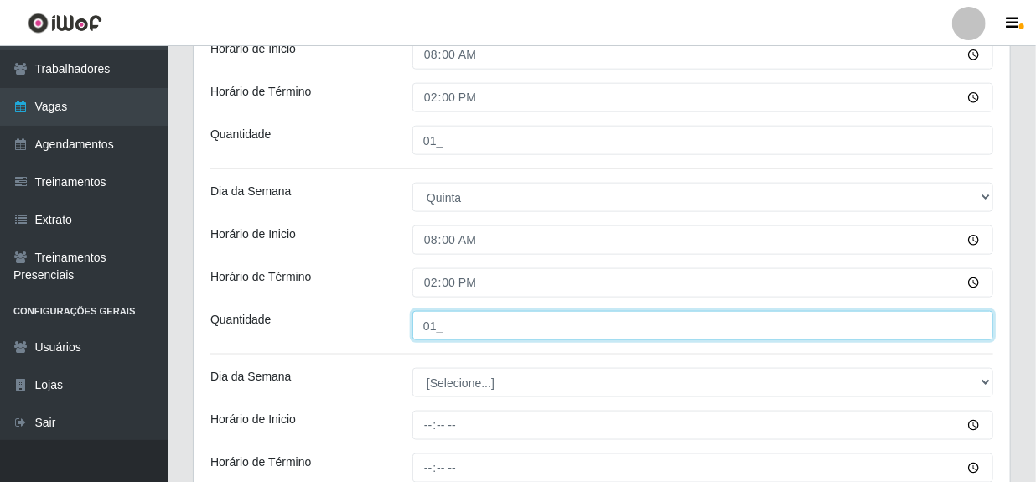
scroll to position [914, 0]
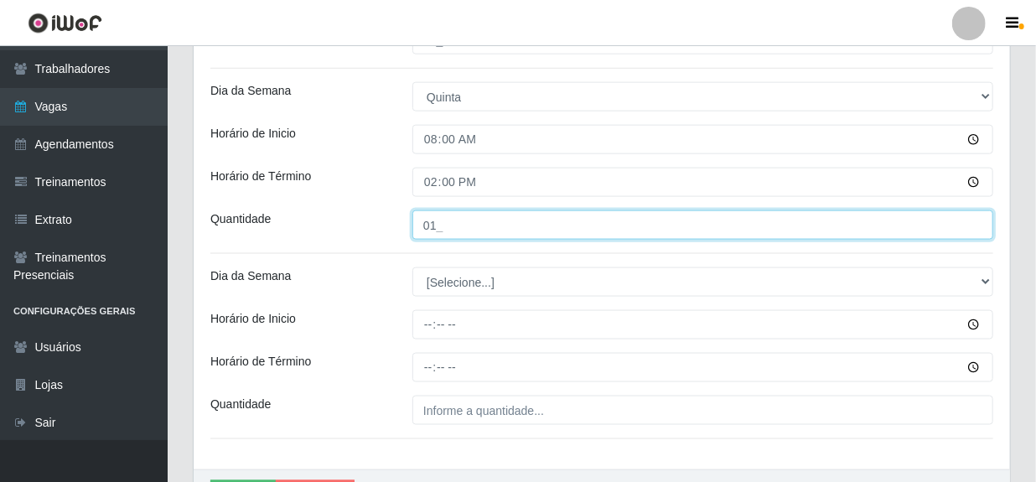
type input "01_"
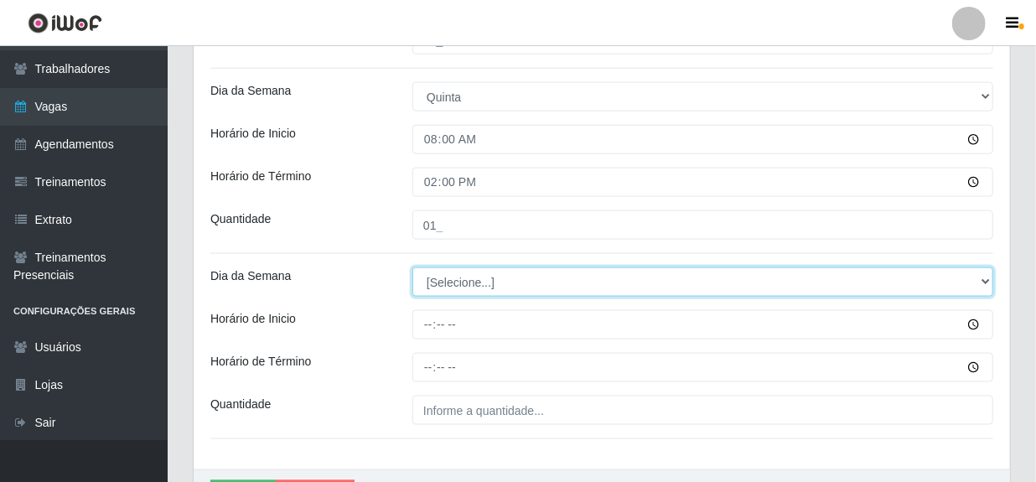
click at [458, 277] on select "[Selecione...] Segunda Terça Quarta Quinta Sexta Sábado Domingo" at bounding box center [702, 281] width 581 height 29
select select "5"
click at [412, 267] on select "[Selecione...] Segunda Terça Quarta Quinta Sexta Sábado Domingo" at bounding box center [702, 281] width 581 height 29
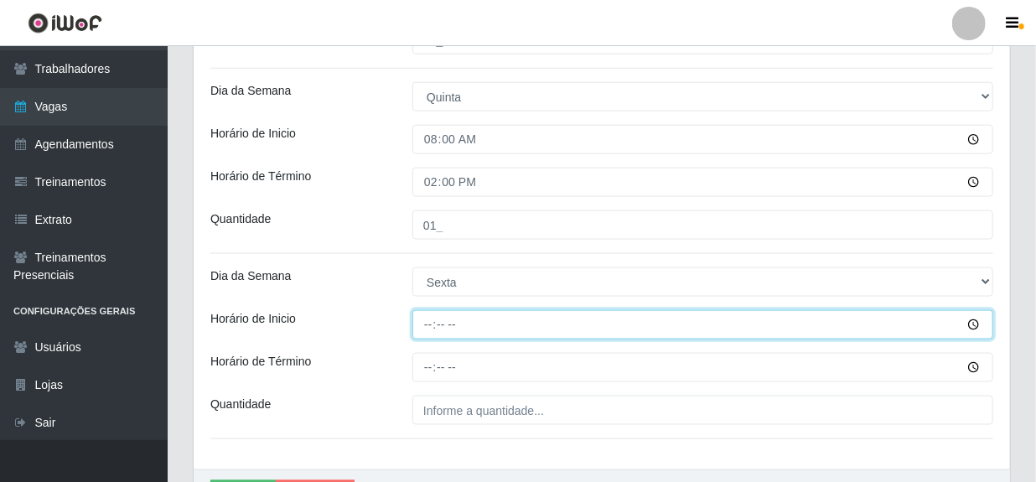
click at [437, 319] on input "Horário de Inicio" at bounding box center [702, 324] width 581 height 29
click at [427, 322] on input "Horário de Inicio" at bounding box center [702, 324] width 581 height 29
type input "08:00"
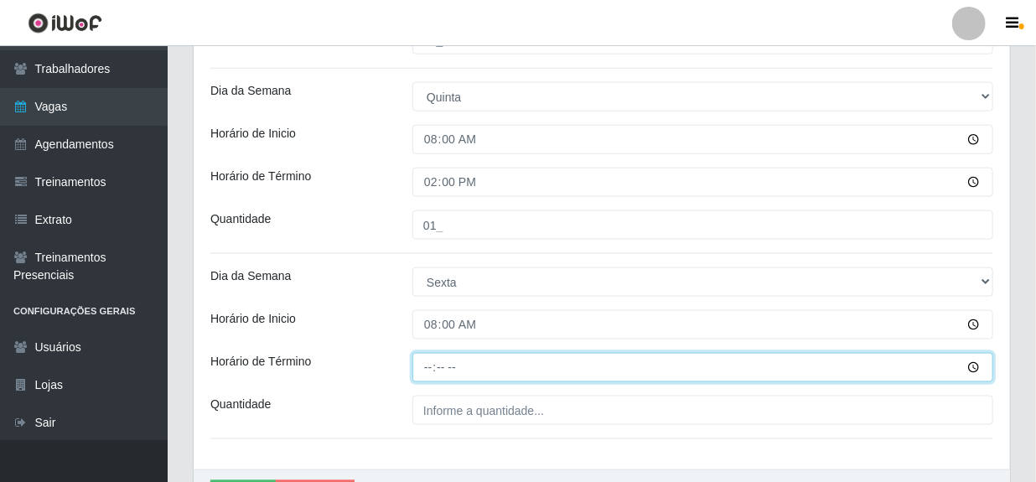
click at [429, 363] on input "Horário de Término" at bounding box center [702, 367] width 581 height 29
type input "14:00"
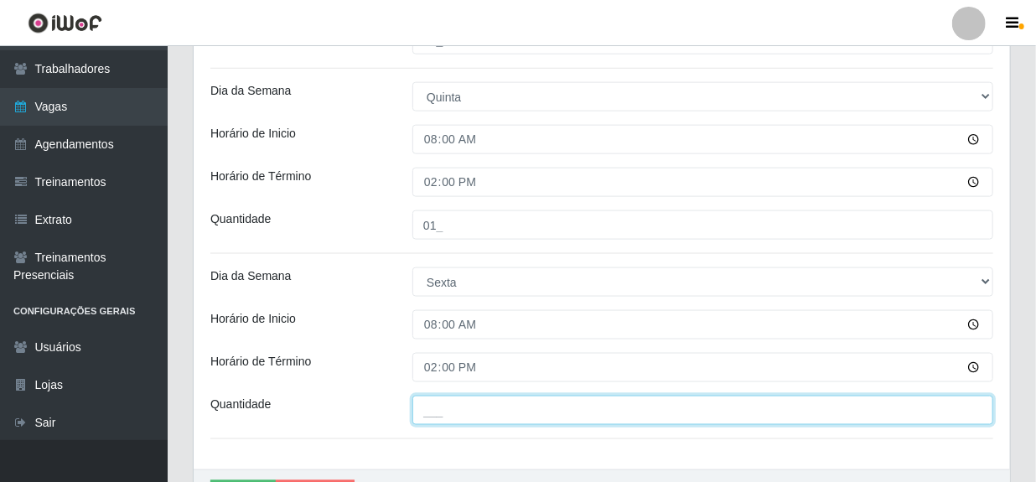
click at [453, 407] on input "___" at bounding box center [702, 410] width 581 height 29
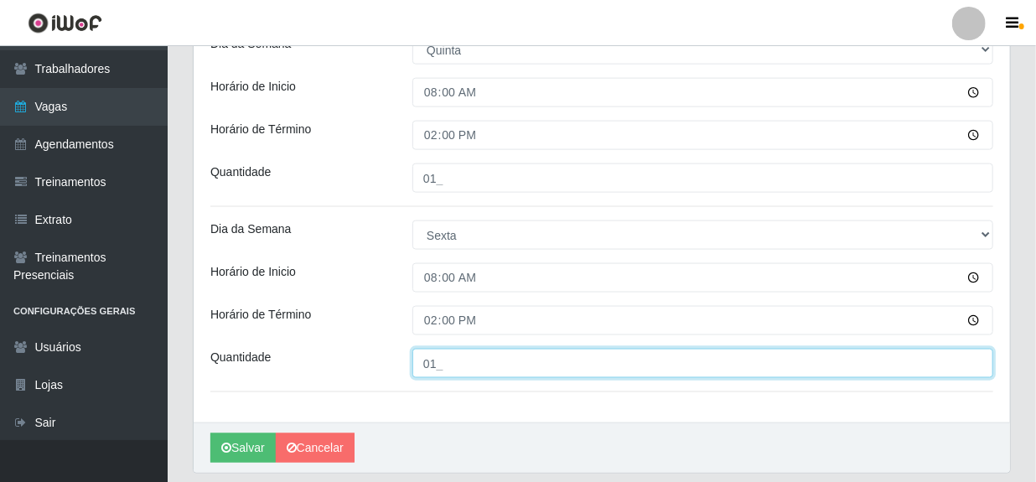
scroll to position [1013, 0]
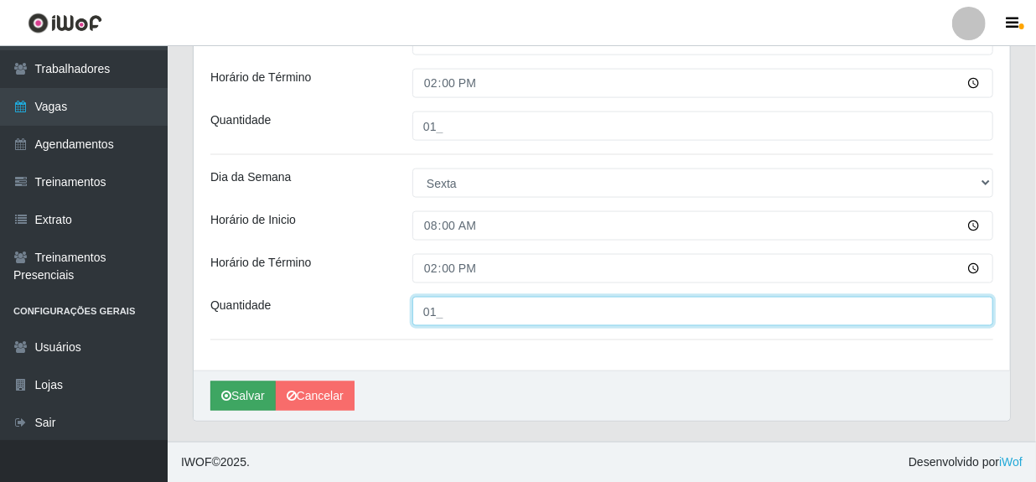
type input "01_"
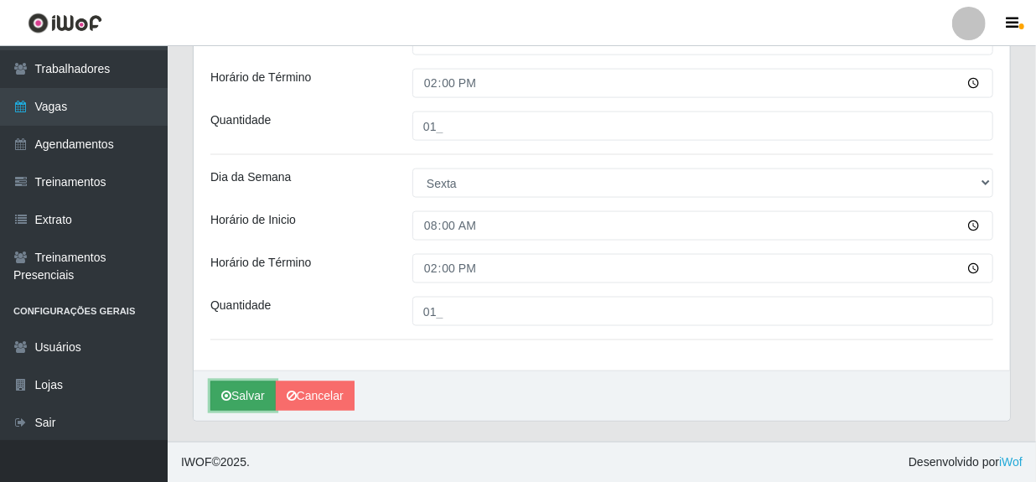
click at [246, 394] on button "Salvar" at bounding box center [242, 395] width 65 height 29
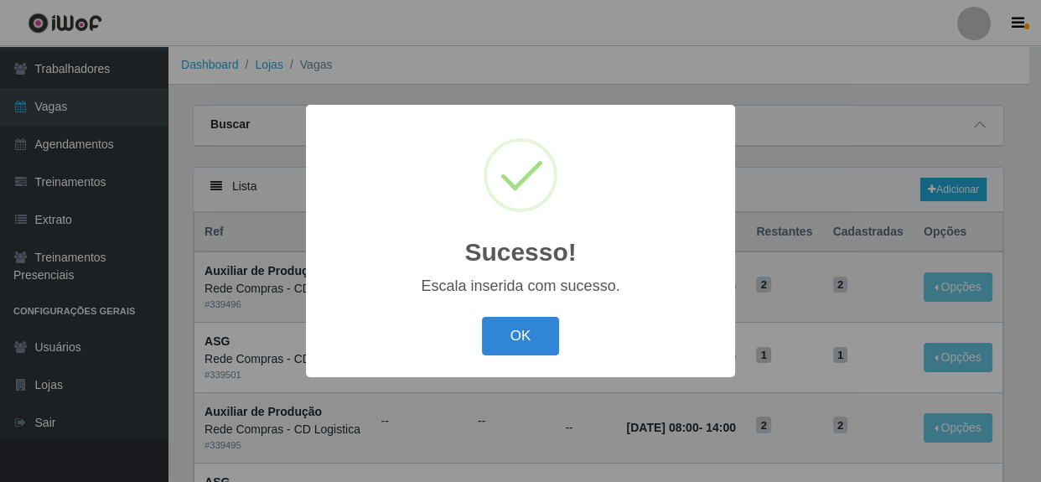
click at [502, 339] on button "OK" at bounding box center [521, 336] width 78 height 39
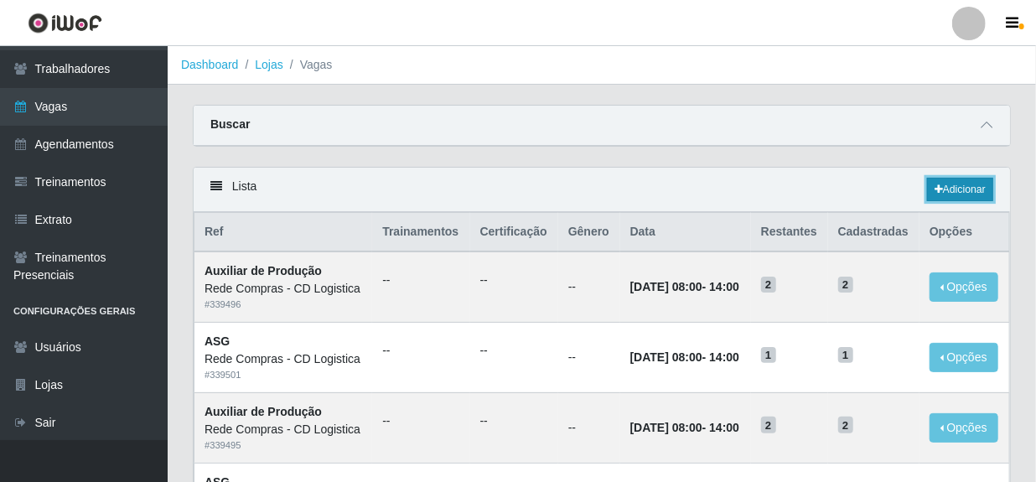
click at [938, 198] on link "Adicionar" at bounding box center [960, 189] width 66 height 23
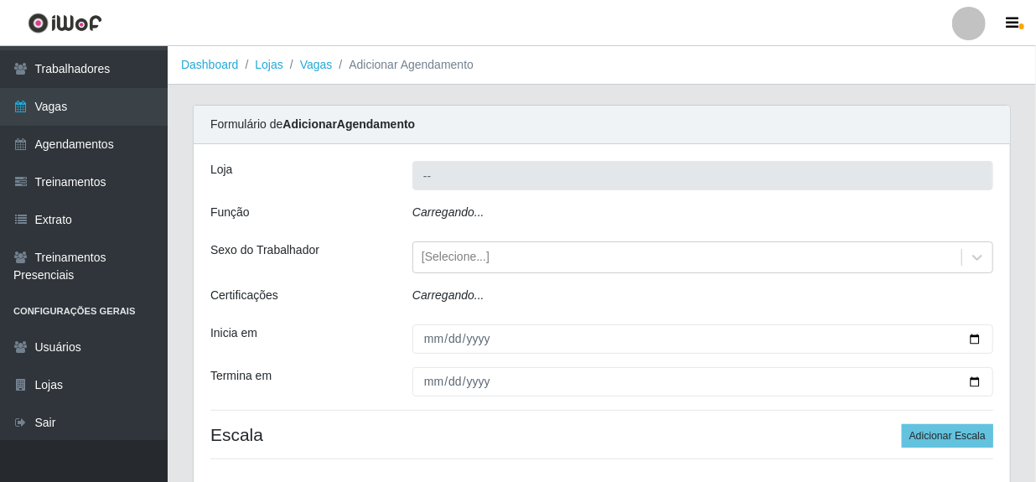
type input "Rede Compras - CD Logistica"
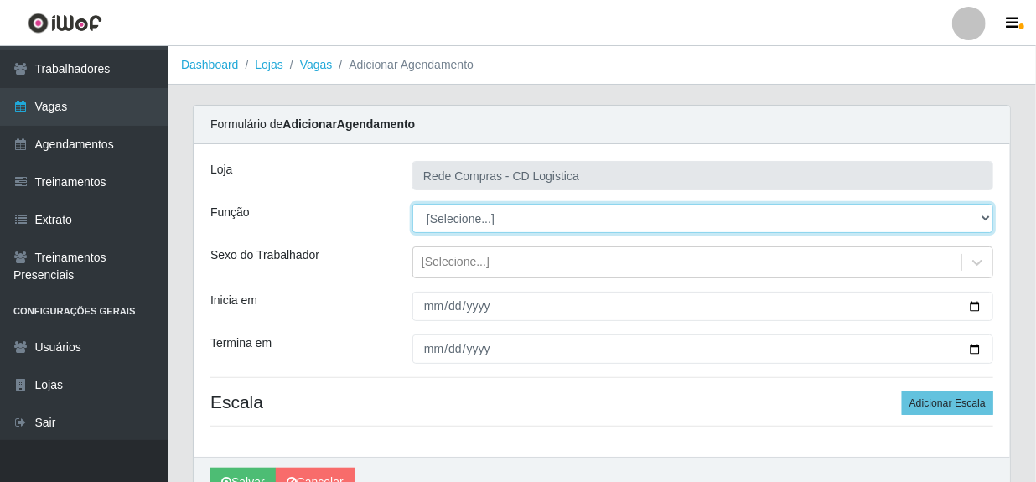
click at [495, 217] on select "[Selecione...] ASG ASG + ASG ++ Auxiliar de Depósito Auxiliar de Depósito + Aux…" at bounding box center [702, 218] width 581 height 29
select select "106"
click at [412, 204] on select "[Selecione...] ASG ASG + ASG ++ Auxiliar de Depósito Auxiliar de Depósito + Aux…" at bounding box center [702, 218] width 581 height 29
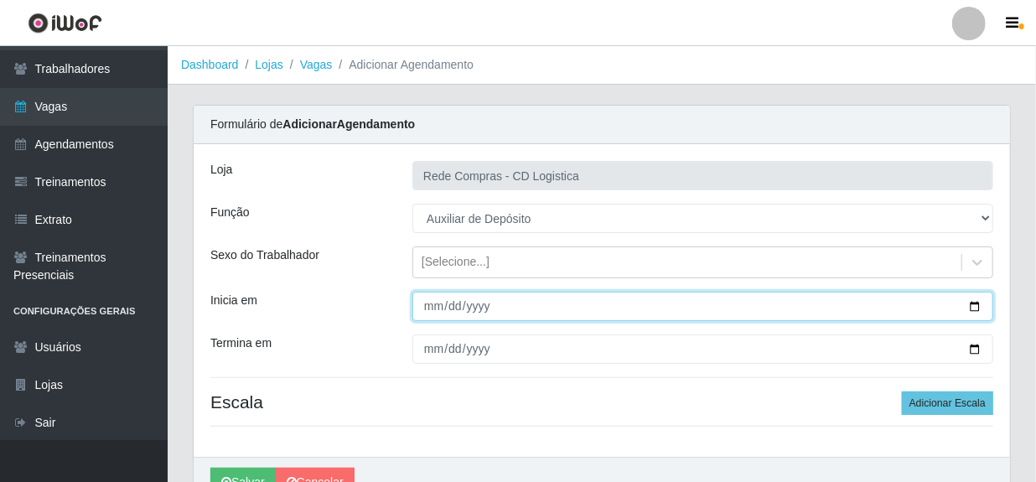
click at [429, 305] on input "Inicia em" at bounding box center [702, 306] width 581 height 29
click at [430, 309] on input "Inicia em" at bounding box center [702, 306] width 581 height 29
type input "[DATE]"
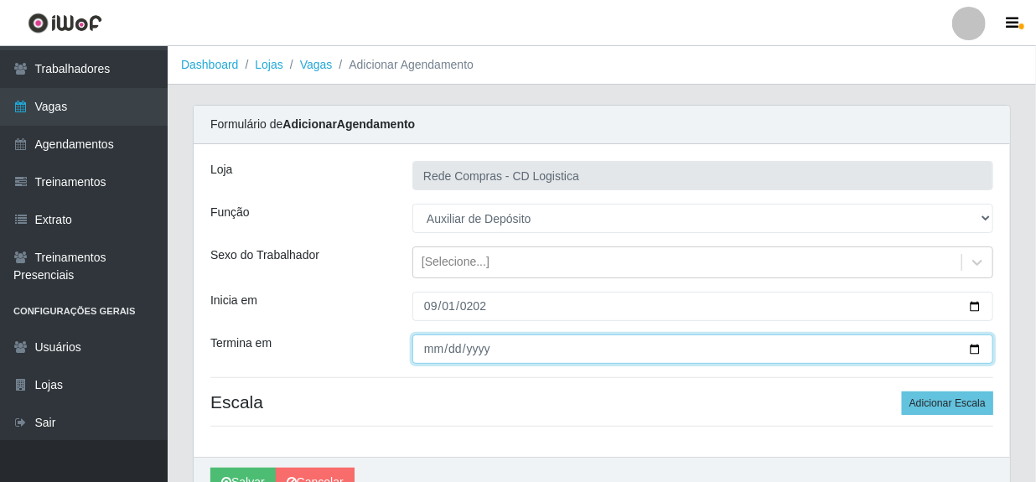
click at [433, 353] on input "Termina em" at bounding box center [702, 348] width 581 height 29
type input "[DATE]"
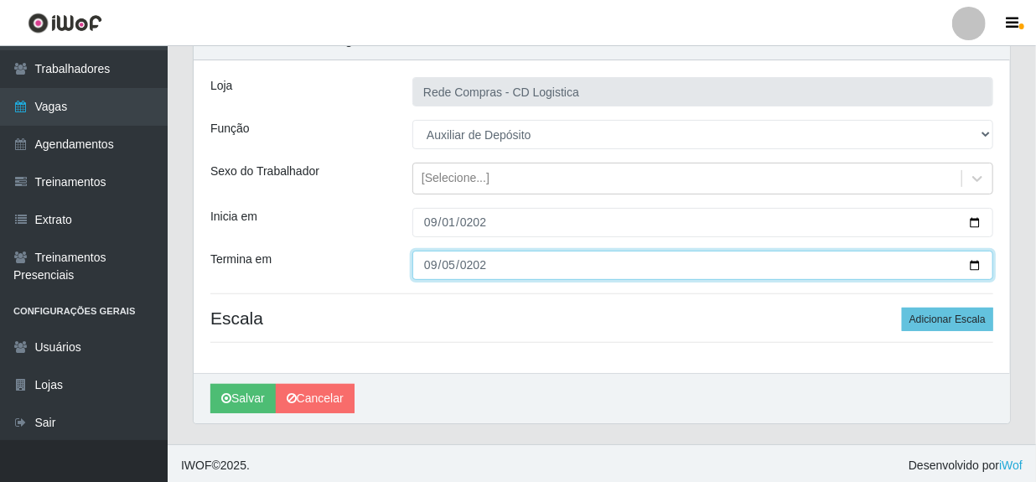
scroll to position [86, 0]
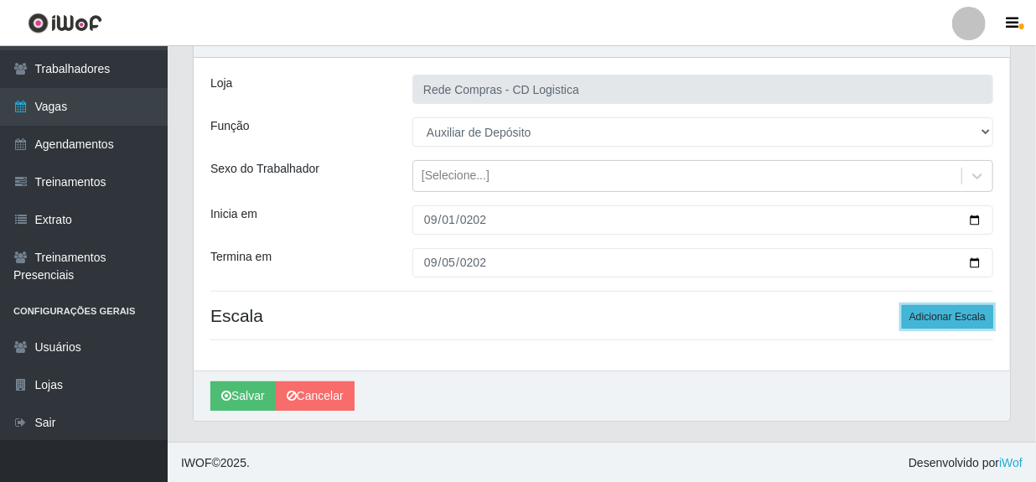
click at [951, 313] on button "Adicionar Escala" at bounding box center [947, 316] width 91 height 23
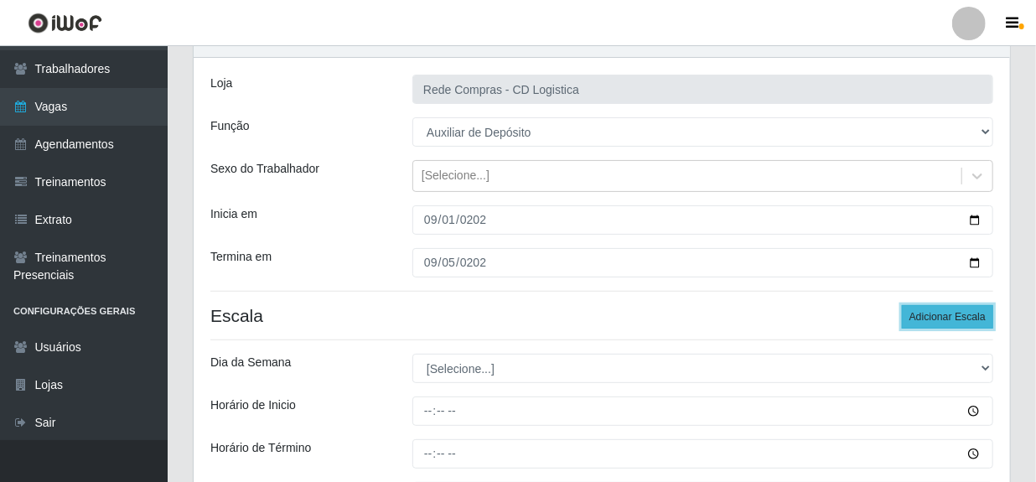
click at [951, 313] on button "Adicionar Escala" at bounding box center [947, 316] width 91 height 23
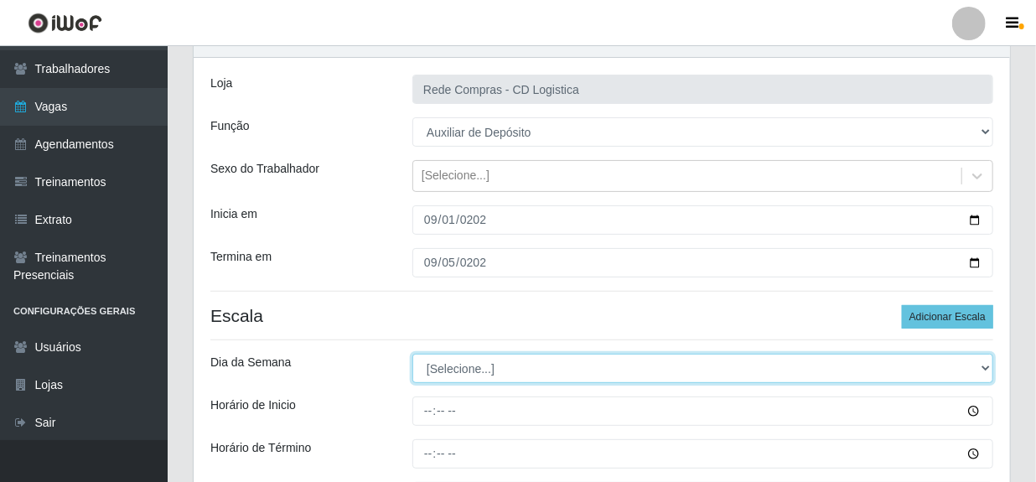
click at [474, 361] on select "[Selecione...] Segunda Terça Quarta Quinta Sexta Sábado Domingo" at bounding box center [702, 368] width 581 height 29
select select "1"
click at [412, 354] on select "[Selecione...] Segunda Terça Quarta Quinta Sexta Sábado Domingo" at bounding box center [702, 368] width 581 height 29
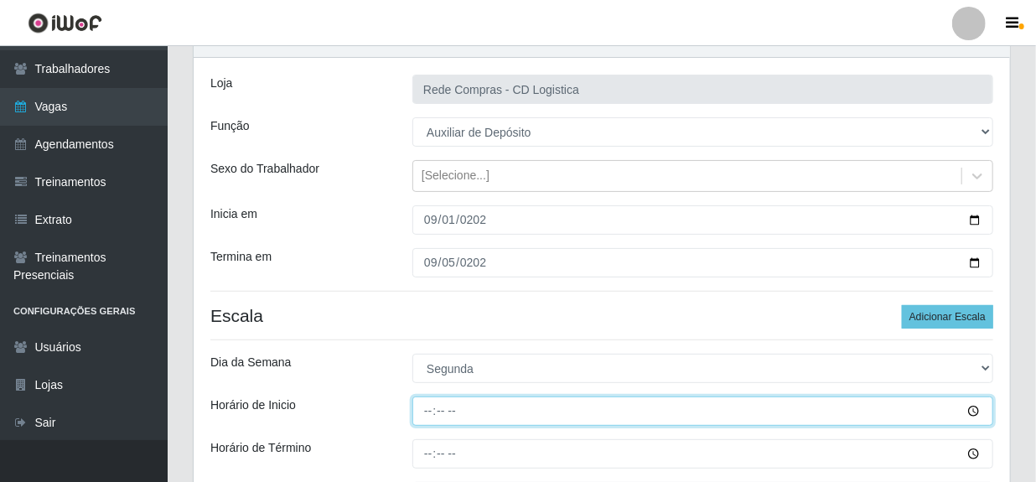
click at [434, 415] on input "Horário de Inicio" at bounding box center [702, 410] width 581 height 29
type input "11:00"
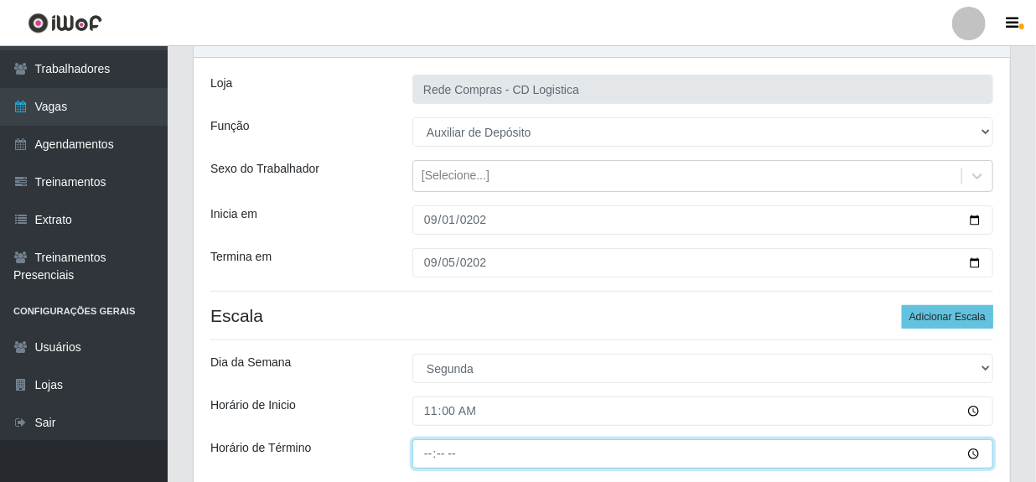
click at [427, 451] on input "Horário de Término" at bounding box center [702, 453] width 581 height 29
type input "17:00"
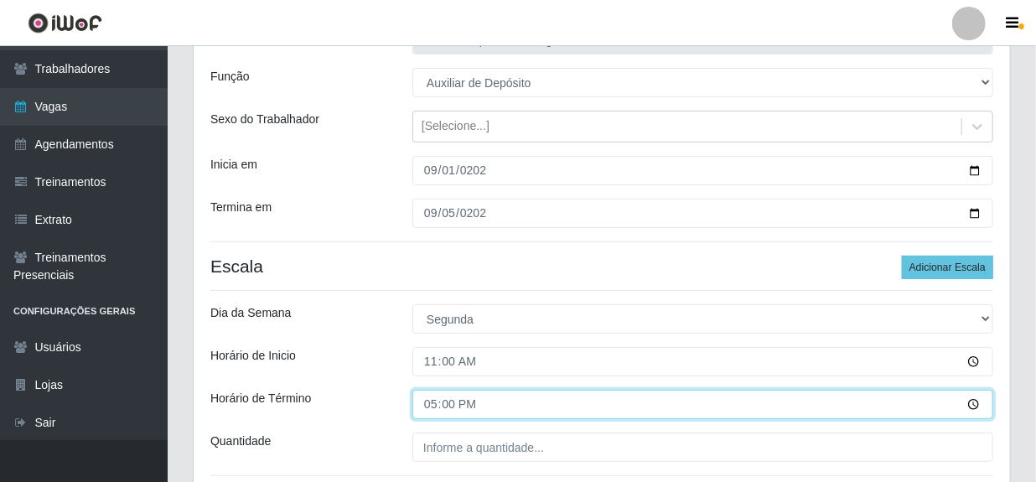
scroll to position [163, 0]
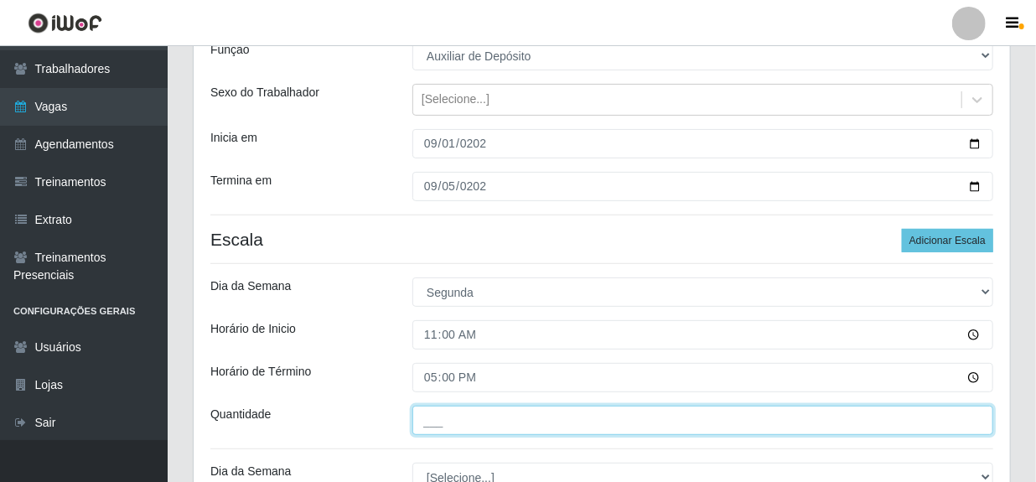
click at [481, 423] on input "___" at bounding box center [702, 420] width 581 height 29
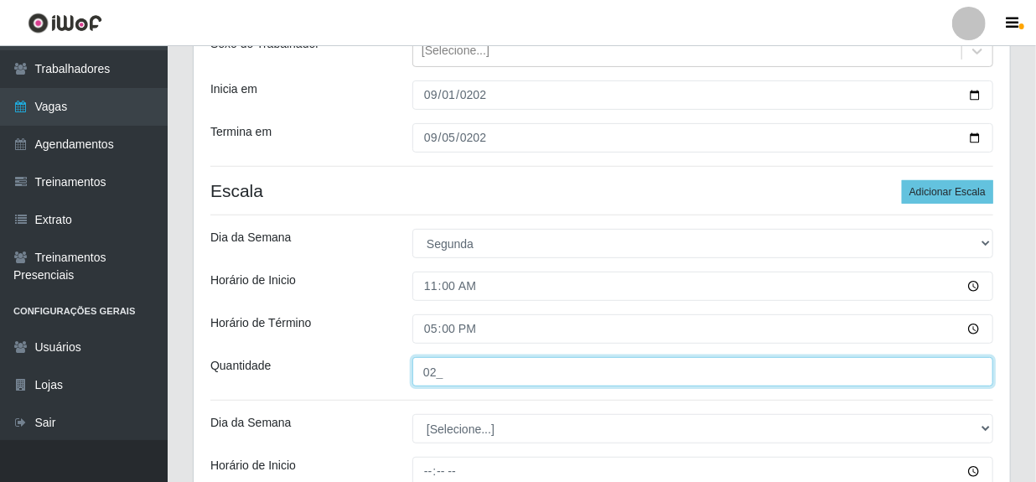
scroll to position [239, 0]
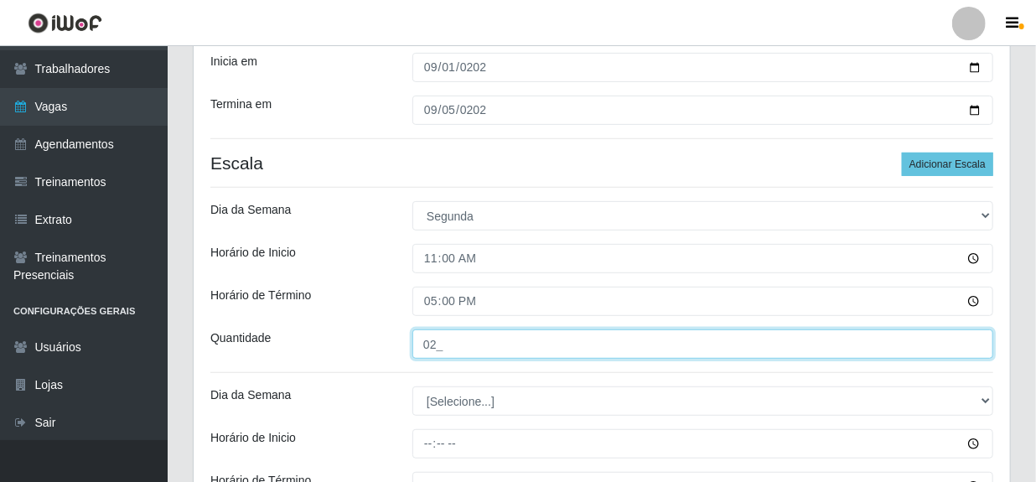
type input "02_"
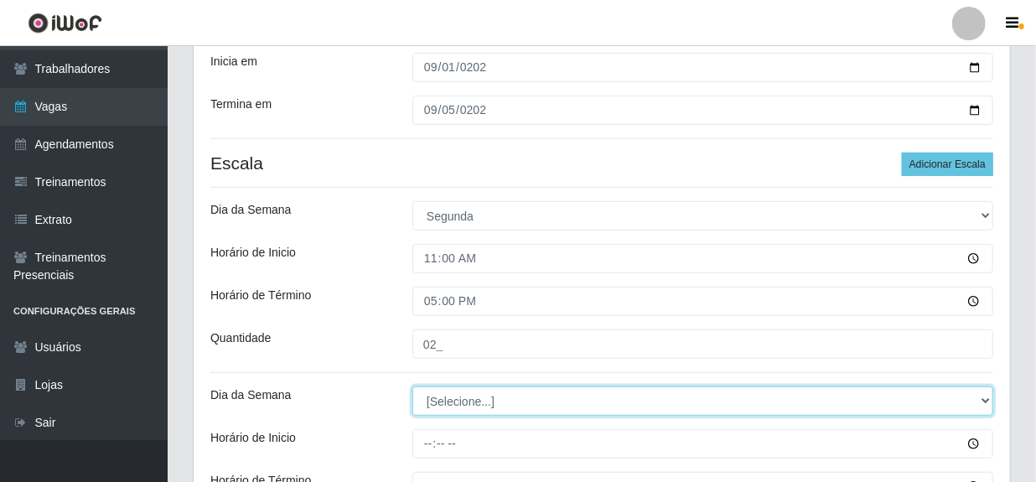
click at [444, 398] on select "[Selecione...] Segunda Terça Quarta Quinta Sexta Sábado Domingo" at bounding box center [702, 400] width 581 height 29
select select "2"
click at [412, 386] on select "[Selecione...] Segunda Terça Quarta Quinta Sexta Sábado Domingo" at bounding box center [702, 400] width 581 height 29
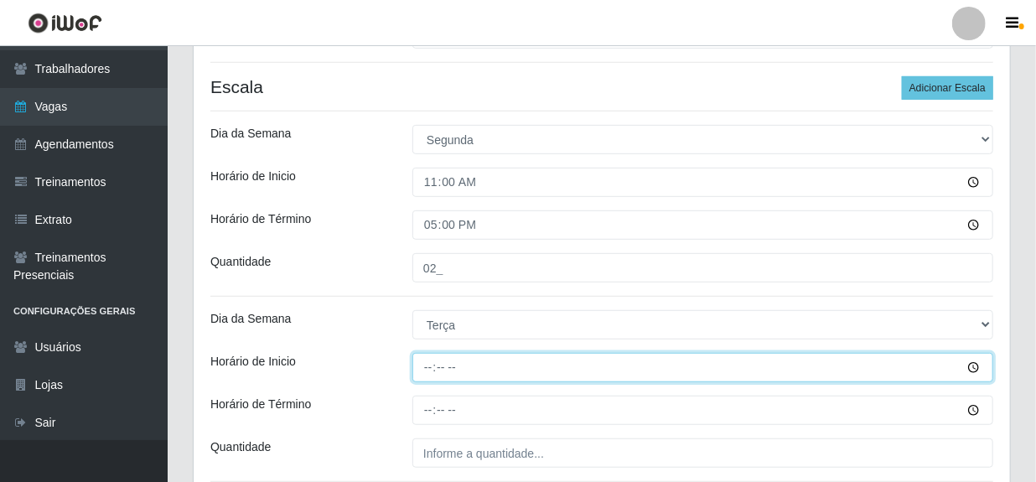
click at [433, 372] on input "Horário de Inicio" at bounding box center [702, 367] width 581 height 29
type input "11:00"
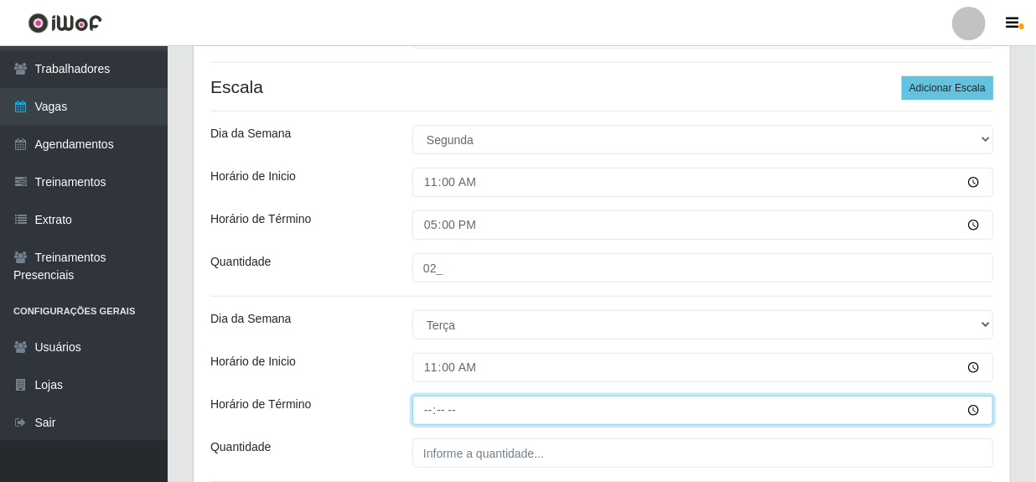
click at [427, 409] on input "Horário de Término" at bounding box center [702, 410] width 581 height 29
type input "17:00"
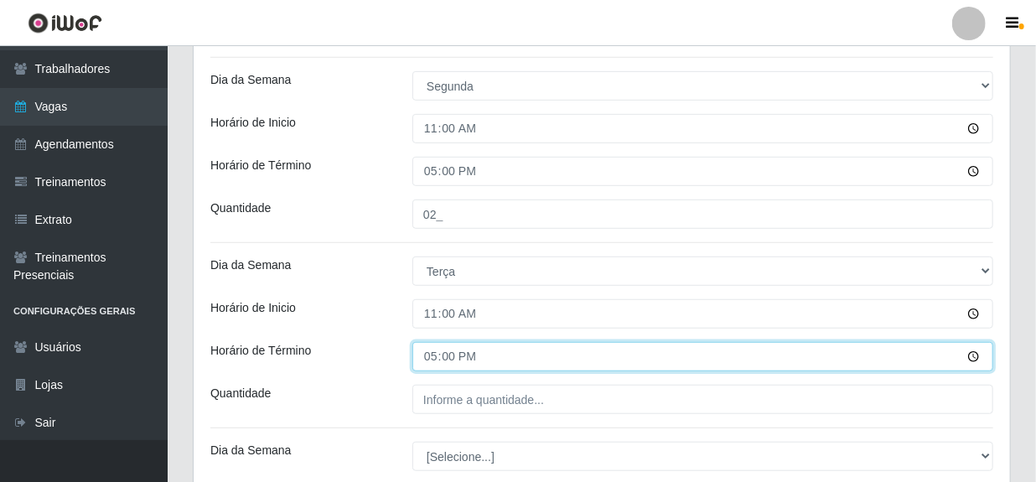
scroll to position [391, 0]
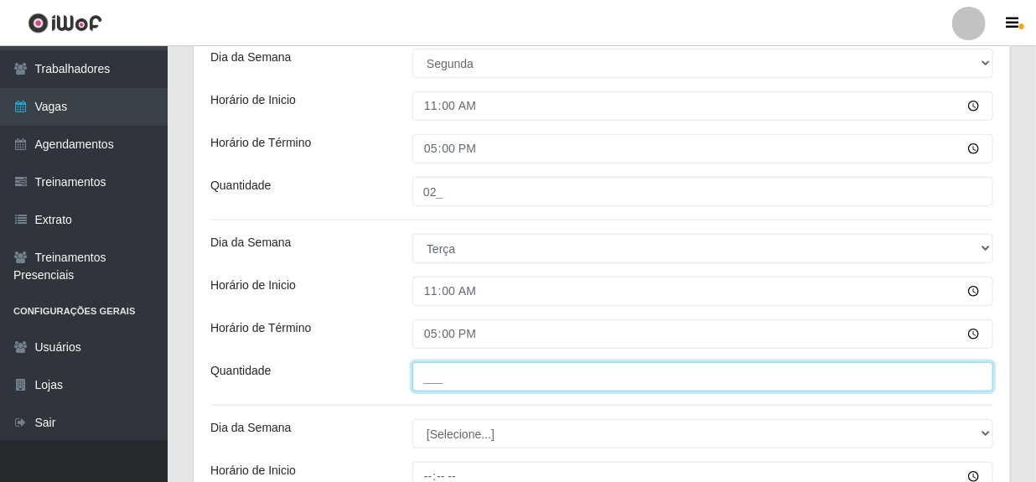
click at [469, 385] on input "___" at bounding box center [702, 376] width 581 height 29
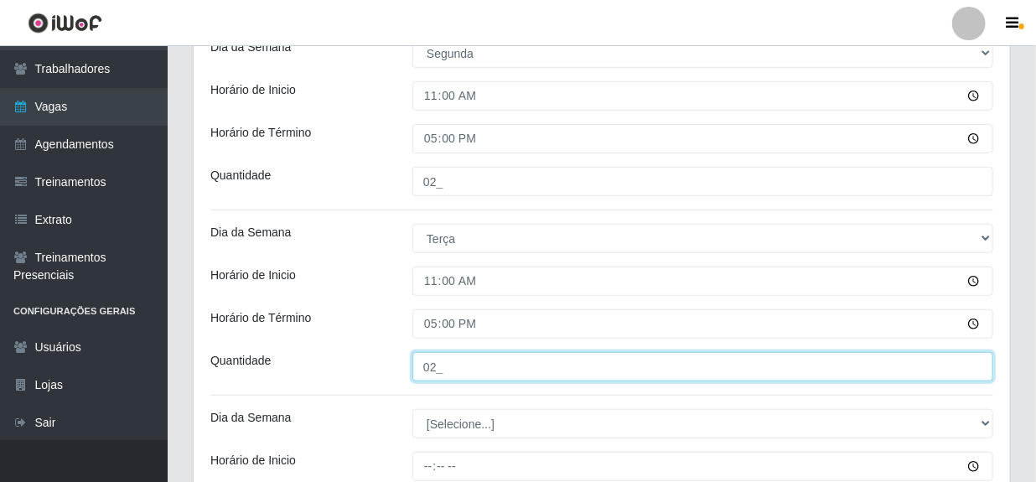
scroll to position [468, 0]
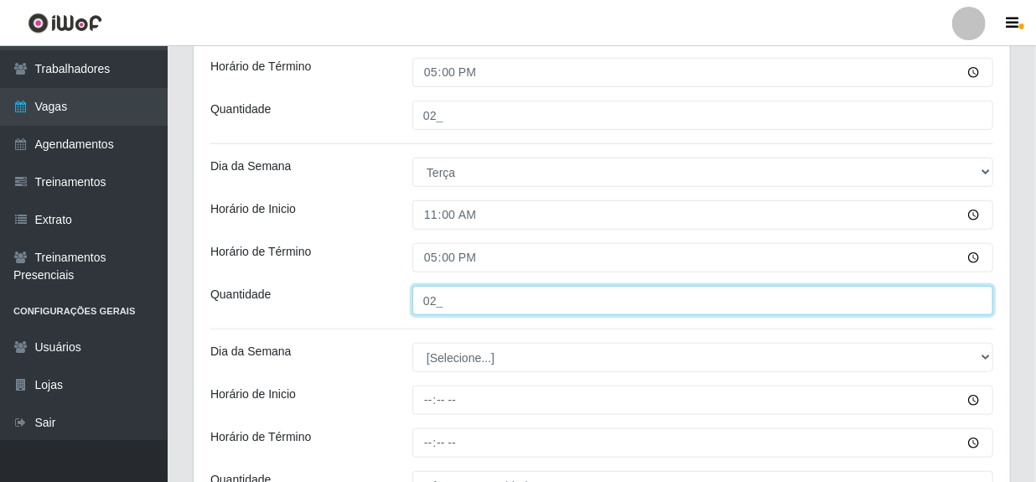
type input "02_"
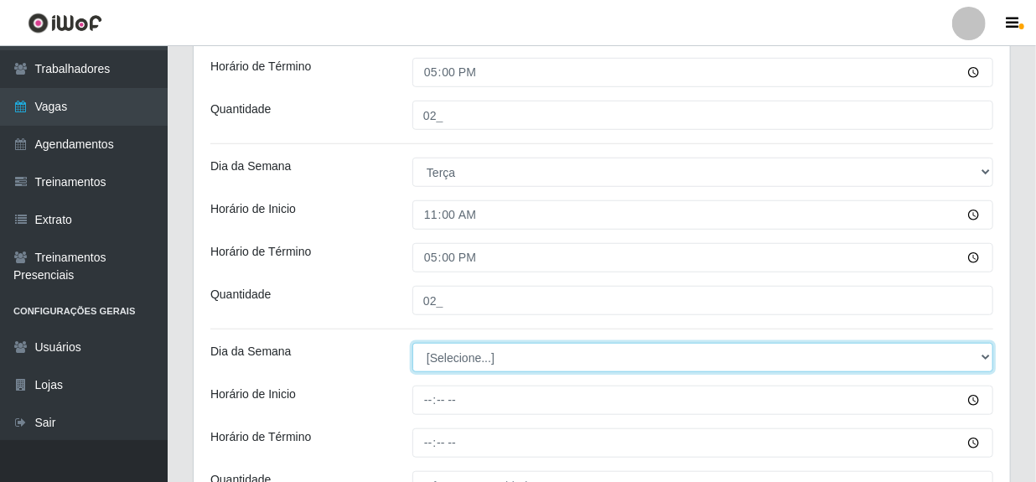
click at [456, 360] on select "[Selecione...] Segunda Terça Quarta Quinta Sexta Sábado Domingo" at bounding box center [702, 357] width 581 height 29
select select "3"
click at [412, 343] on select "[Selecione...] Segunda Terça Quarta Quinta Sexta Sábado Domingo" at bounding box center [702, 357] width 581 height 29
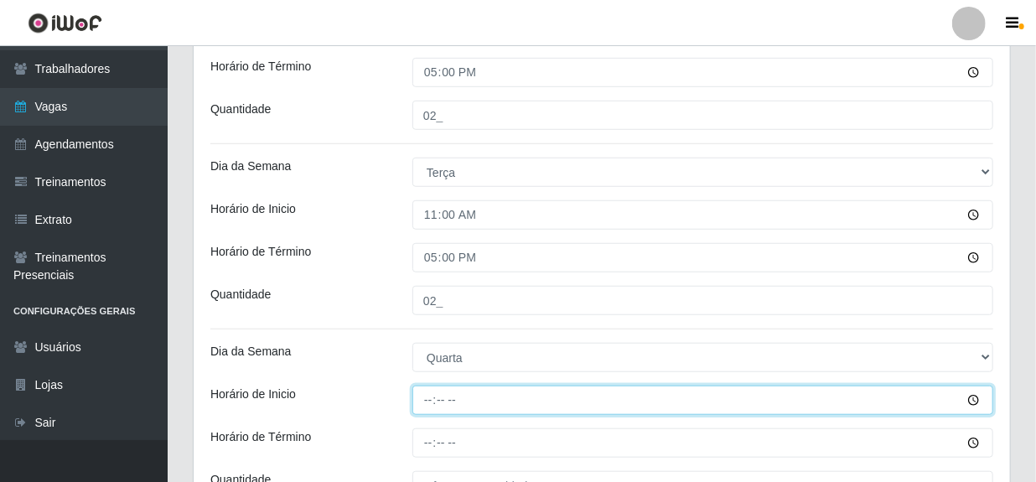
click at [421, 399] on input "Horário de Inicio" at bounding box center [702, 400] width 581 height 29
type input "11:00"
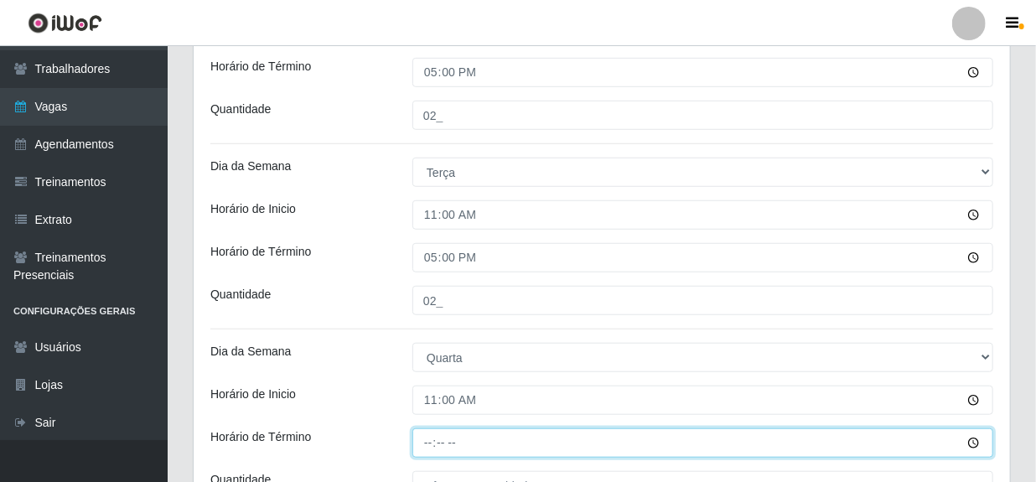
click at [427, 443] on input "Horário de Término" at bounding box center [702, 442] width 581 height 29
type input "17:00"
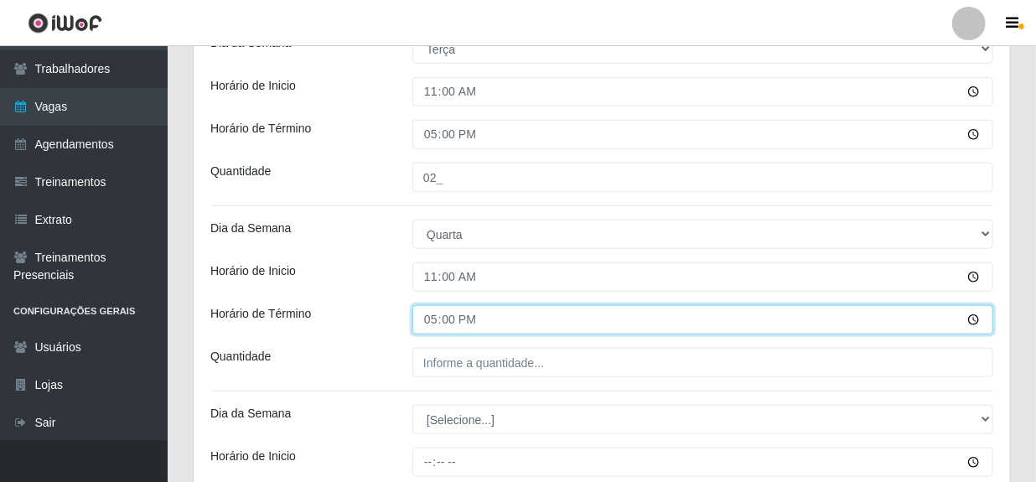
scroll to position [620, 0]
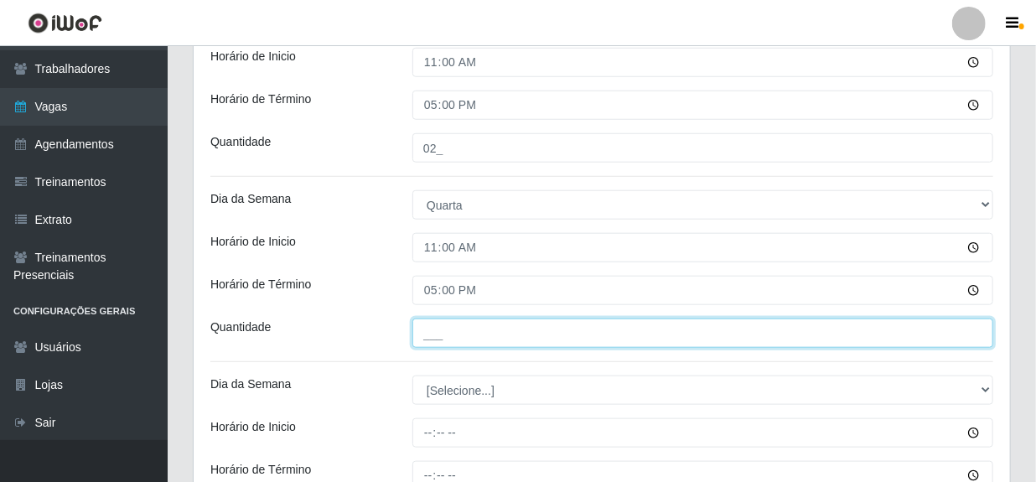
click at [443, 335] on input "___" at bounding box center [702, 333] width 581 height 29
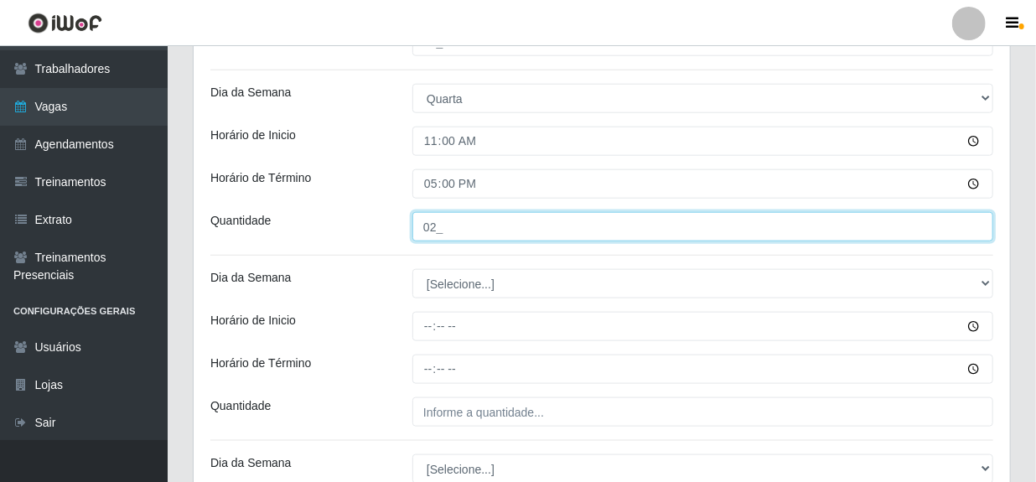
scroll to position [772, 0]
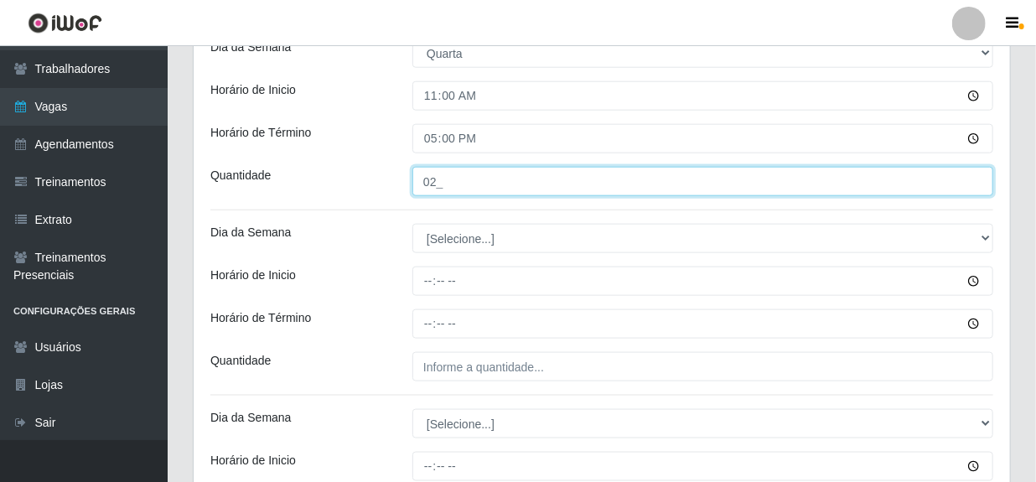
type input "02_"
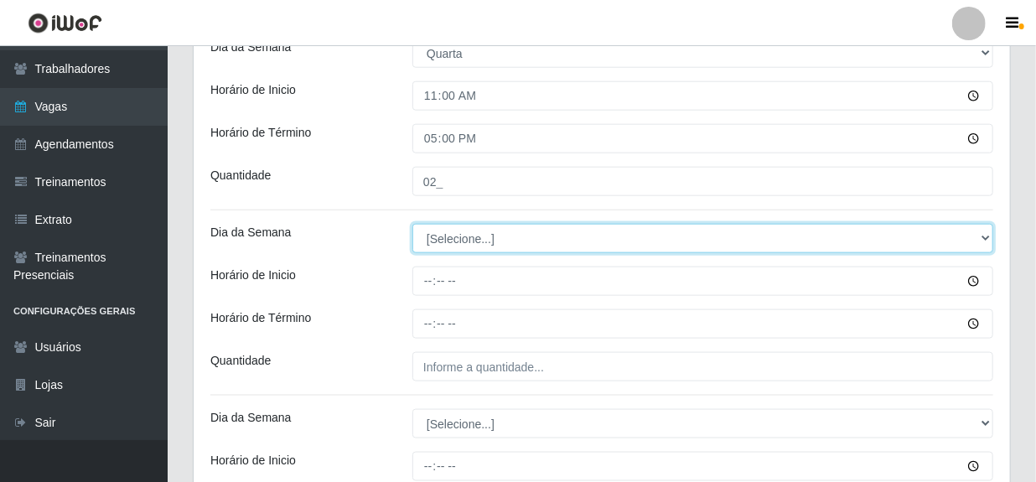
click at [468, 236] on select "[Selecione...] Segunda Terça Quarta Quinta Sexta Sábado Domingo" at bounding box center [702, 238] width 581 height 29
select select "4"
click at [412, 224] on select "[Selecione...] Segunda Terça Quarta Quinta Sexta Sábado Domingo" at bounding box center [702, 238] width 581 height 29
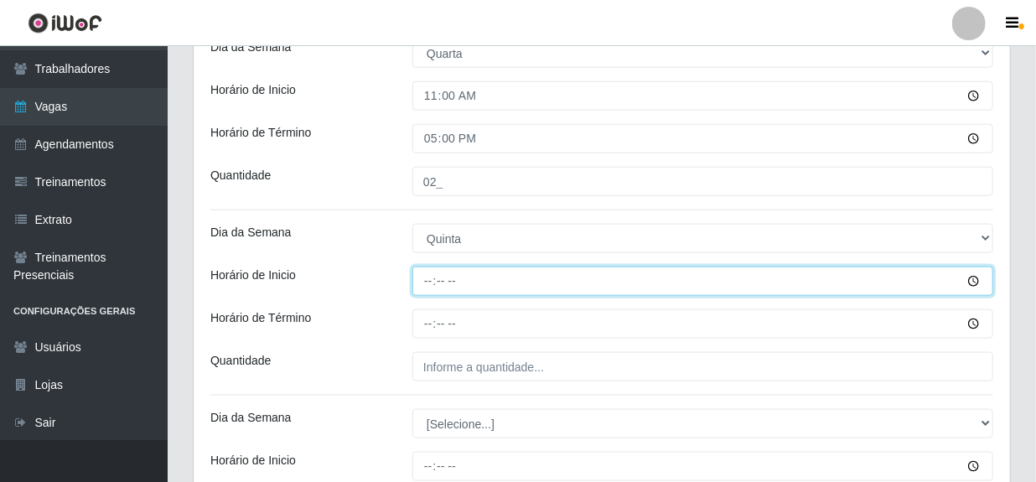
click at [428, 282] on input "Horário de Inicio" at bounding box center [702, 281] width 581 height 29
type input "11:00"
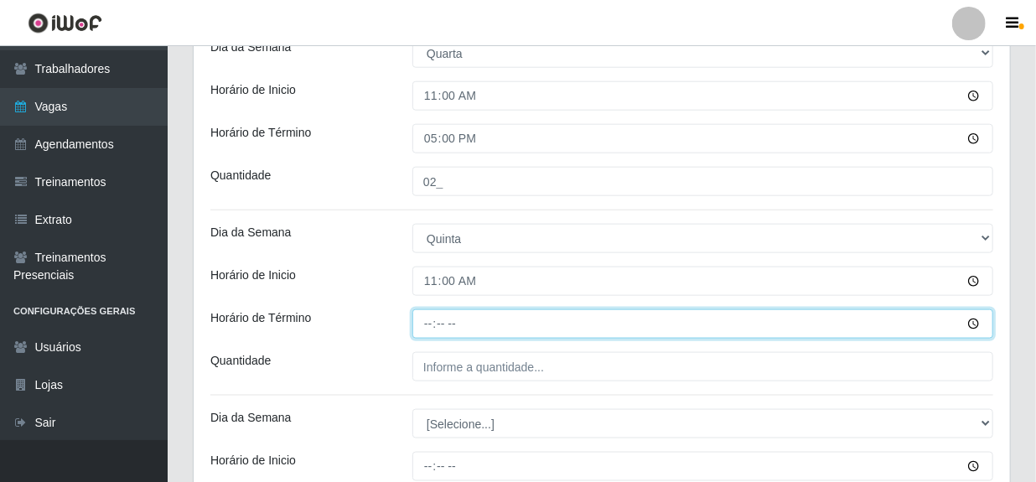
click at [434, 322] on input "Horário de Término" at bounding box center [702, 323] width 581 height 29
type input "17:00"
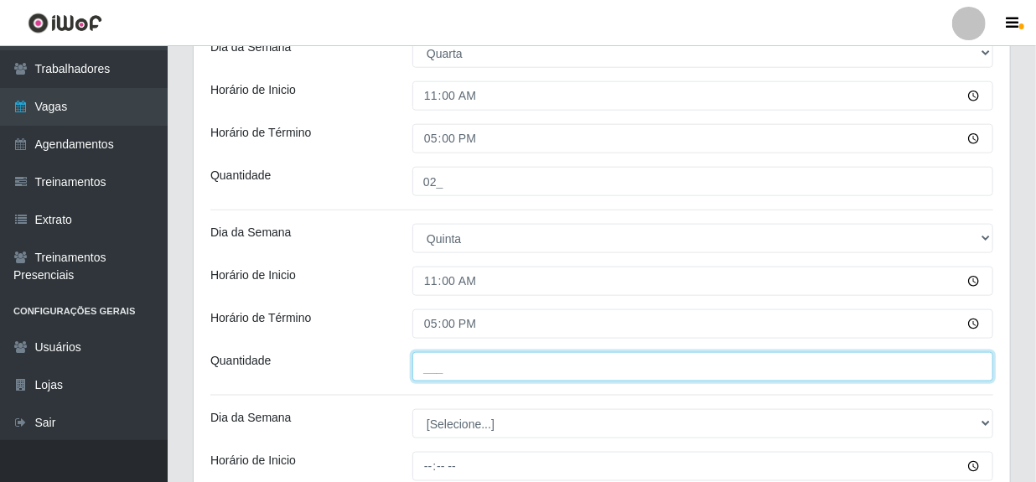
click at [436, 365] on input "___" at bounding box center [702, 366] width 581 height 29
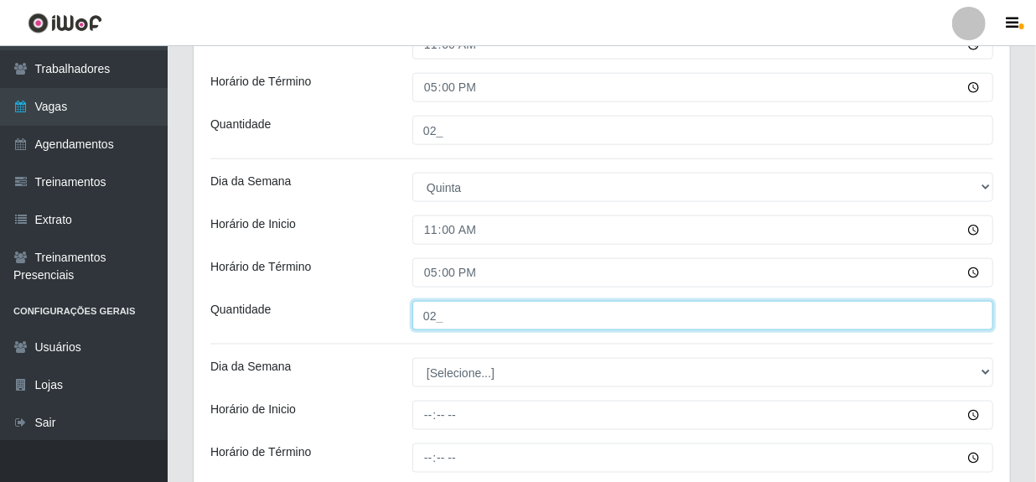
scroll to position [848, 0]
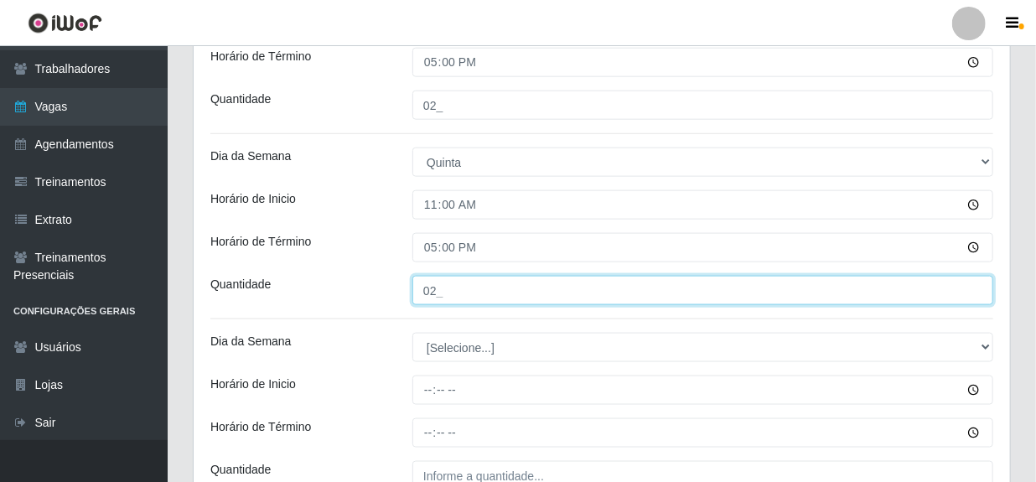
type input "02_"
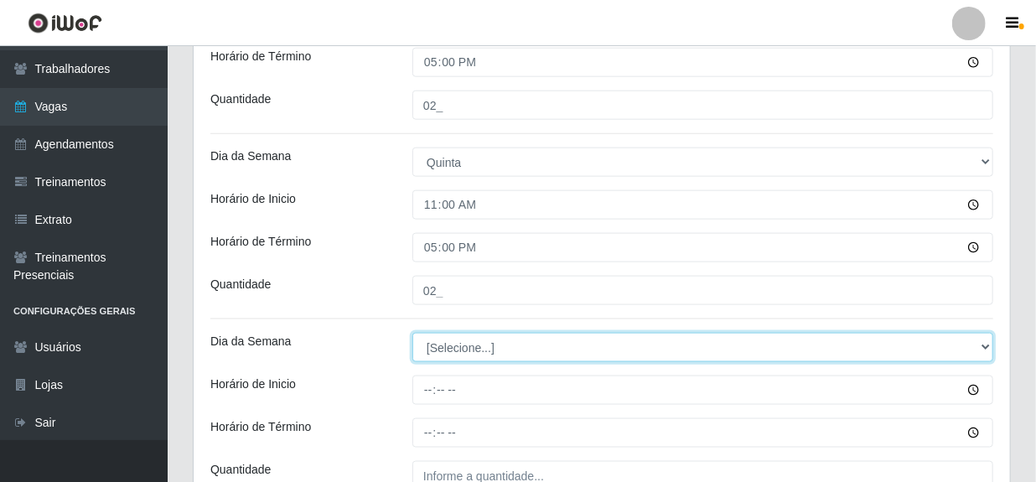
click at [450, 344] on select "[Selecione...] Segunda Terça Quarta Quinta Sexta Sábado Domingo" at bounding box center [702, 347] width 581 height 29
select select "5"
click at [412, 333] on select "[Selecione...] Segunda Terça Quarta Quinta Sexta Sábado Domingo" at bounding box center [702, 347] width 581 height 29
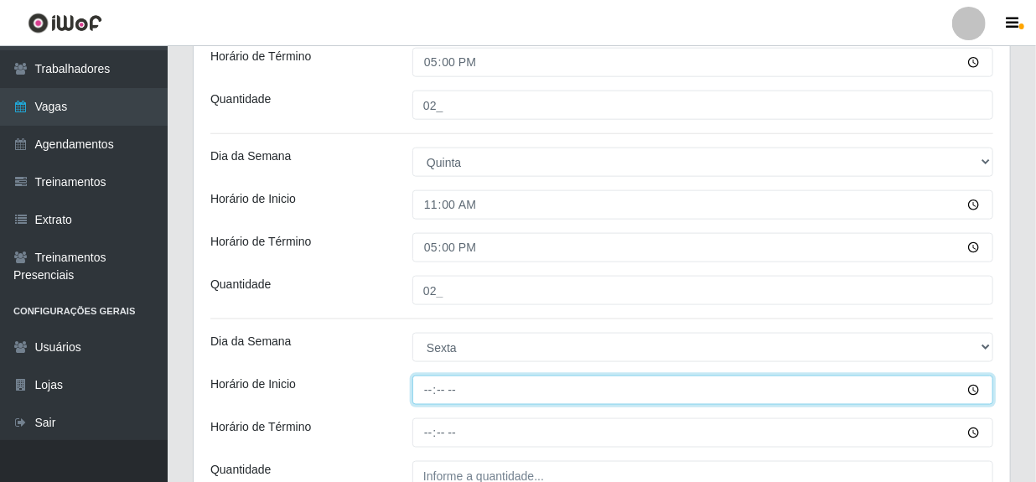
click at [429, 386] on input "Horário de Inicio" at bounding box center [702, 390] width 581 height 29
type input "11:00"
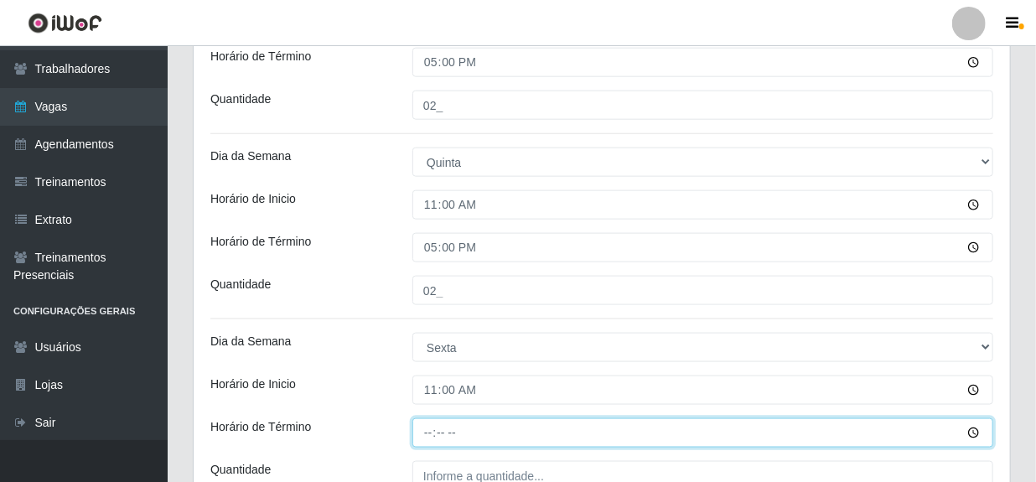
click at [432, 428] on input "Horário de Término" at bounding box center [702, 432] width 581 height 29
type input "17:00"
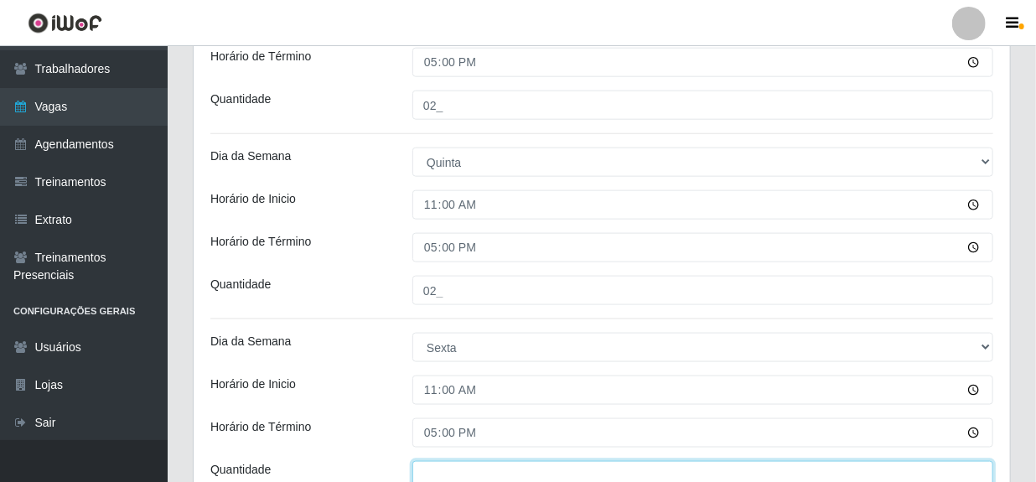
click at [453, 469] on input "___" at bounding box center [702, 475] width 581 height 29
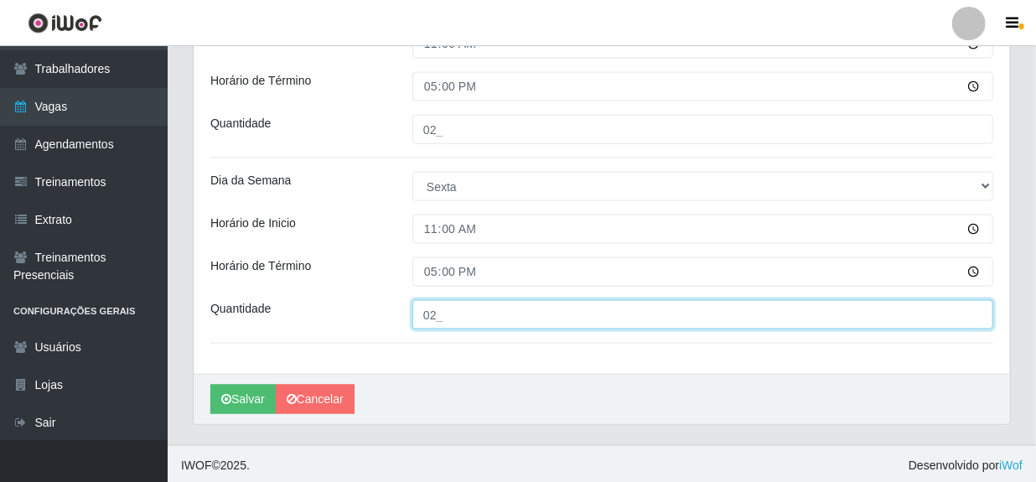
scroll to position [1013, 0]
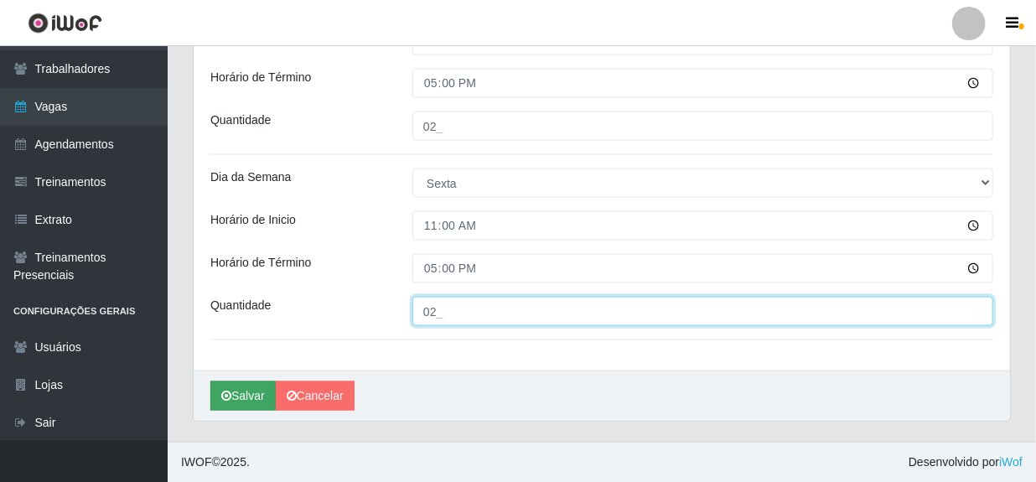
type input "02_"
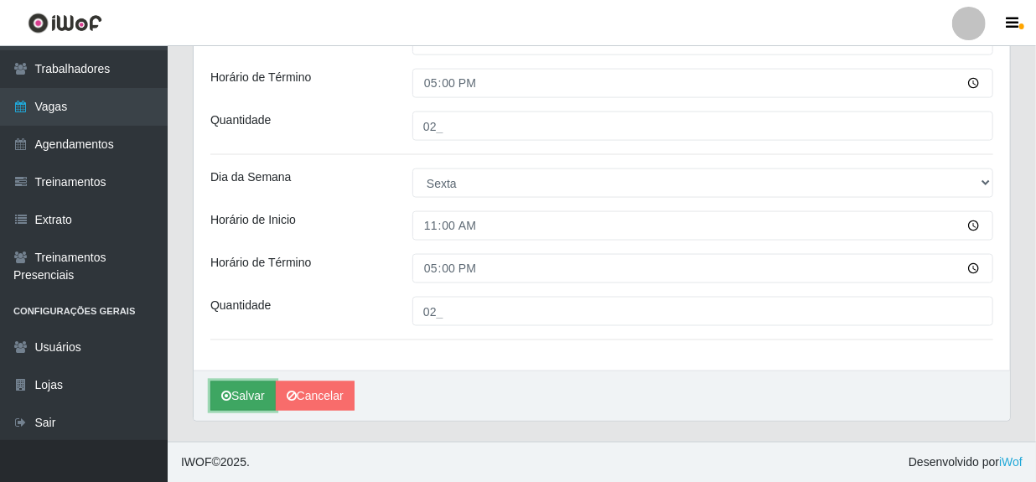
click at [255, 396] on button "Salvar" at bounding box center [242, 395] width 65 height 29
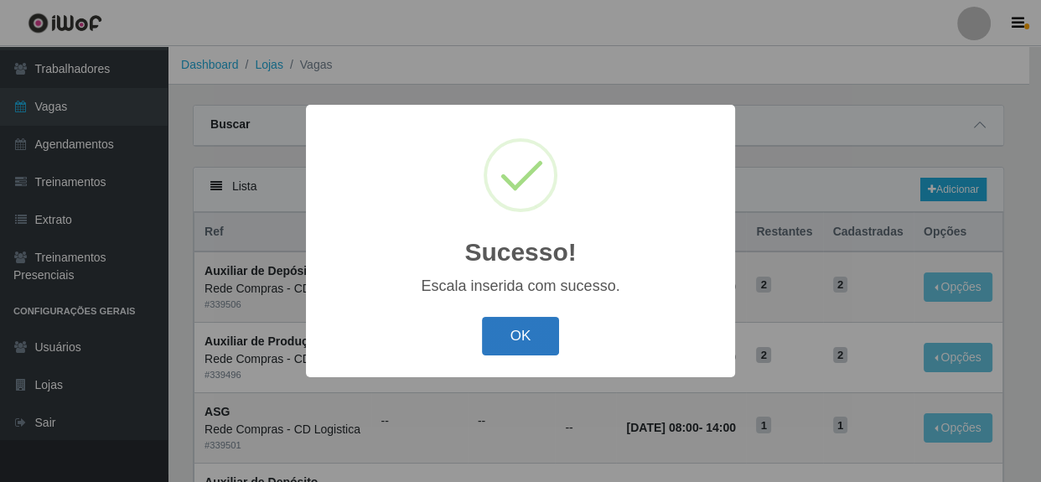
click at [511, 332] on button "OK" at bounding box center [521, 336] width 78 height 39
